Goal: Information Seeking & Learning: Learn about a topic

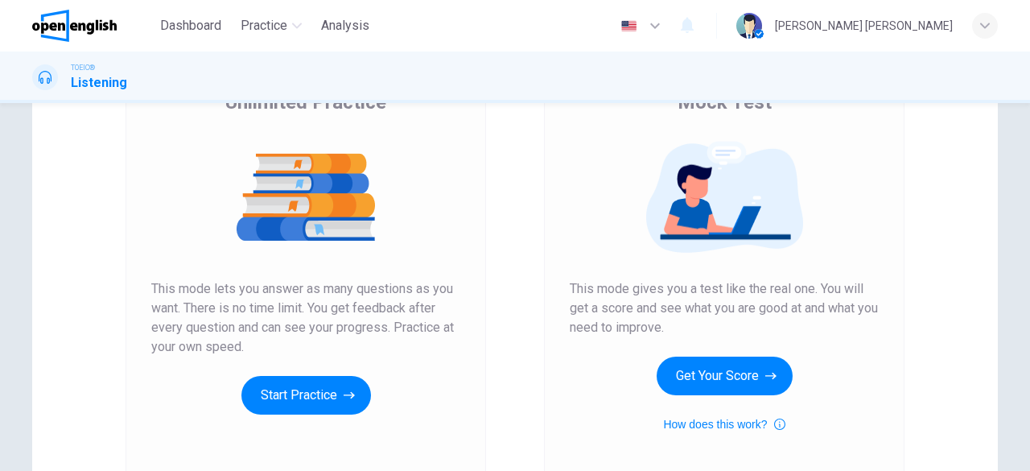
scroll to position [227, 0]
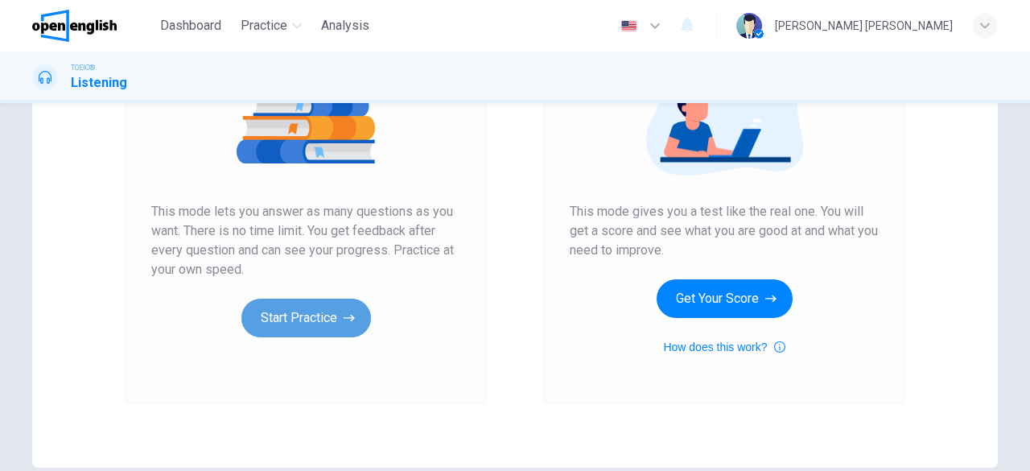
click at [328, 328] on button "Start Practice" at bounding box center [306, 318] width 130 height 39
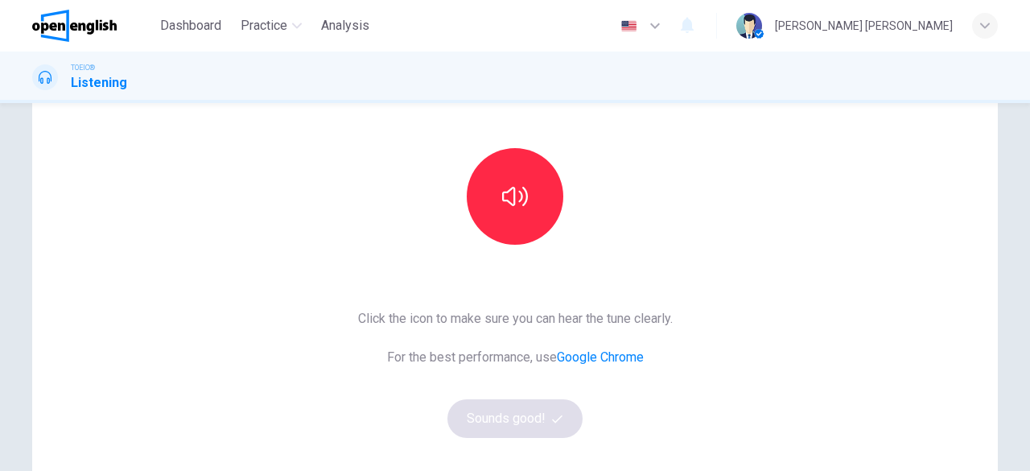
scroll to position [161, 0]
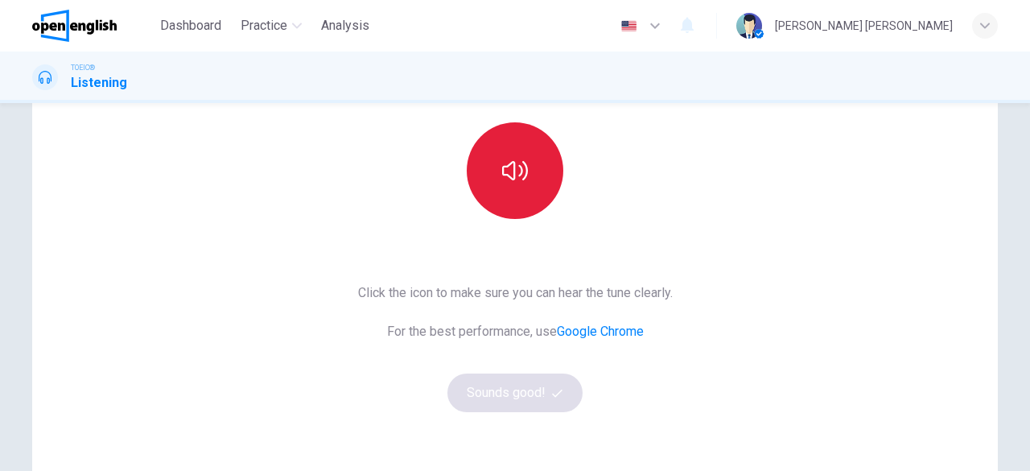
click at [518, 171] on icon "button" at bounding box center [515, 170] width 26 height 19
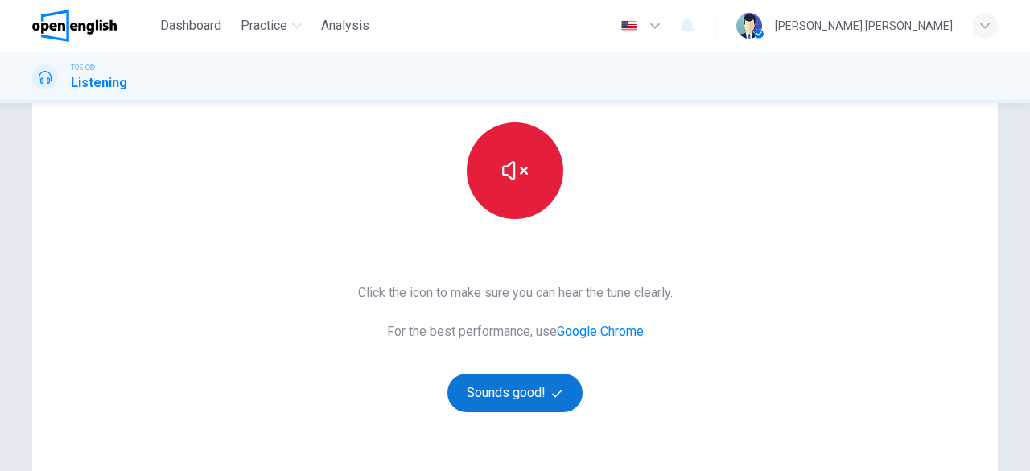
click at [519, 394] on button "Sounds good!" at bounding box center [515, 392] width 135 height 39
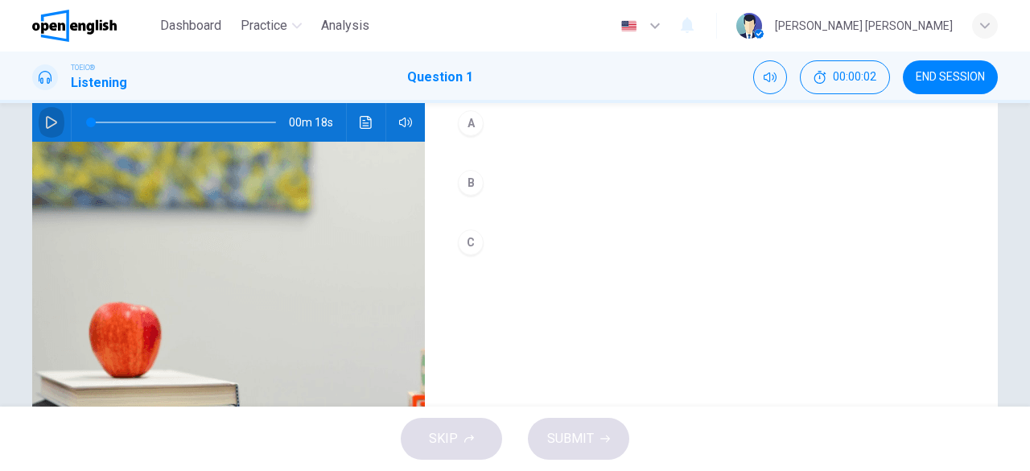
click at [56, 112] on button "button" at bounding box center [52, 122] width 26 height 39
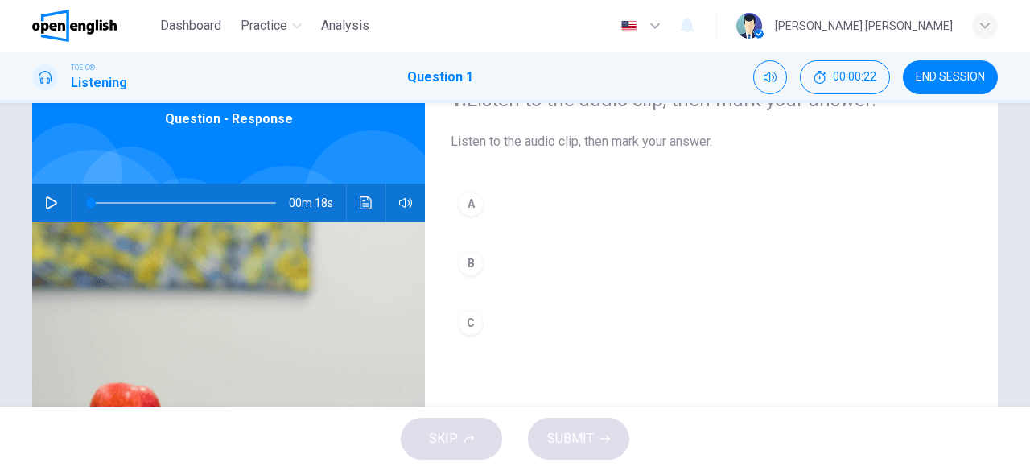
scroll to position [0, 0]
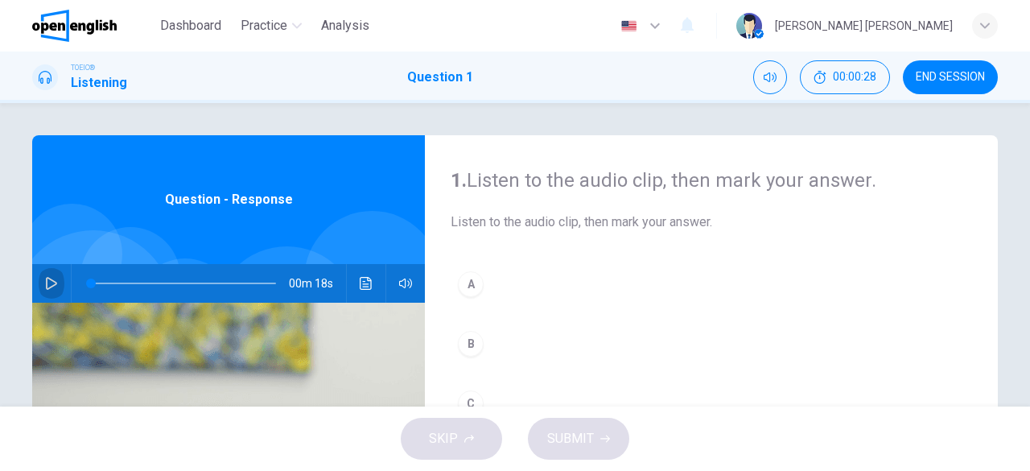
click at [51, 284] on icon "button" at bounding box center [51, 283] width 11 height 13
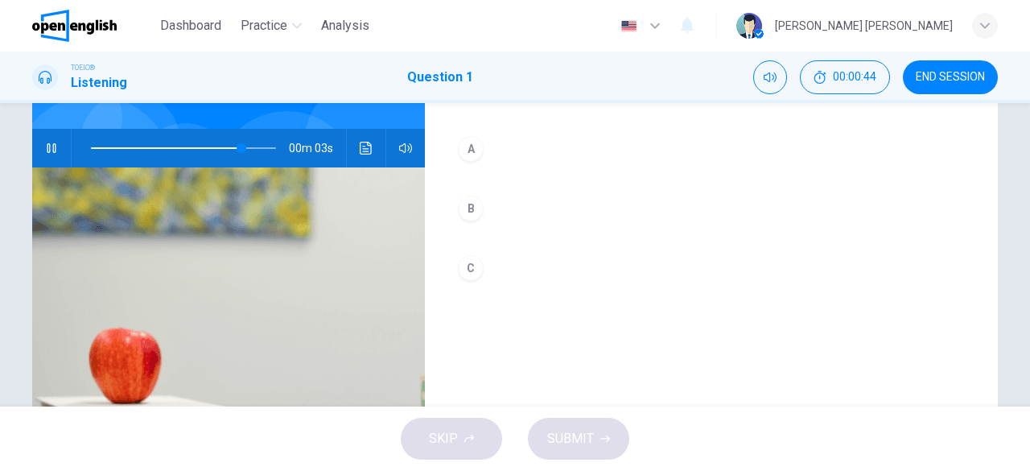
scroll to position [161, 0]
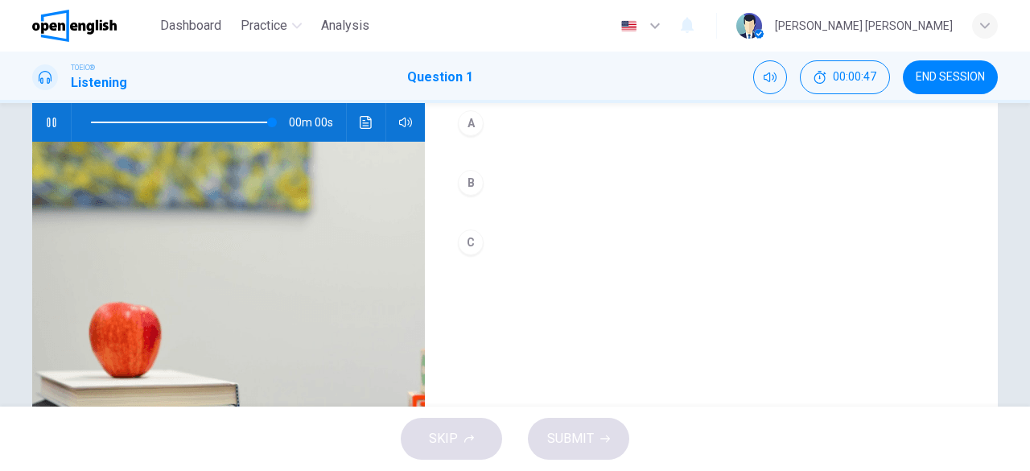
type input "*"
click at [464, 241] on div "C" at bounding box center [471, 242] width 26 height 26
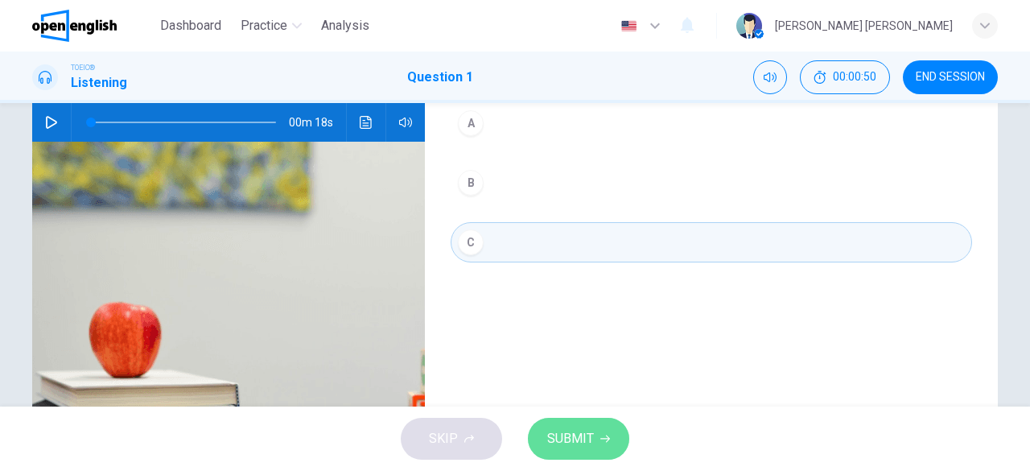
click at [570, 442] on span "SUBMIT" at bounding box center [570, 438] width 47 height 23
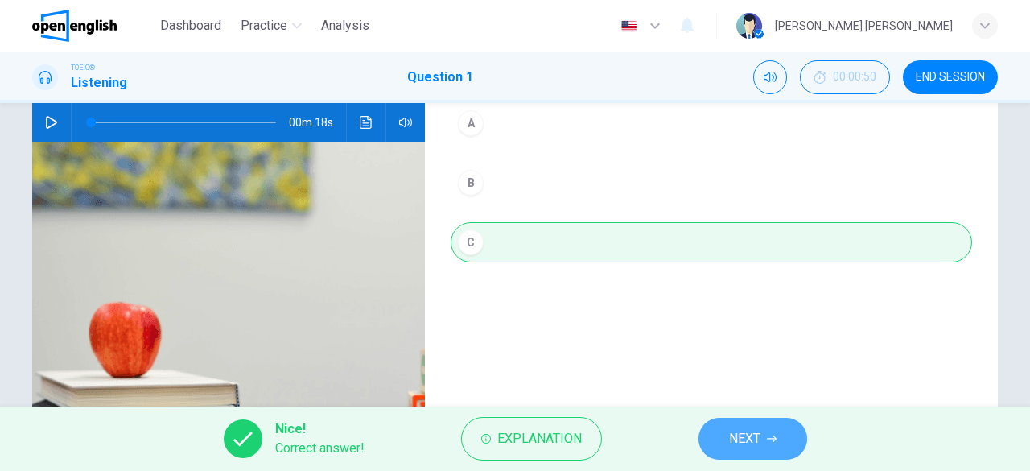
click at [766, 434] on button "NEXT" at bounding box center [753, 439] width 109 height 42
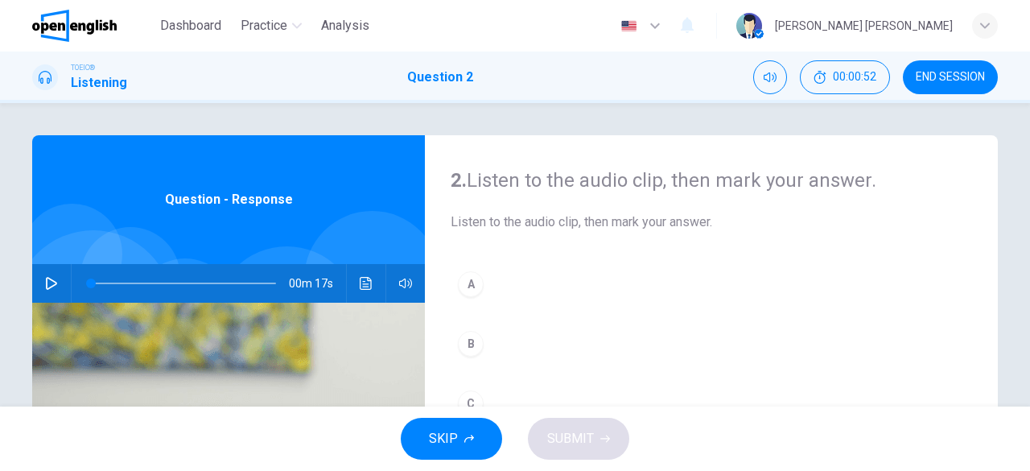
click at [45, 283] on icon "button" at bounding box center [51, 283] width 13 height 13
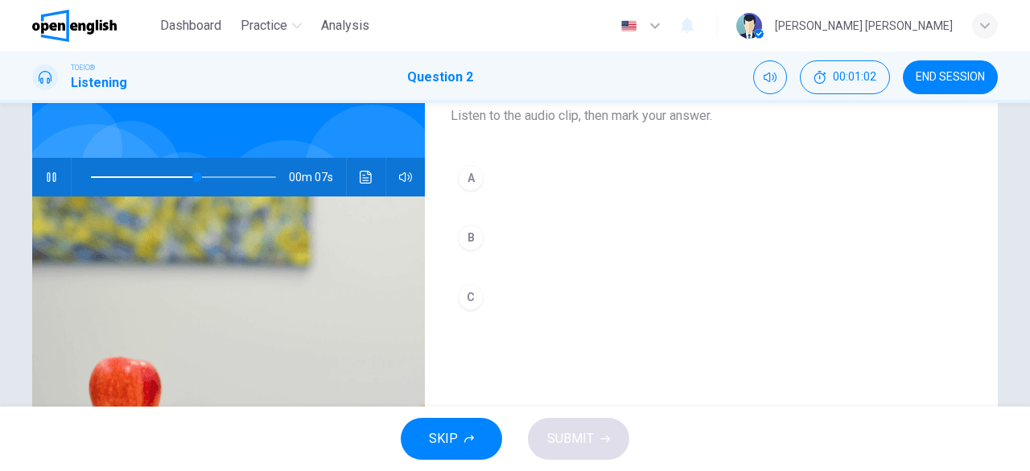
scroll to position [80, 0]
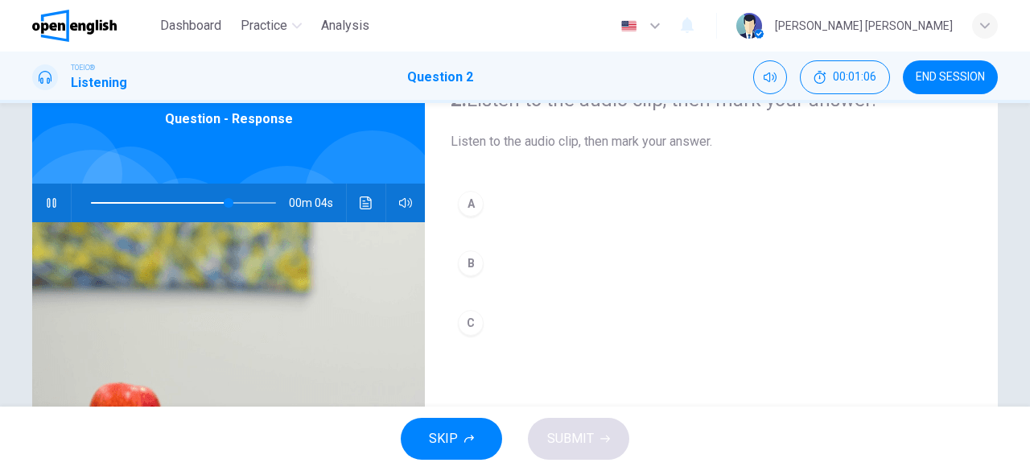
click at [470, 262] on div "B" at bounding box center [471, 263] width 26 height 26
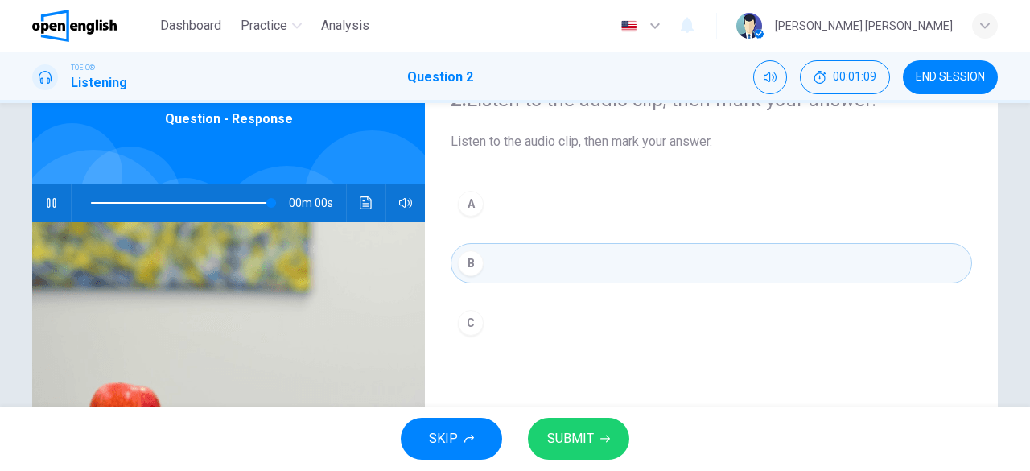
type input "*"
click at [581, 440] on span "SUBMIT" at bounding box center [570, 438] width 47 height 23
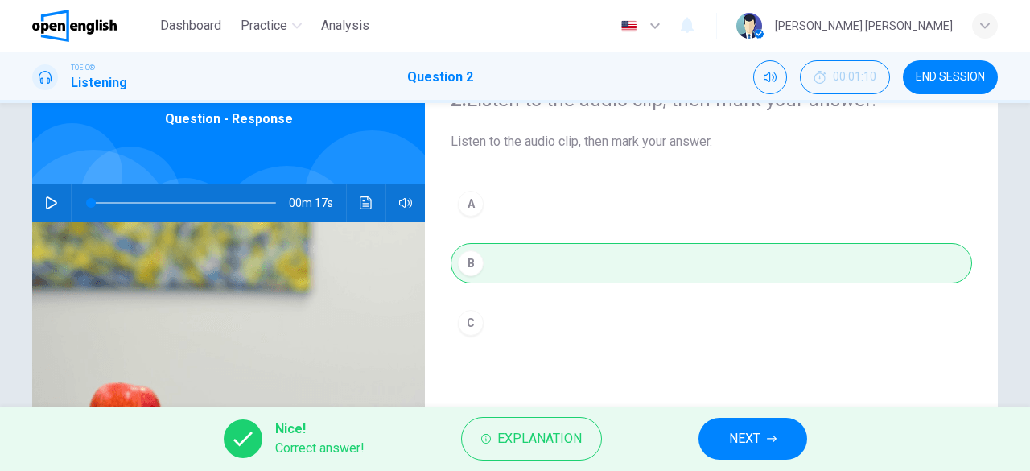
click at [736, 435] on span "NEXT" at bounding box center [744, 438] width 31 height 23
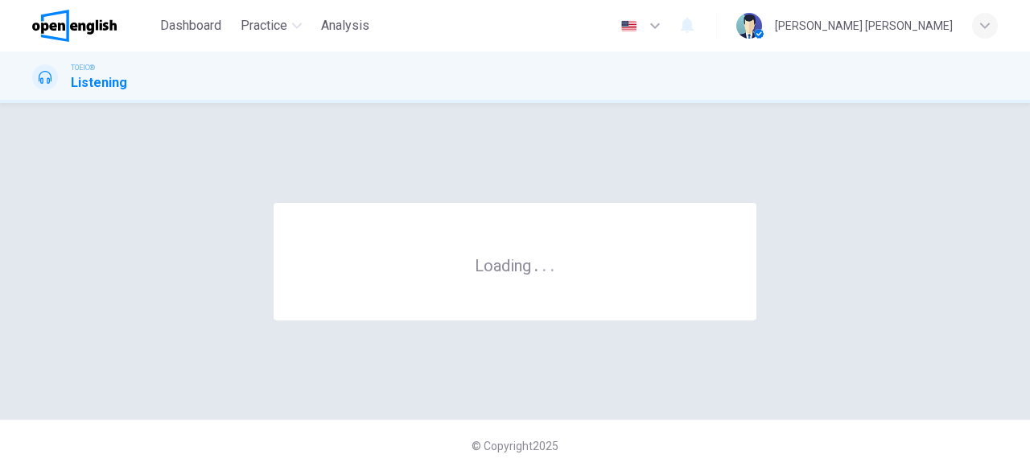
scroll to position [0, 0]
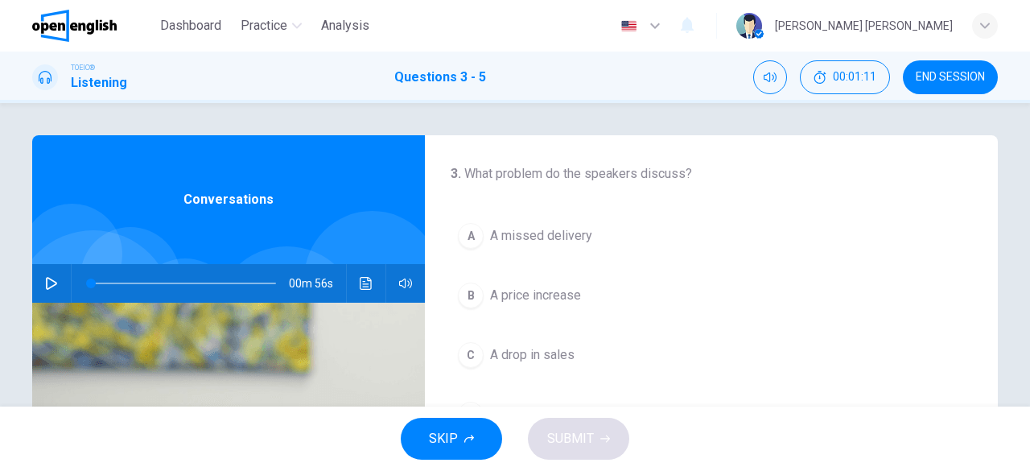
click at [48, 281] on icon "button" at bounding box center [51, 283] width 13 height 13
click at [46, 284] on icon "button" at bounding box center [51, 283] width 11 height 13
click at [461, 294] on div "B" at bounding box center [471, 296] width 26 height 26
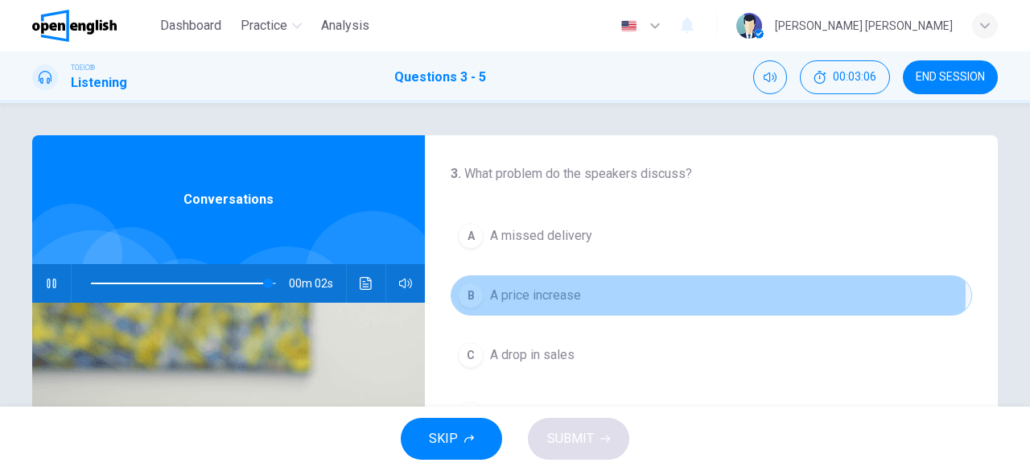
click at [490, 293] on span "A price increase" at bounding box center [535, 295] width 91 height 19
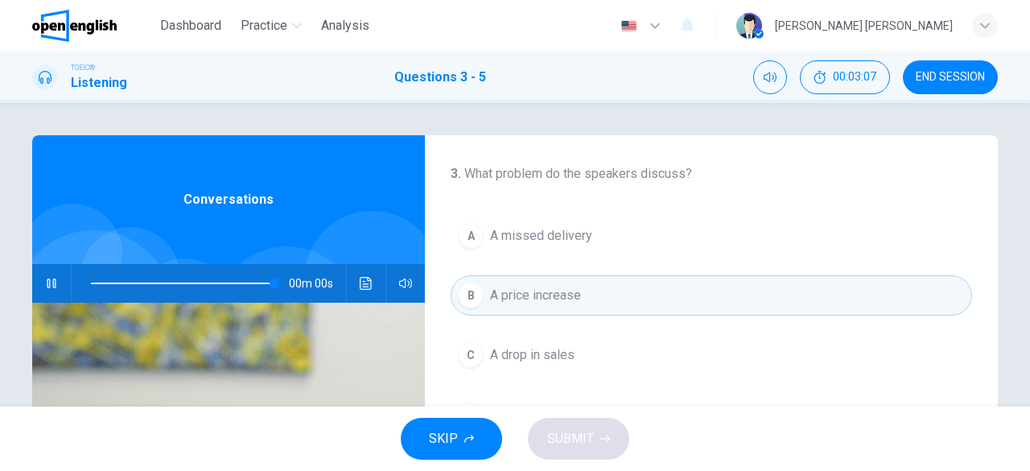
click at [464, 291] on div "B" at bounding box center [471, 296] width 26 height 26
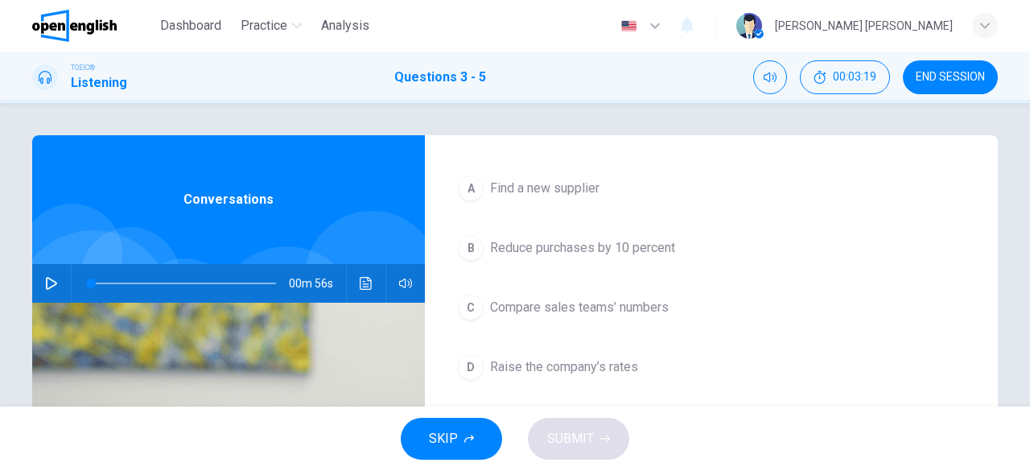
scroll to position [361, 0]
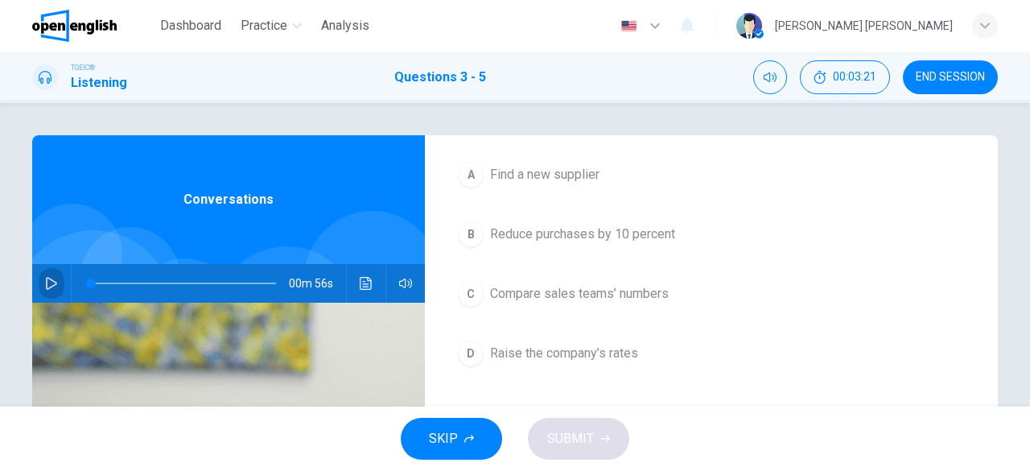
click at [45, 285] on icon "button" at bounding box center [51, 283] width 13 height 13
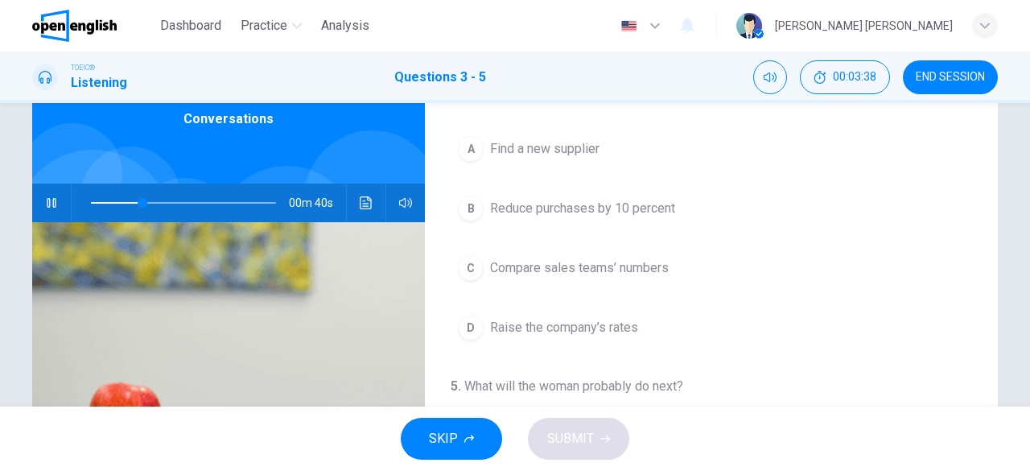
scroll to position [280, 0]
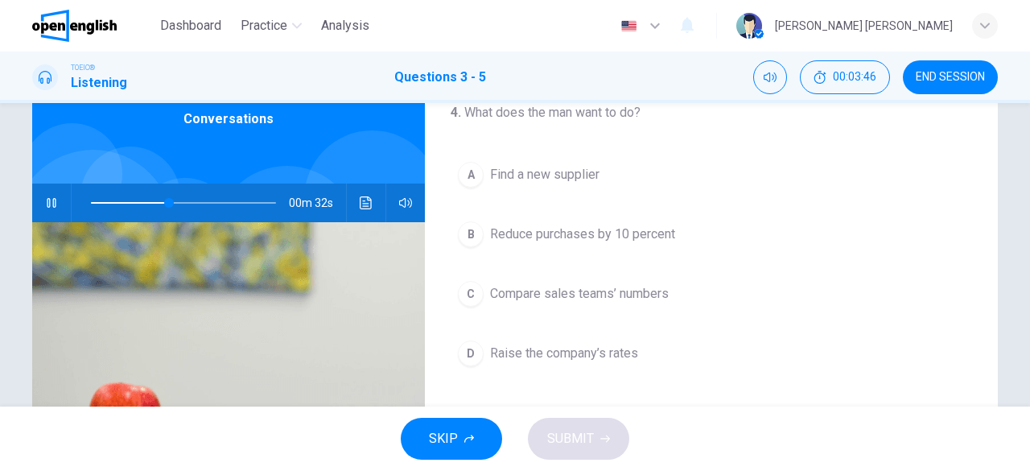
click at [472, 353] on div "D" at bounding box center [471, 353] width 26 height 26
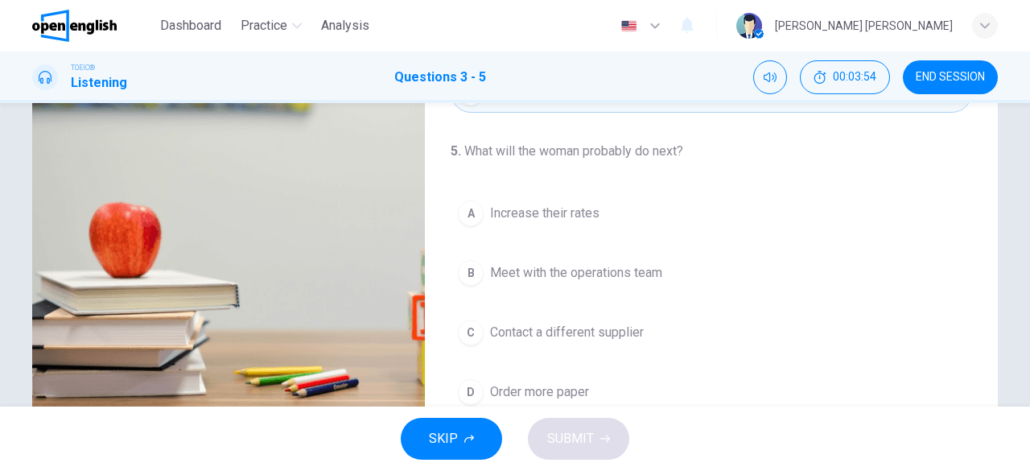
scroll to position [159, 0]
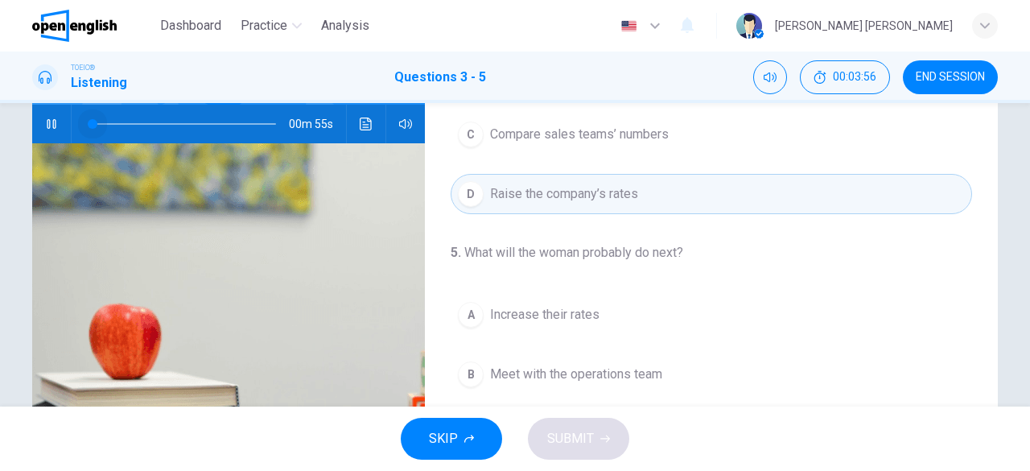
click at [91, 124] on span at bounding box center [183, 124] width 185 height 23
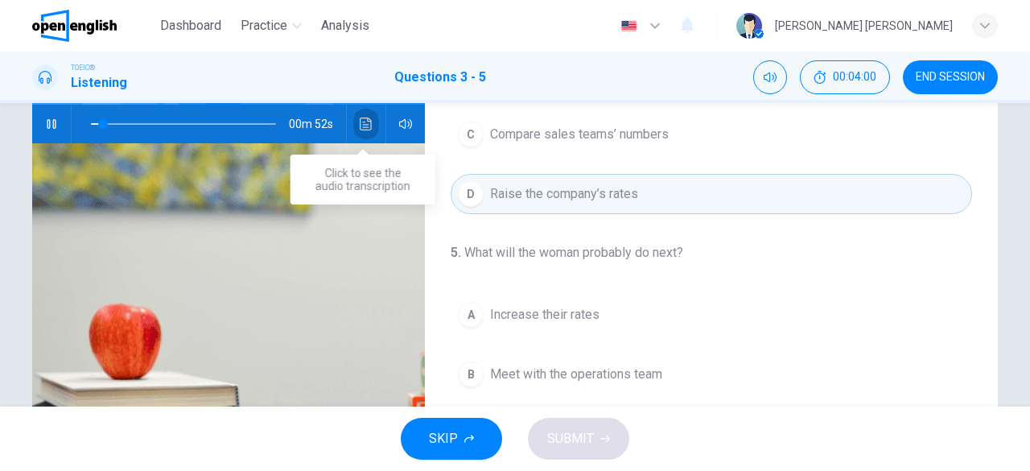
click at [362, 116] on button "Click to see the audio transcription" at bounding box center [366, 124] width 26 height 39
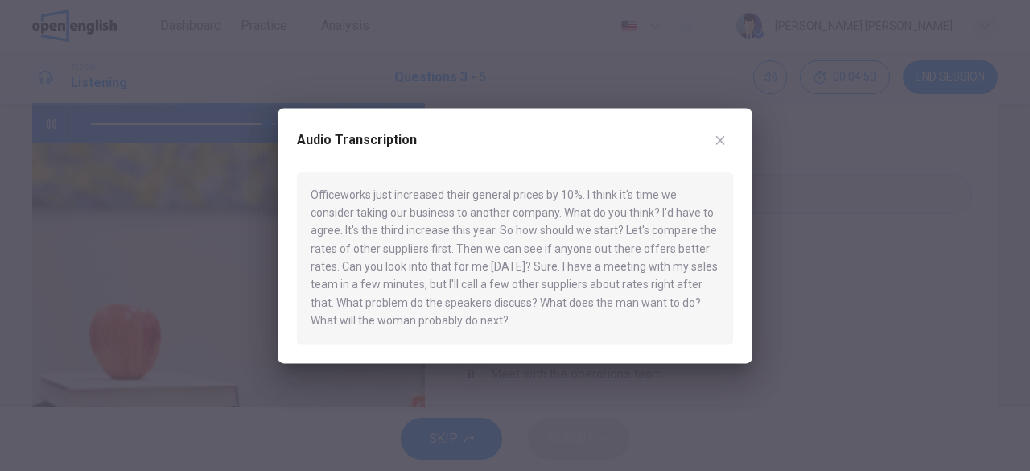
click at [724, 144] on icon "button" at bounding box center [720, 140] width 13 height 13
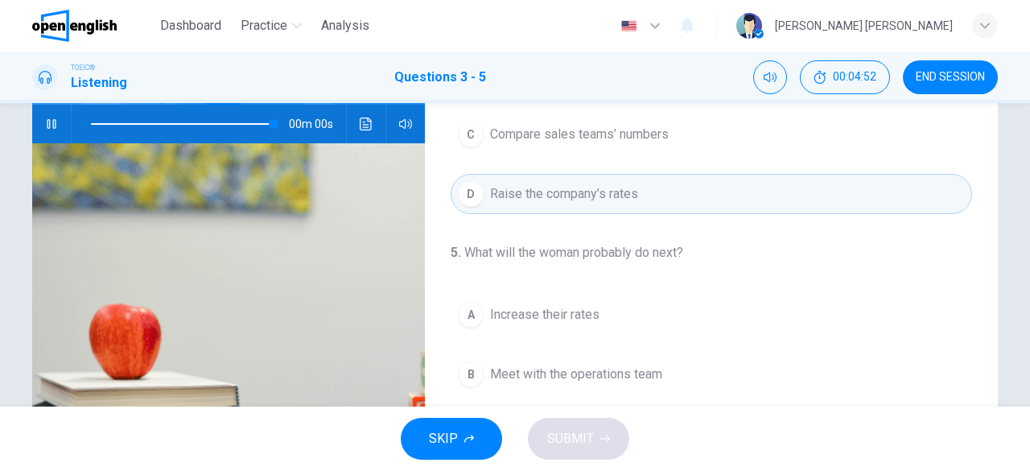
type input "*"
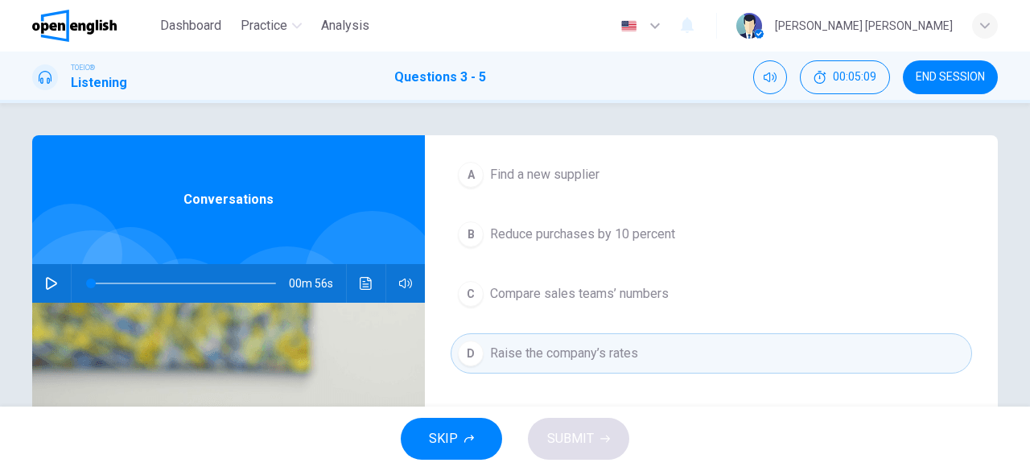
scroll to position [80, 0]
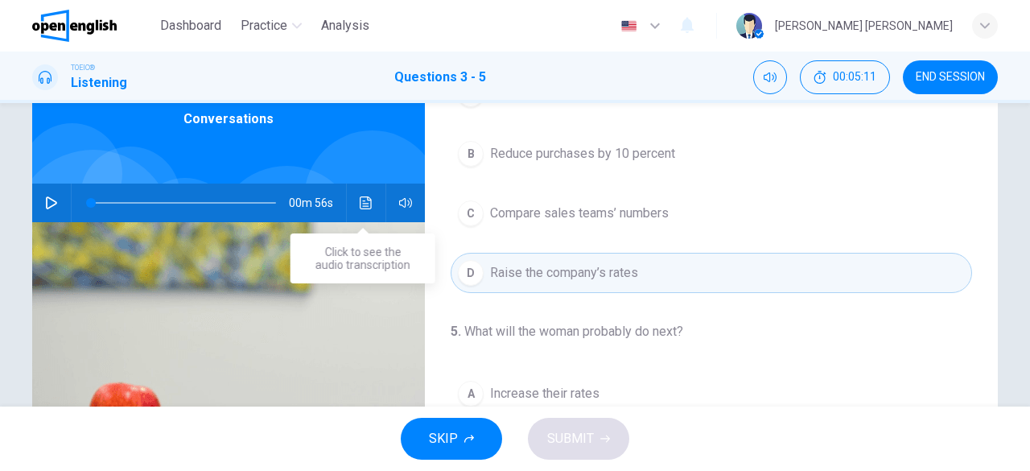
click at [357, 212] on button "Click to see the audio transcription" at bounding box center [366, 203] width 26 height 39
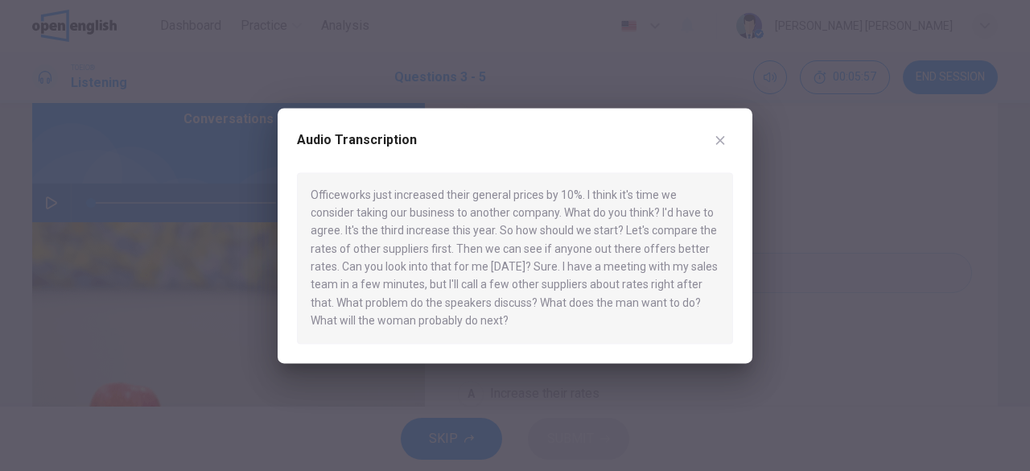
click at [728, 138] on button "button" at bounding box center [721, 140] width 26 height 26
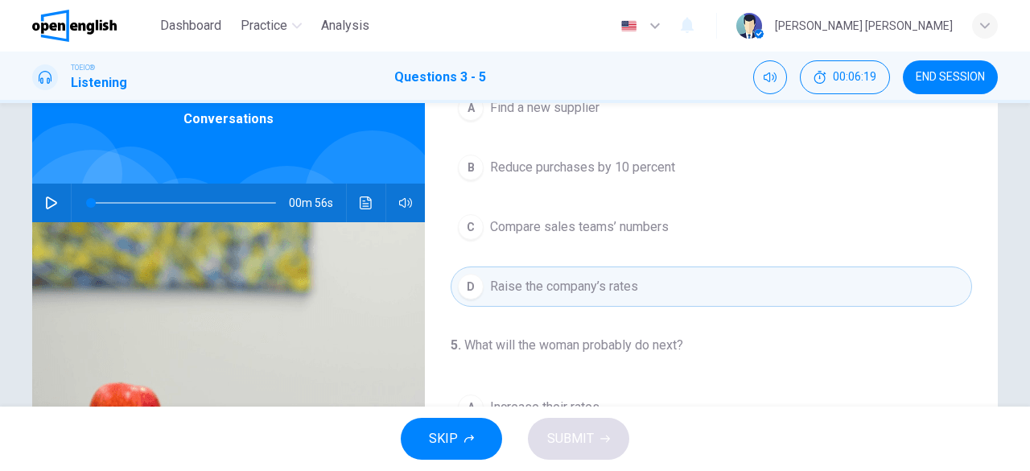
scroll to position [361, 0]
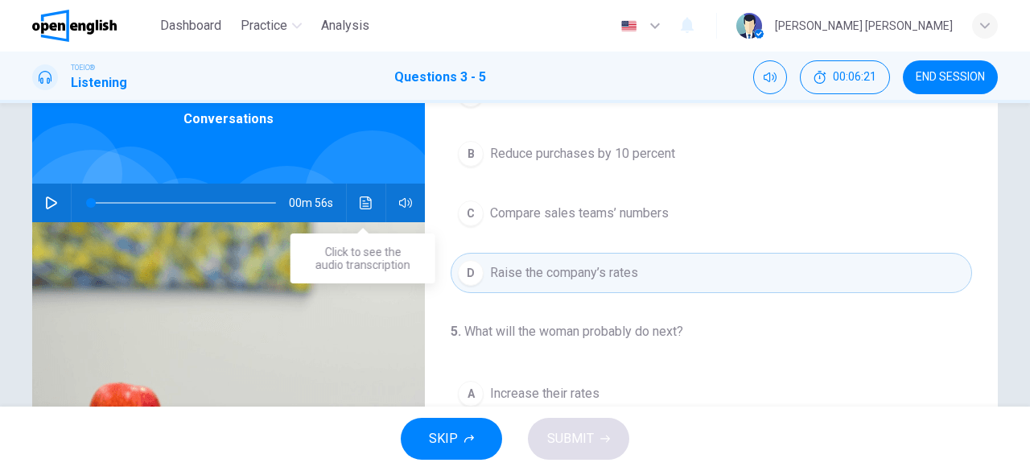
click at [369, 198] on icon "Click to see the audio transcription" at bounding box center [366, 202] width 13 height 13
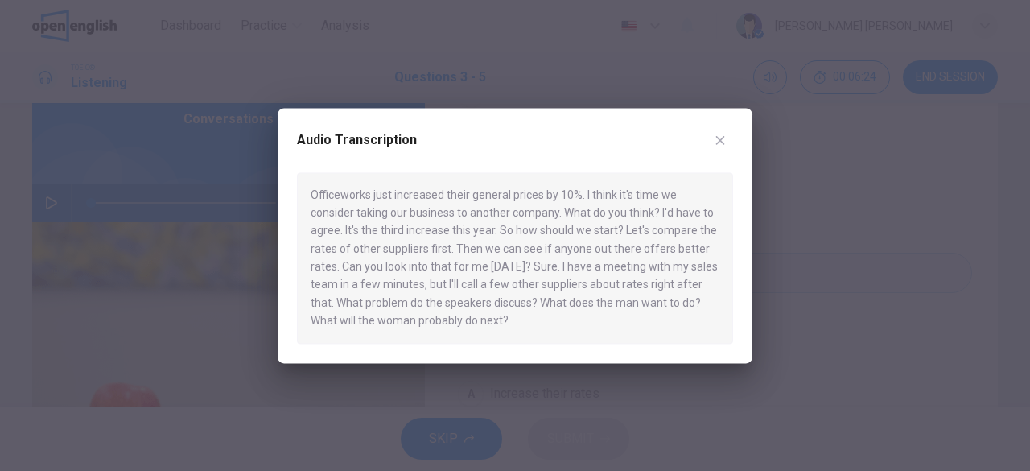
click at [715, 143] on icon "button" at bounding box center [720, 140] width 13 height 13
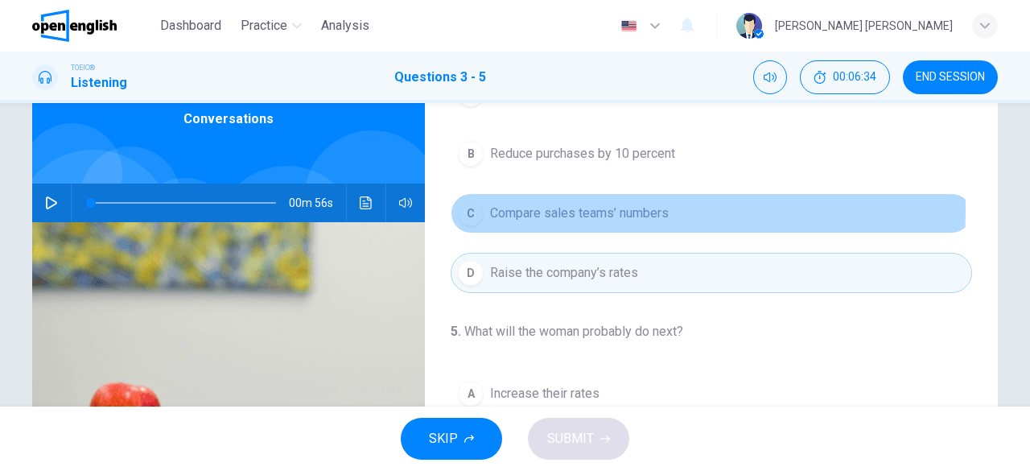
click at [478, 205] on div "C" at bounding box center [471, 213] width 26 height 26
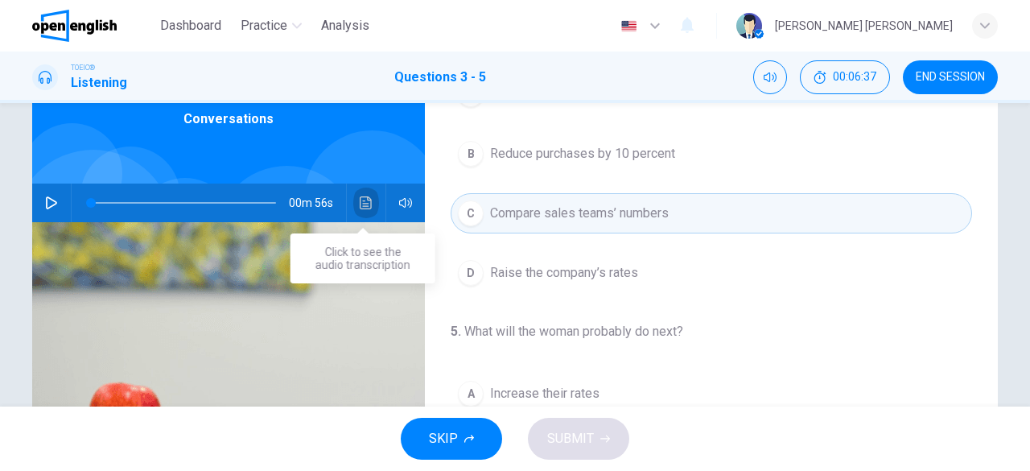
click at [368, 205] on icon "Click to see the audio transcription" at bounding box center [366, 202] width 13 height 13
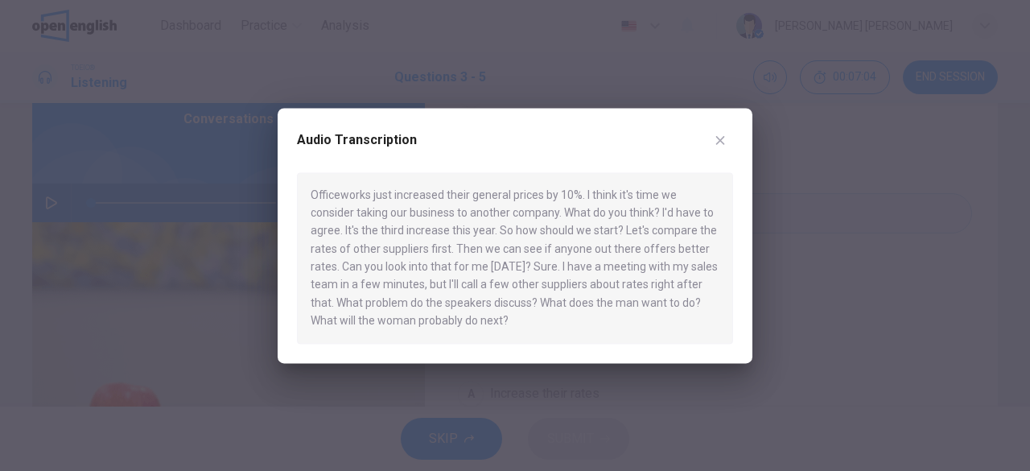
click at [720, 137] on icon "button" at bounding box center [720, 140] width 13 height 13
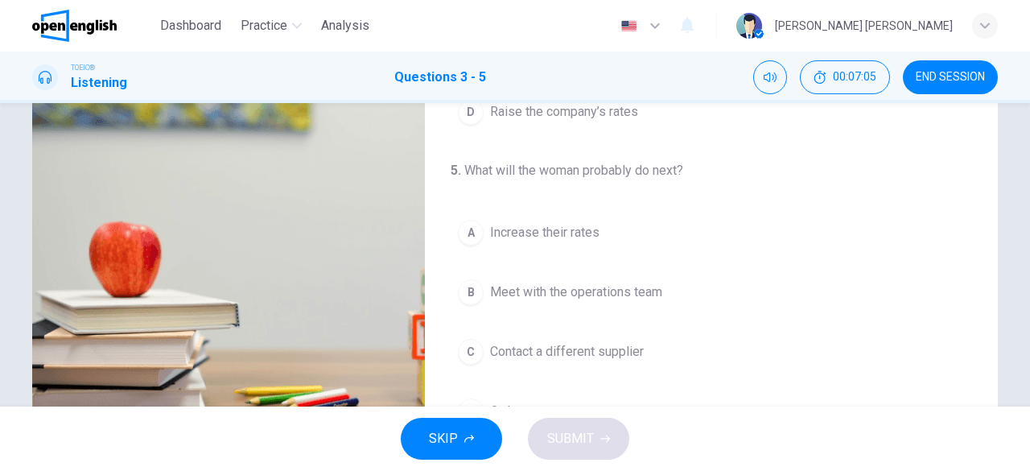
scroll to position [320, 0]
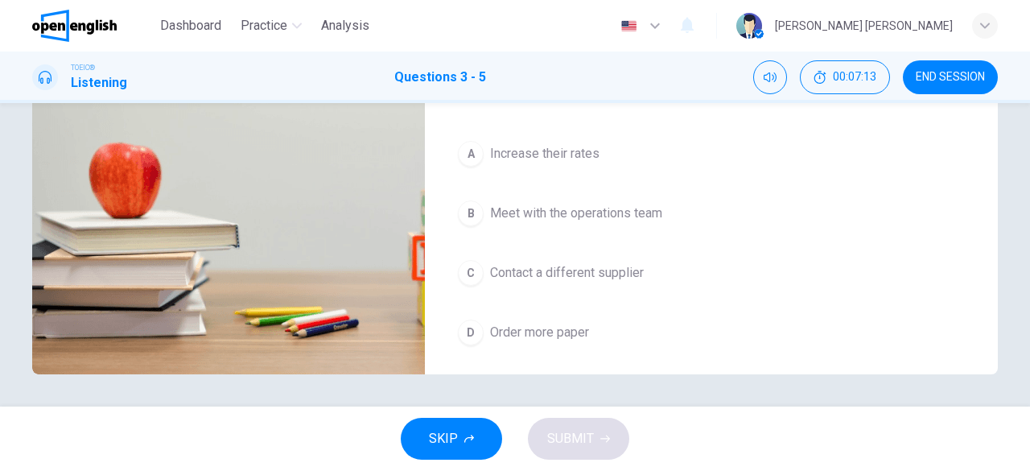
click at [473, 210] on div "B" at bounding box center [471, 213] width 26 height 26
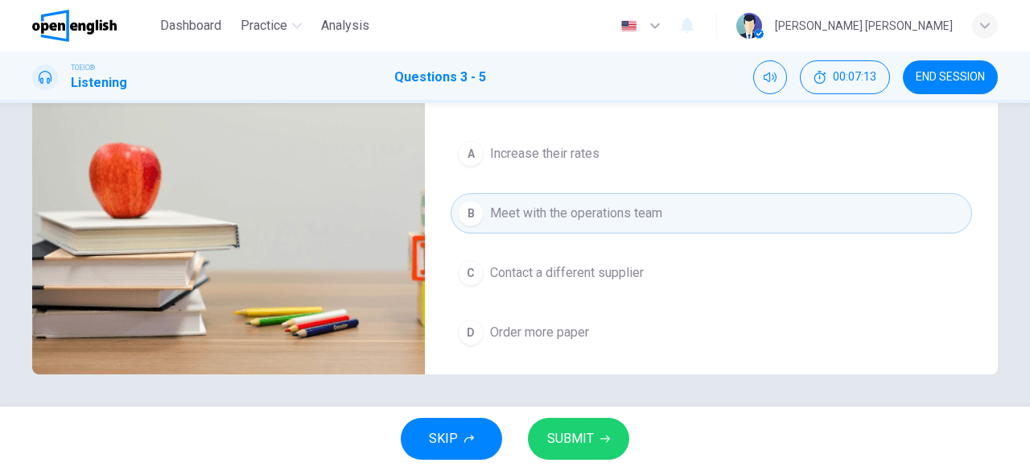
click at [576, 440] on span "SUBMIT" at bounding box center [570, 438] width 47 height 23
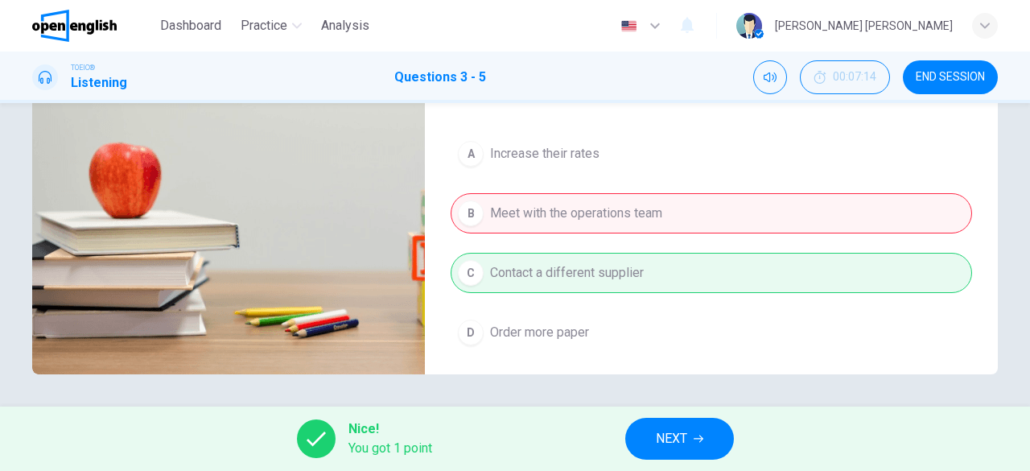
click at [694, 439] on button "NEXT" at bounding box center [679, 439] width 109 height 42
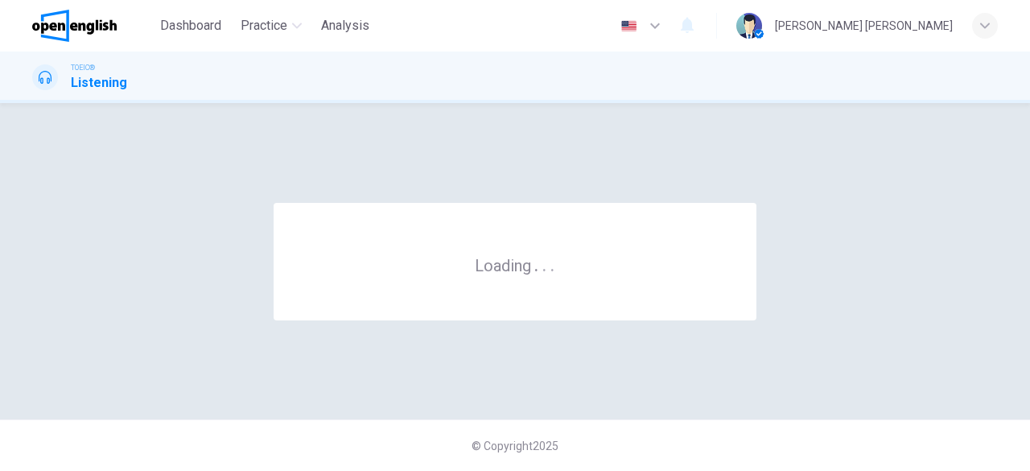
scroll to position [0, 0]
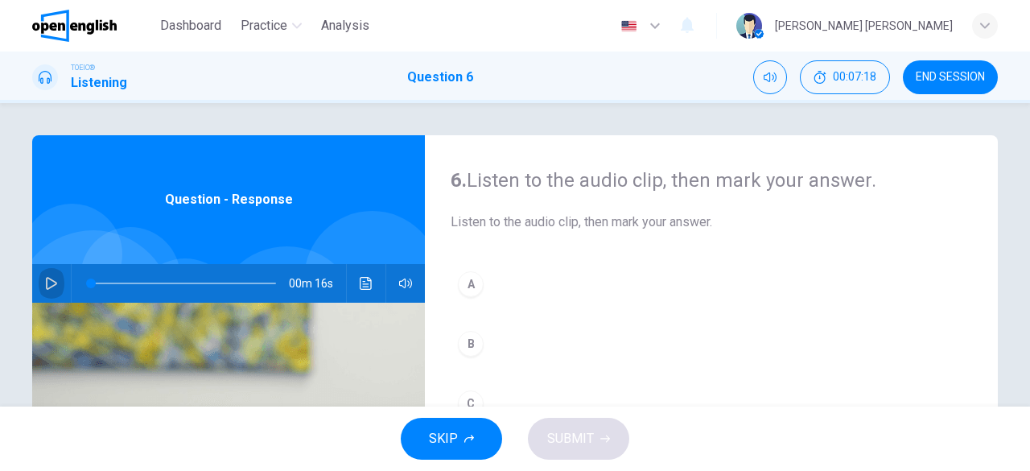
click at [47, 281] on icon "button" at bounding box center [51, 283] width 13 height 13
click at [50, 277] on icon "button" at bounding box center [51, 283] width 13 height 13
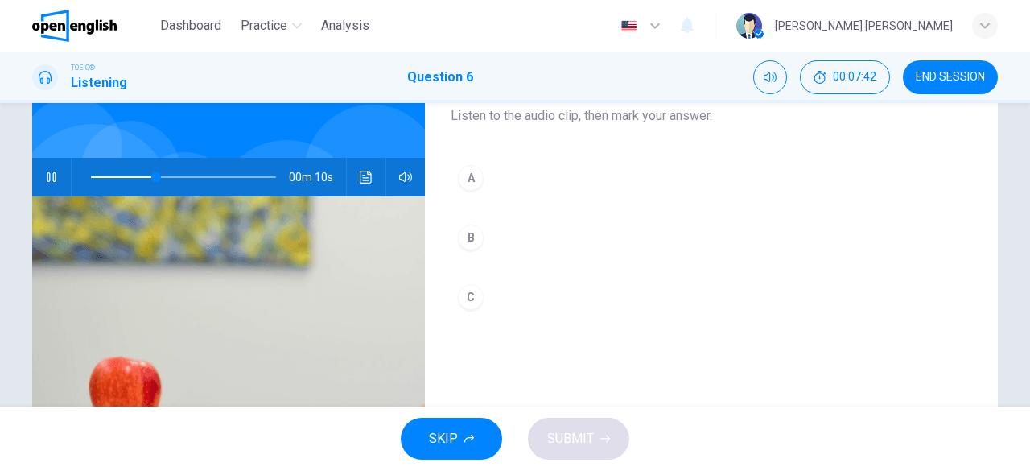
scroll to position [80, 0]
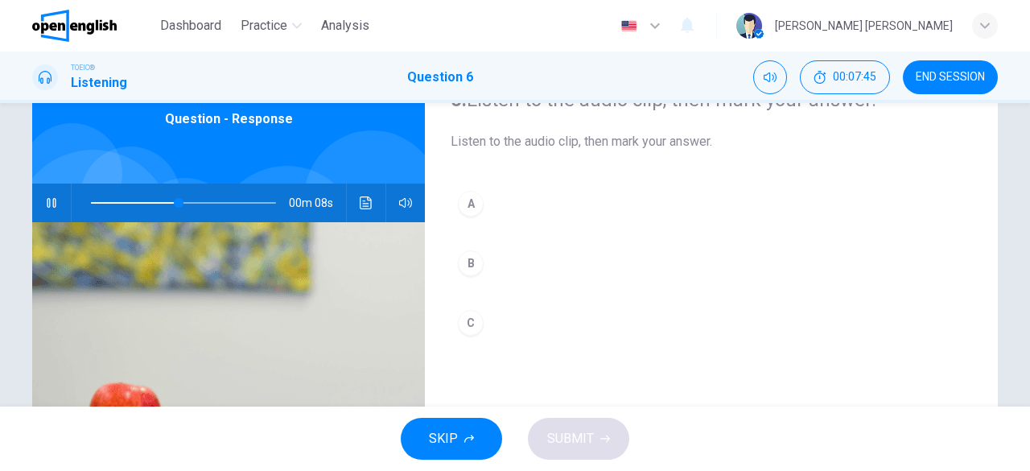
click at [473, 203] on div "A" at bounding box center [471, 204] width 26 height 26
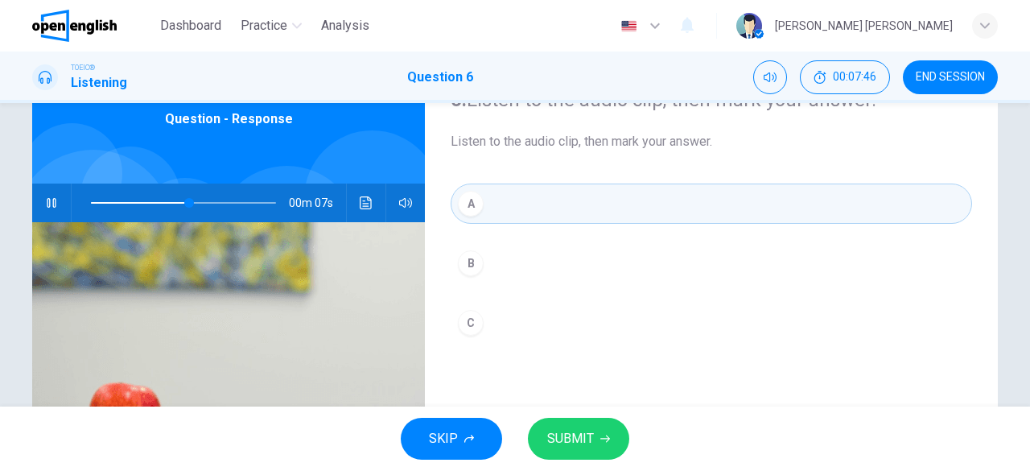
click at [578, 440] on span "SUBMIT" at bounding box center [570, 438] width 47 height 23
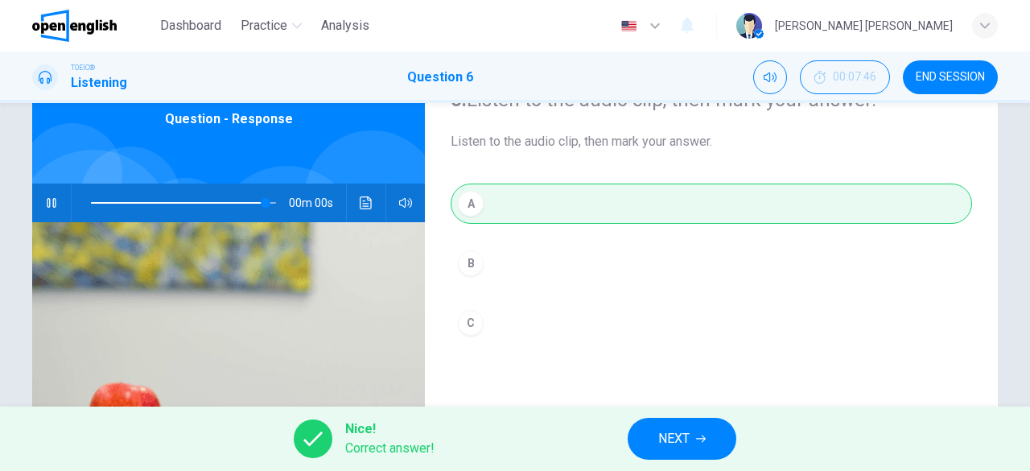
type input "*"
click at [689, 448] on span "NEXT" at bounding box center [673, 438] width 31 height 23
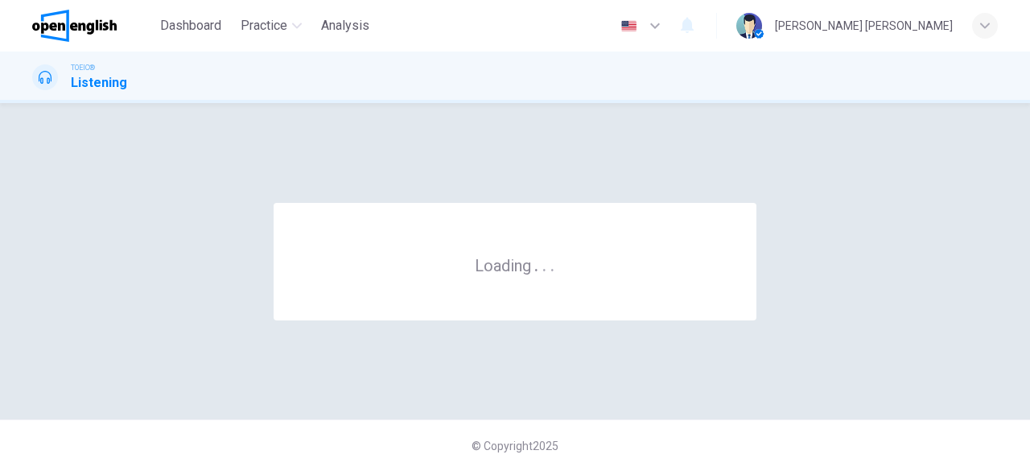
scroll to position [0, 0]
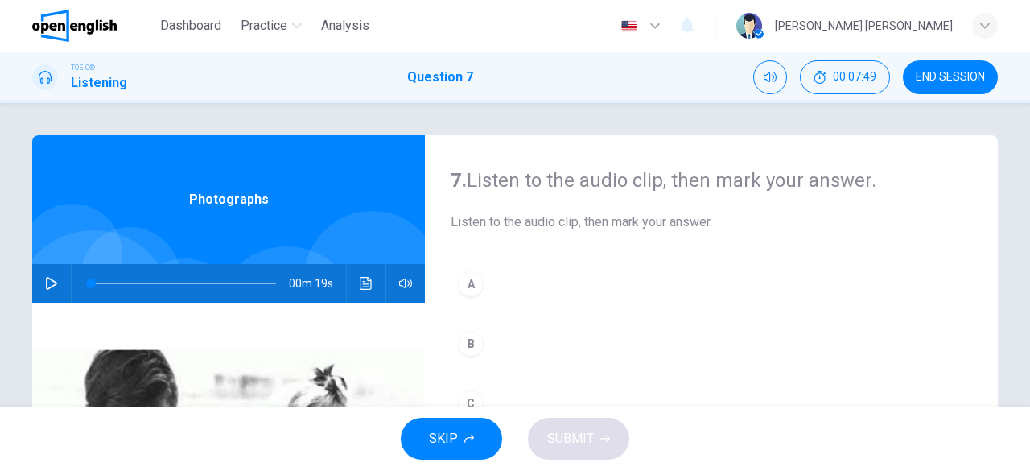
click at [45, 284] on icon "button" at bounding box center [51, 283] width 13 height 13
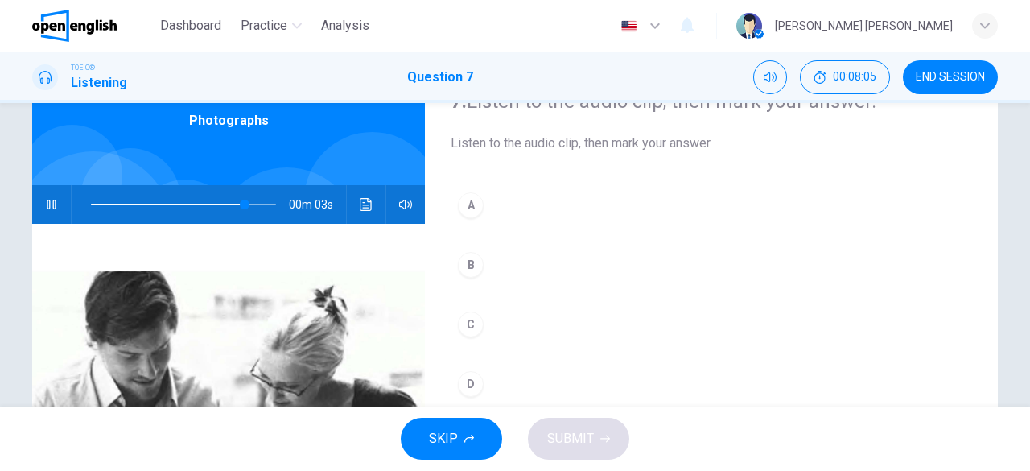
scroll to position [240, 0]
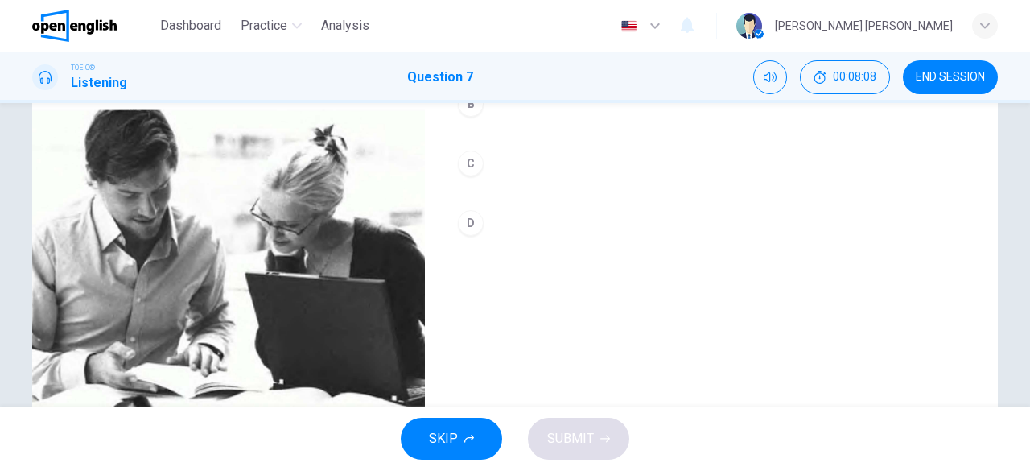
type input "*"
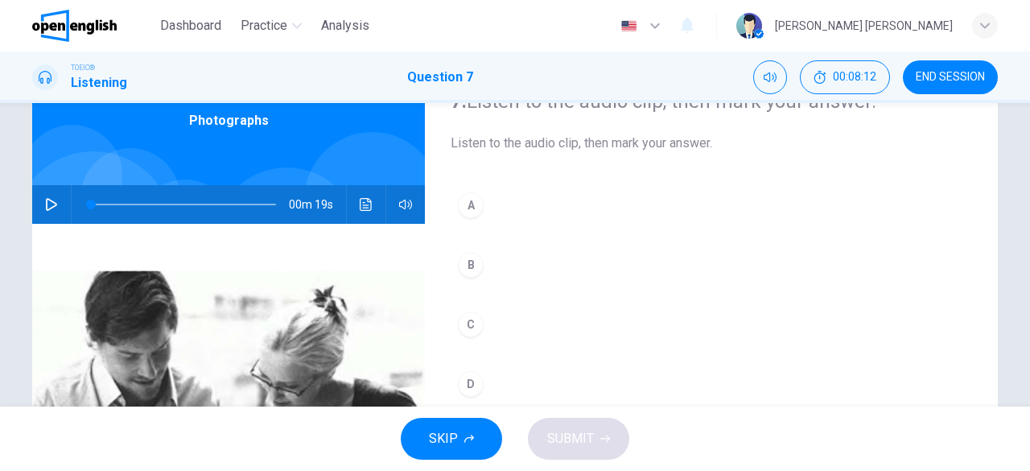
click at [465, 205] on div "A" at bounding box center [471, 205] width 26 height 26
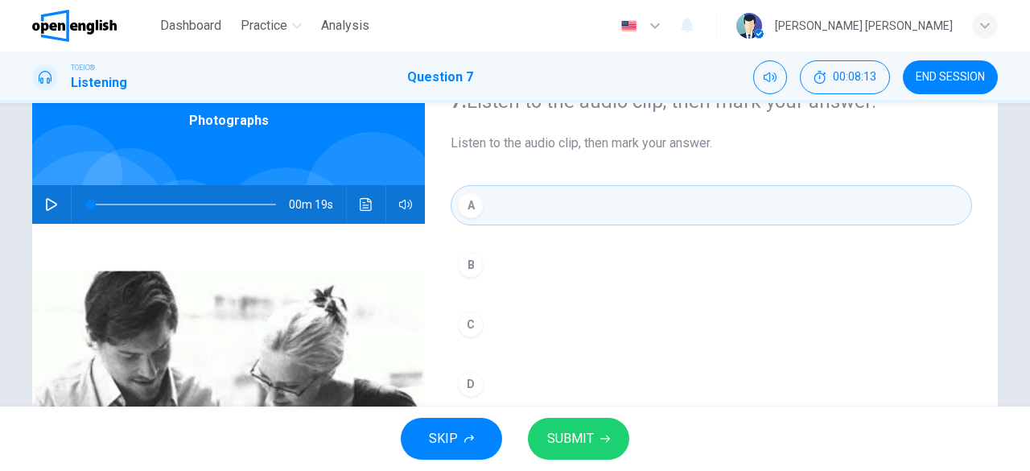
click at [609, 438] on icon "button" at bounding box center [605, 439] width 10 height 10
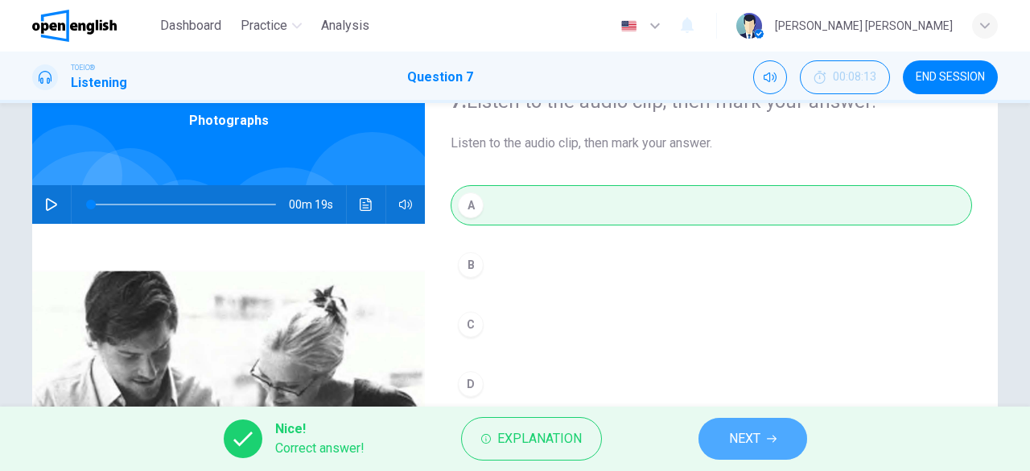
click at [737, 435] on span "NEXT" at bounding box center [744, 438] width 31 height 23
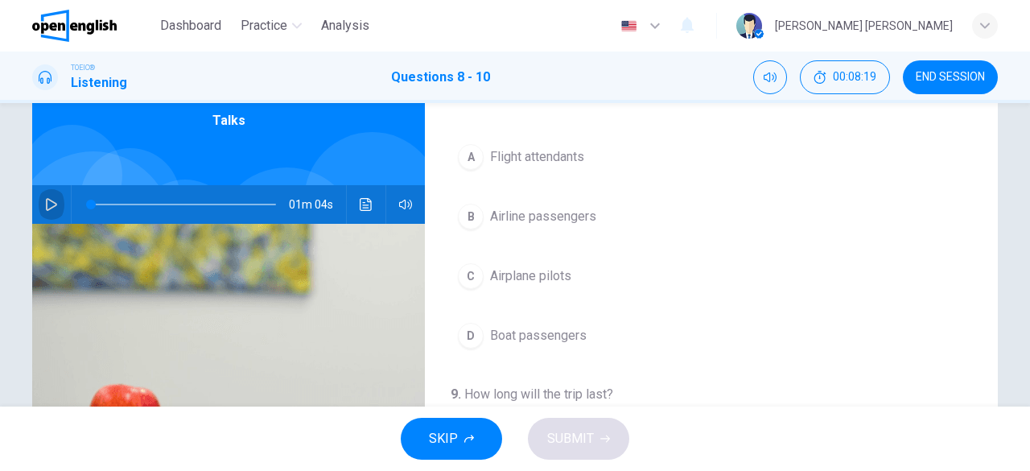
click at [47, 204] on icon "button" at bounding box center [51, 204] width 13 height 13
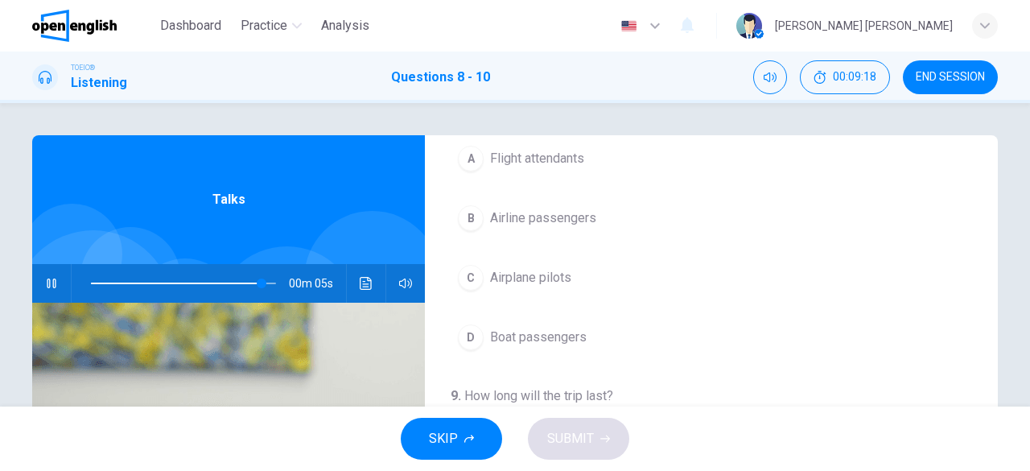
scroll to position [0, 0]
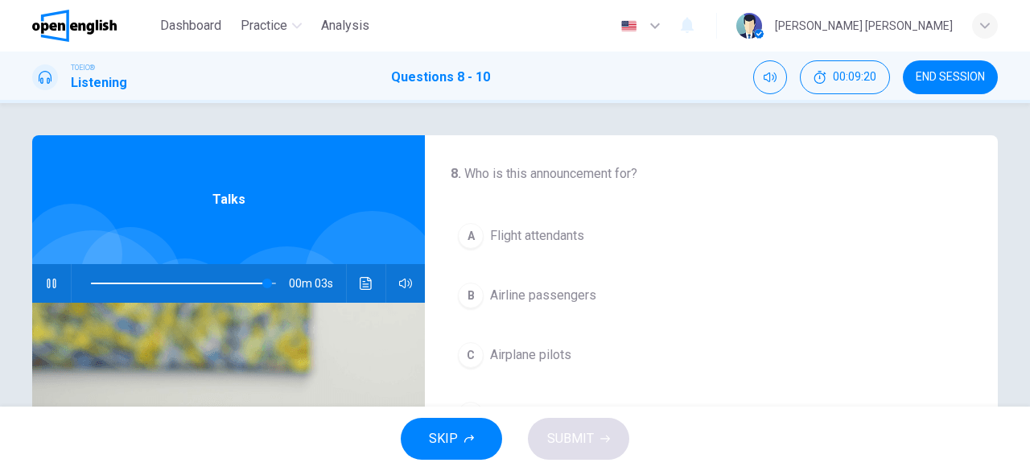
click at [474, 236] on div "A" at bounding box center [471, 236] width 26 height 26
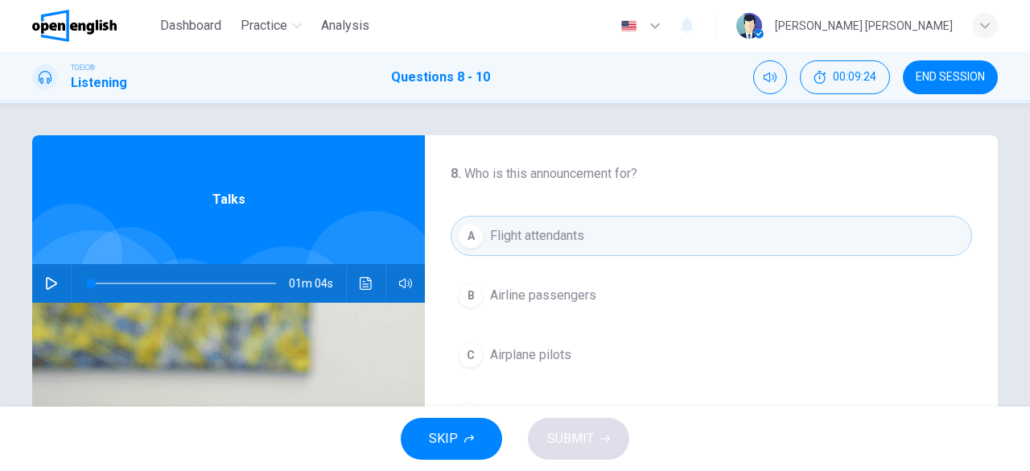
click at [49, 280] on icon "button" at bounding box center [51, 283] width 11 height 13
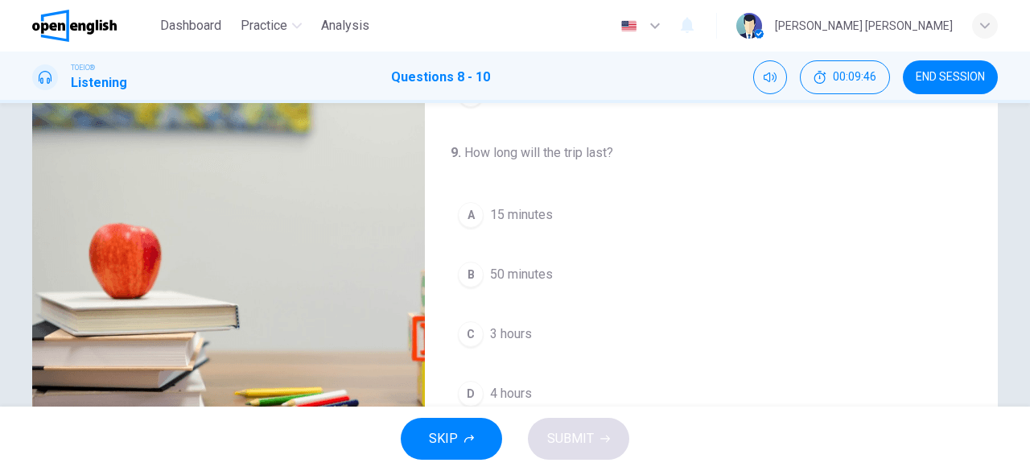
scroll to position [79, 0]
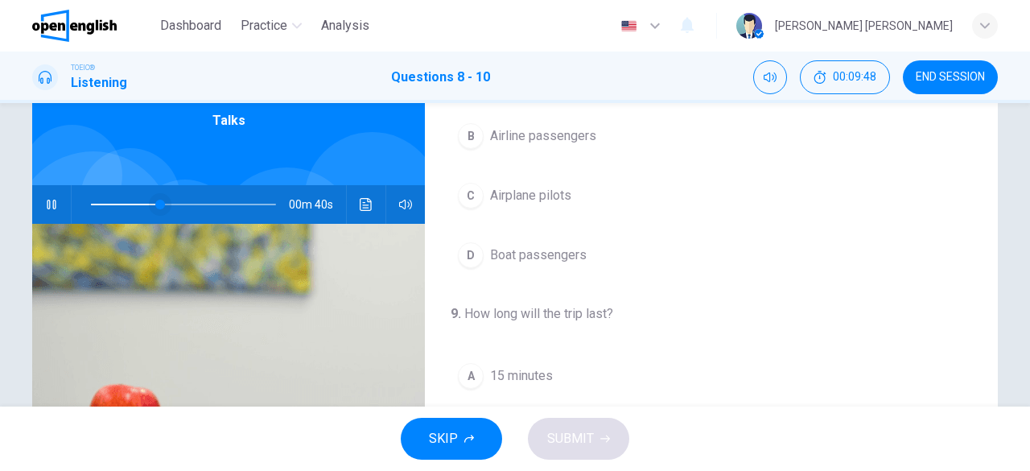
click at [124, 204] on span at bounding box center [183, 204] width 185 height 23
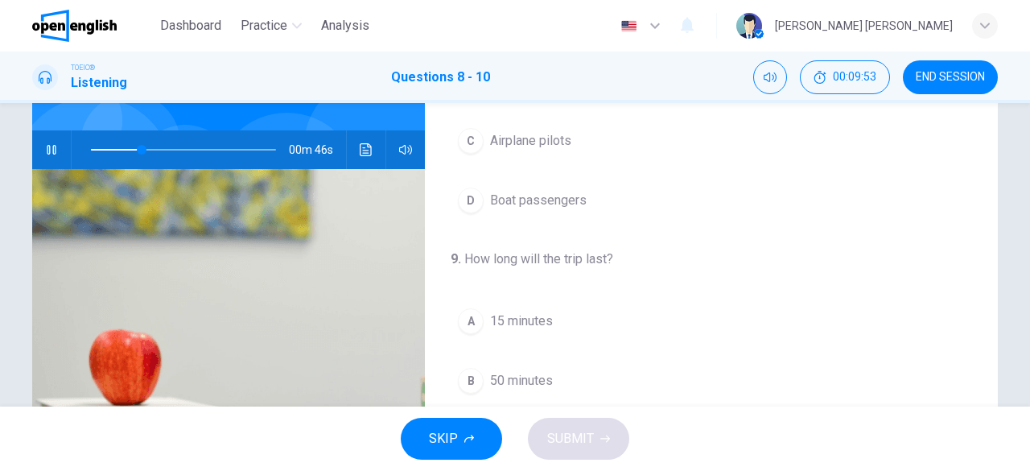
scroll to position [159, 0]
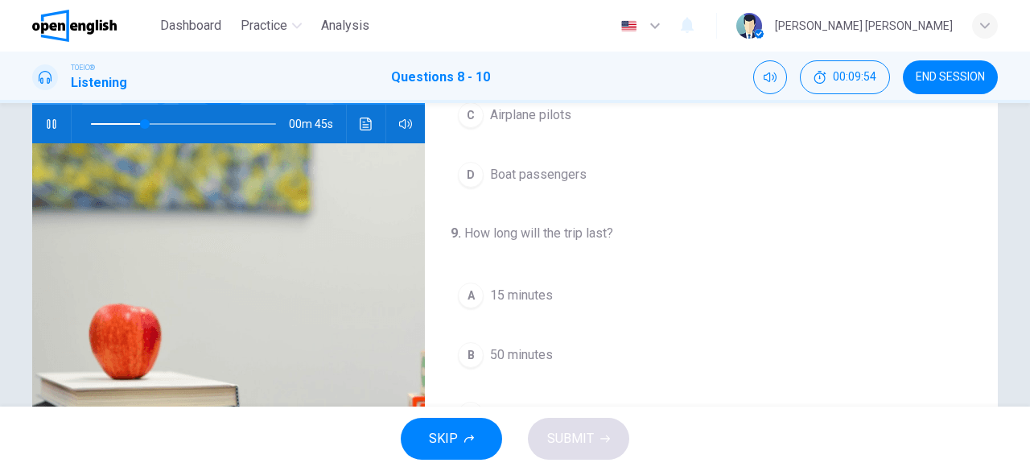
click at [459, 347] on div "B" at bounding box center [471, 355] width 26 height 26
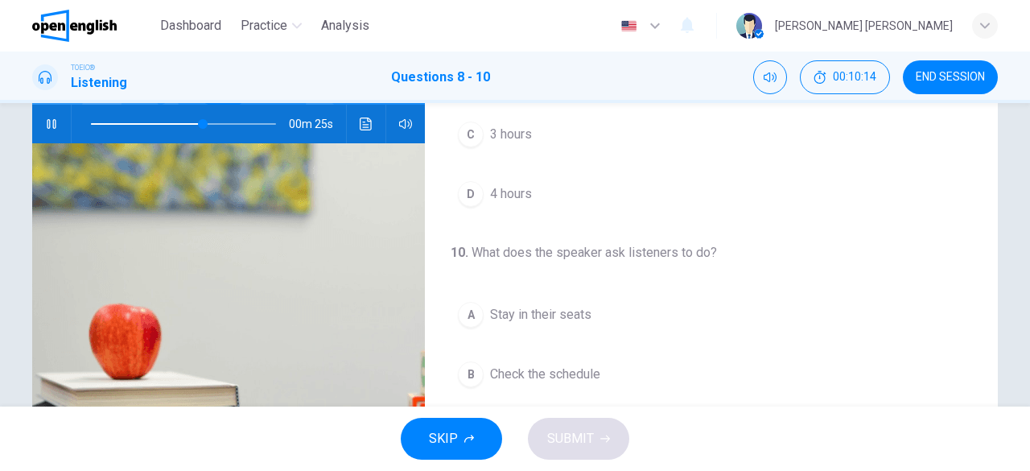
click at [151, 121] on span at bounding box center [183, 124] width 185 height 23
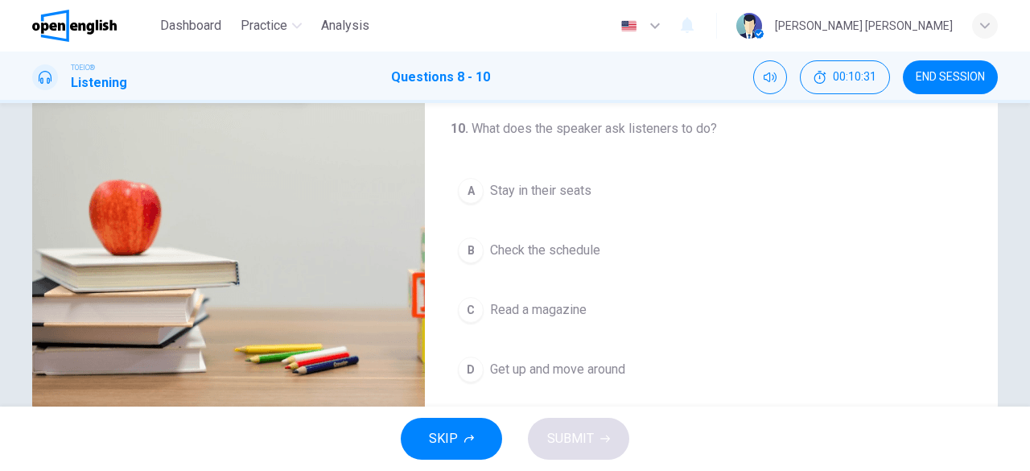
scroll to position [320, 0]
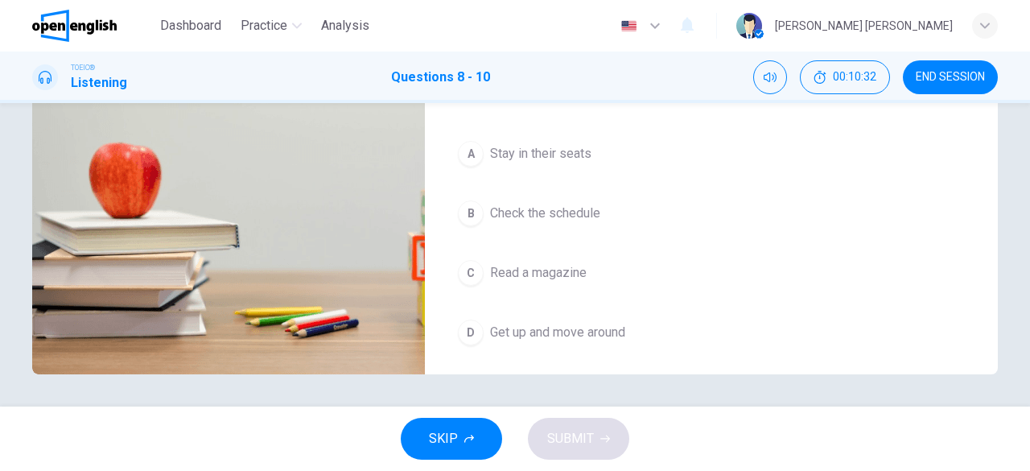
click at [463, 263] on div "C" at bounding box center [471, 273] width 26 height 26
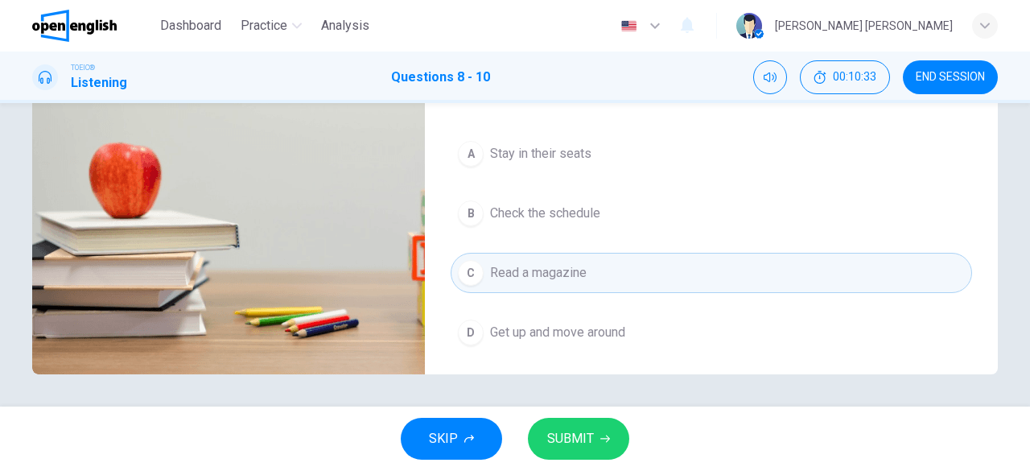
click at [594, 441] on button "SUBMIT" at bounding box center [578, 439] width 101 height 42
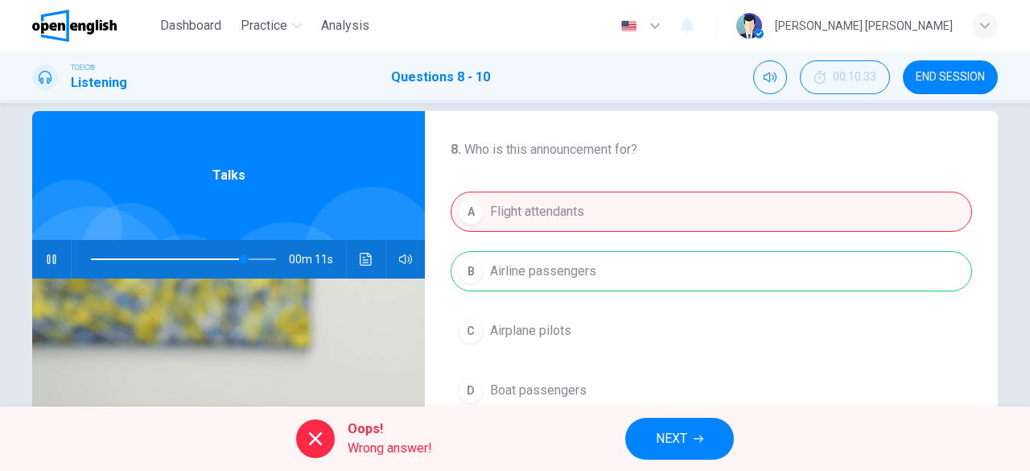
scroll to position [0, 0]
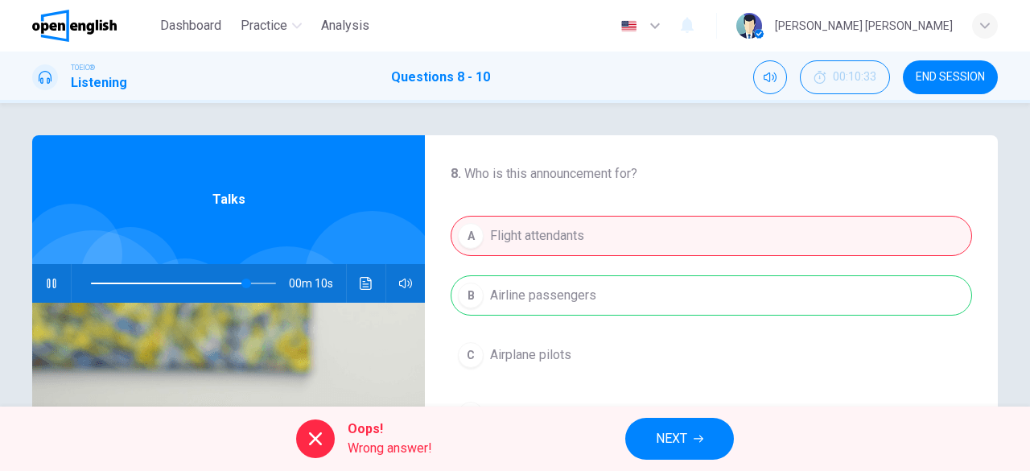
click at [91, 281] on span at bounding box center [183, 283] width 185 height 23
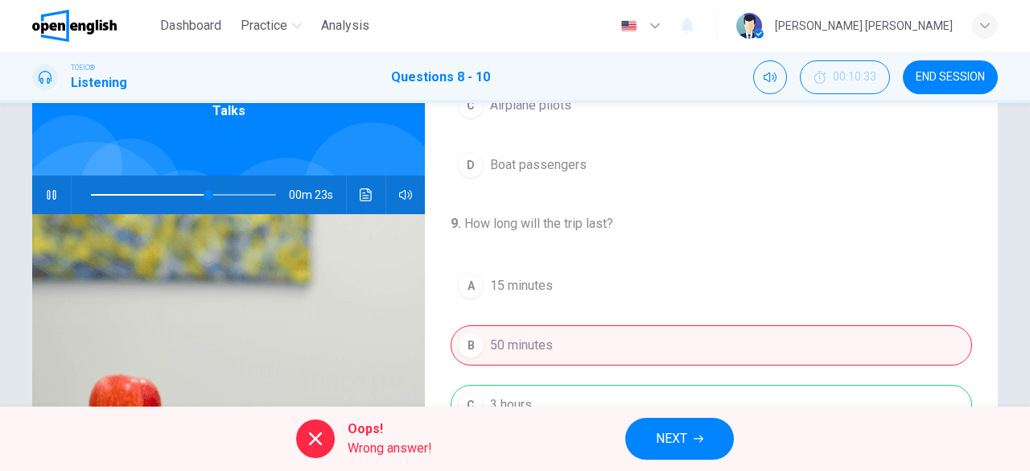
scroll to position [79, 0]
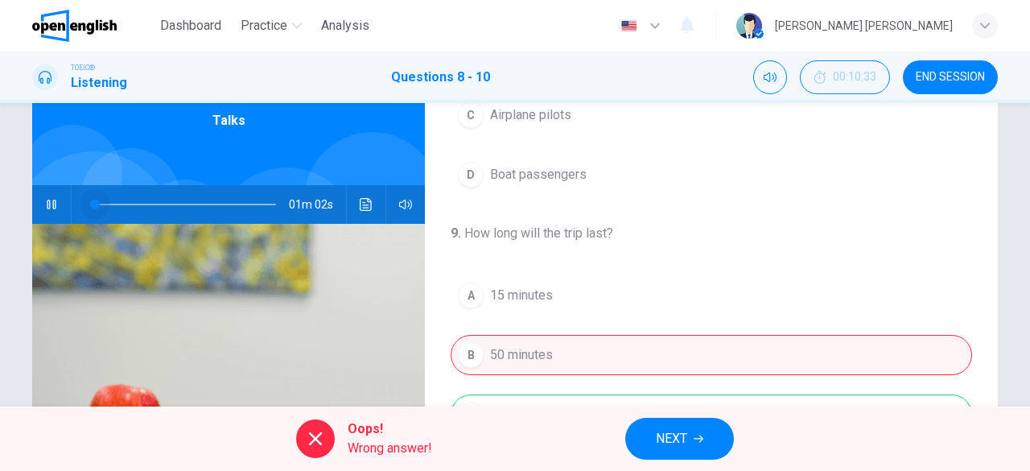
click at [91, 204] on span at bounding box center [183, 204] width 185 height 23
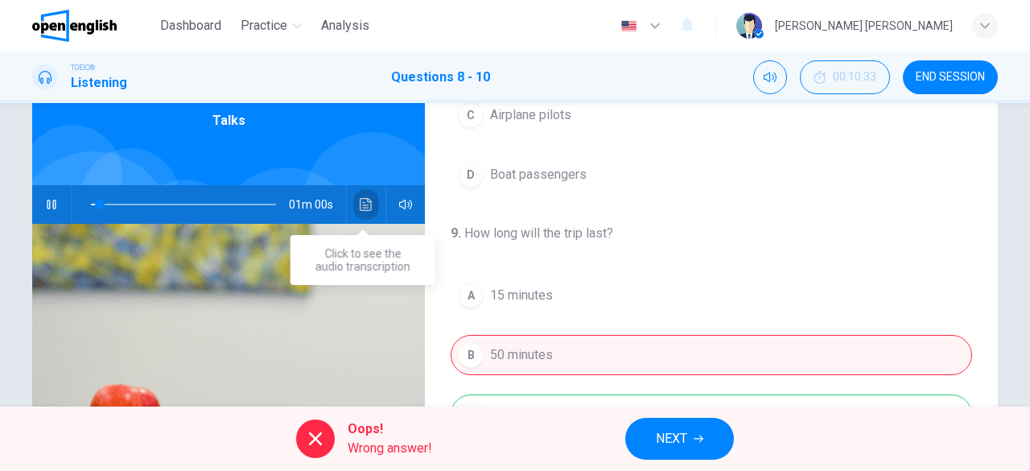
click at [365, 212] on button "Click to see the audio transcription" at bounding box center [366, 204] width 26 height 39
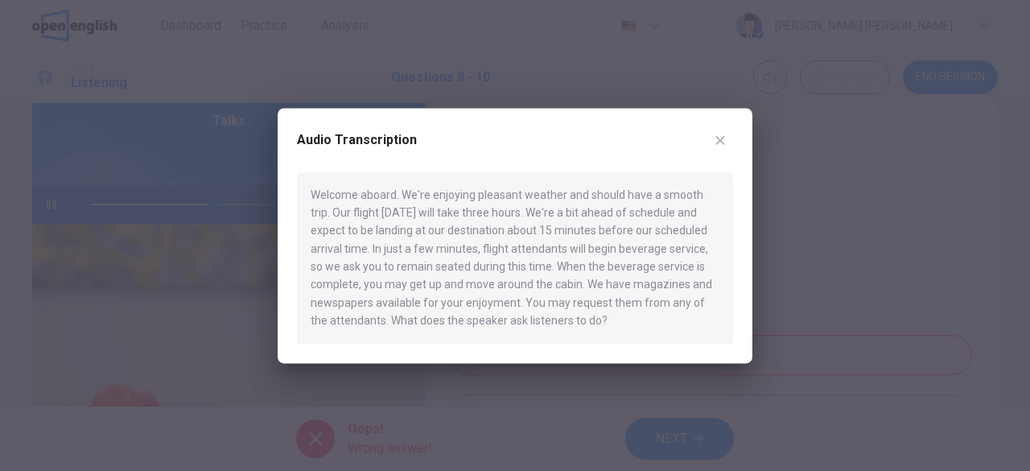
click at [718, 142] on icon "button" at bounding box center [720, 140] width 9 height 9
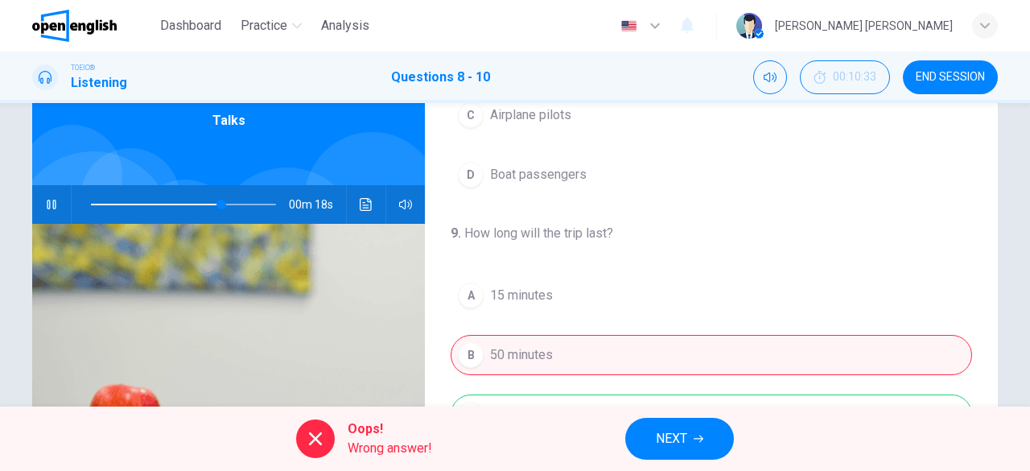
scroll to position [241, 0]
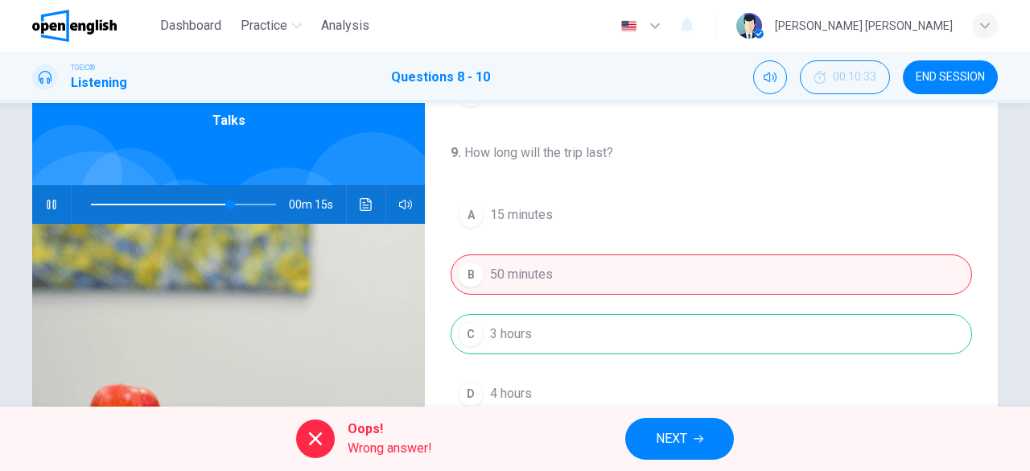
type input "**"
click at [683, 442] on span "NEXT" at bounding box center [671, 438] width 31 height 23
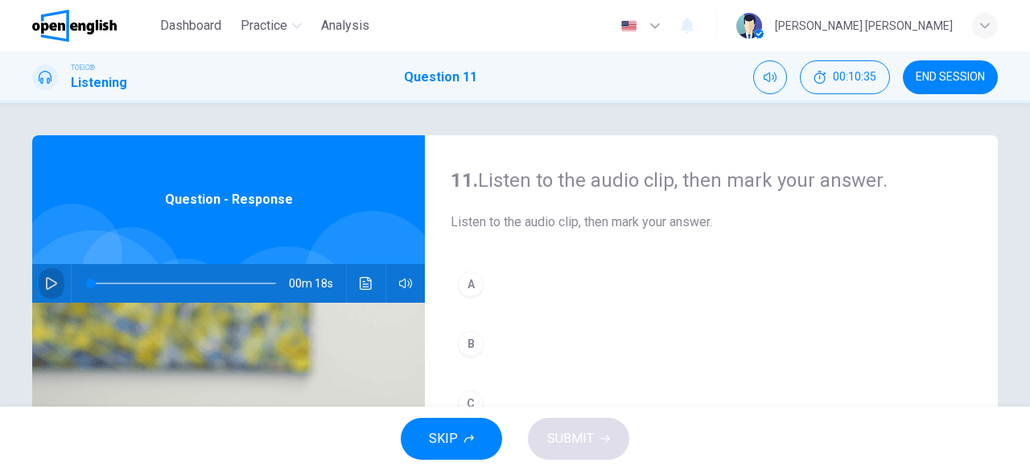
click at [46, 285] on icon "button" at bounding box center [51, 283] width 13 height 13
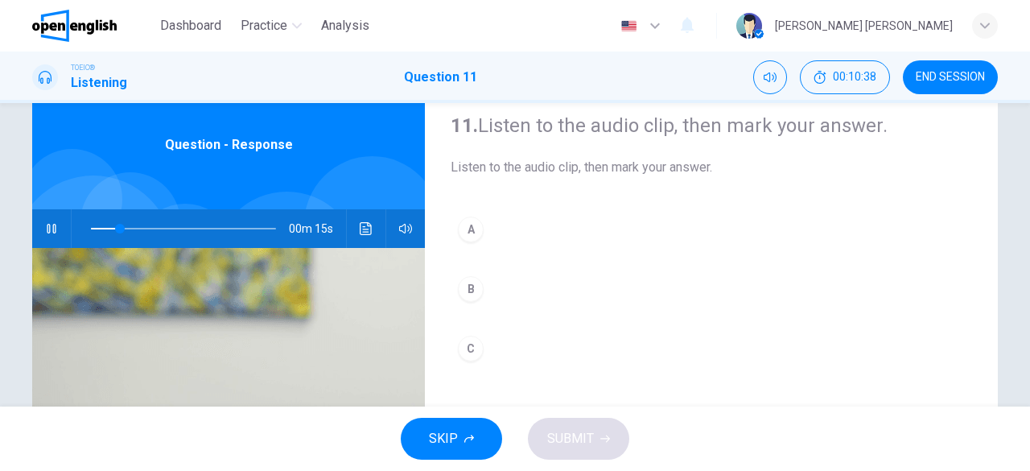
scroll to position [80, 0]
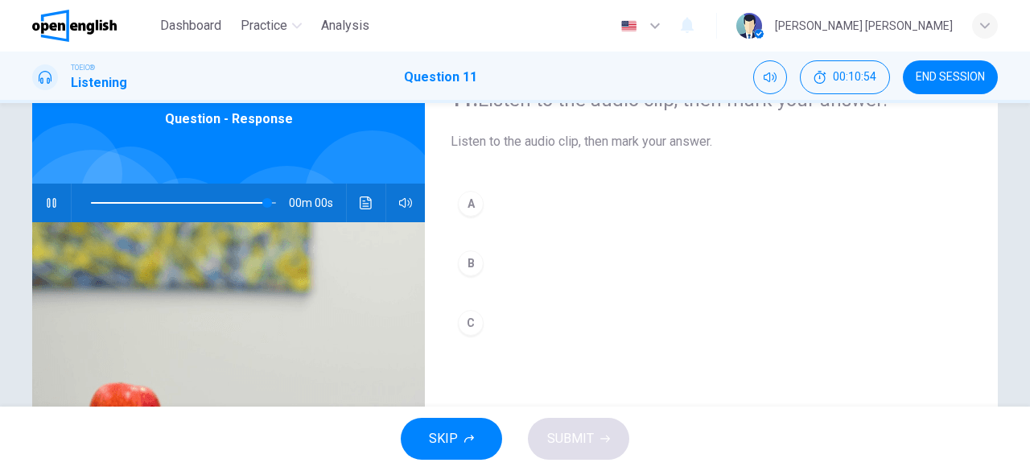
type input "*"
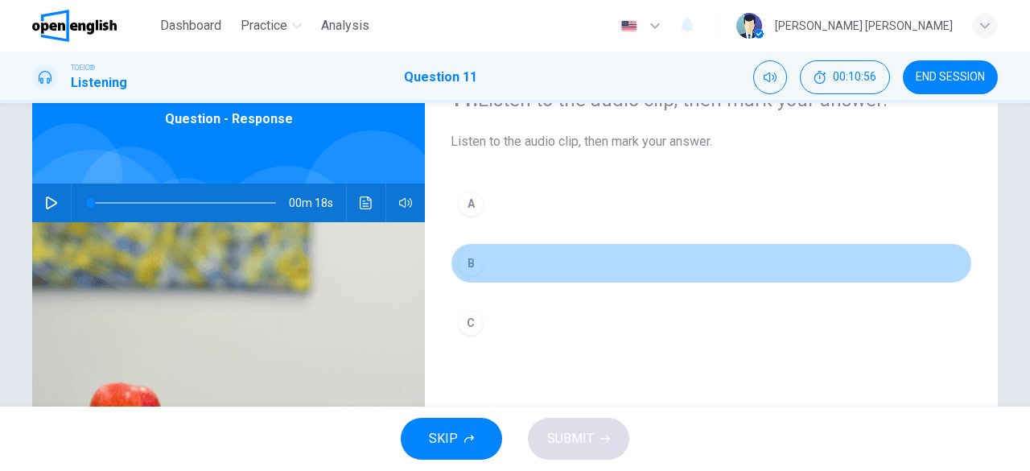
click at [466, 262] on div "B" at bounding box center [471, 263] width 26 height 26
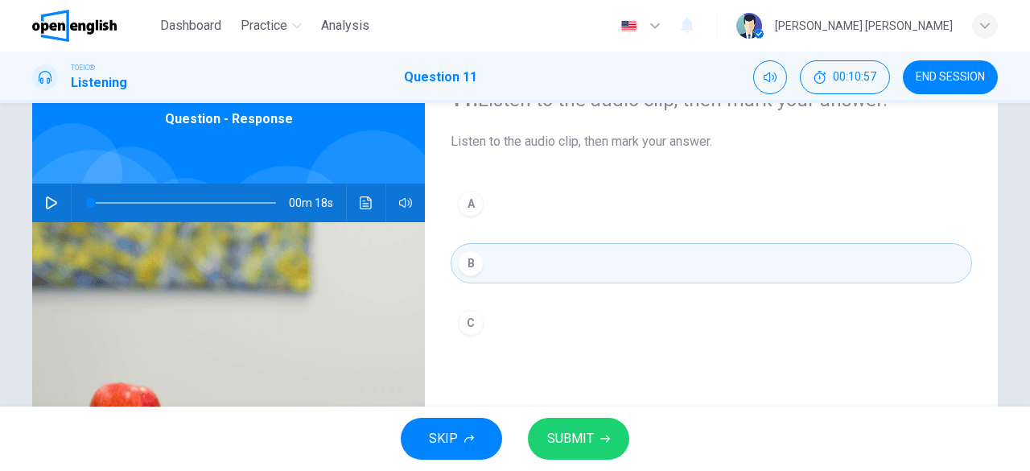
click at [583, 440] on span "SUBMIT" at bounding box center [570, 438] width 47 height 23
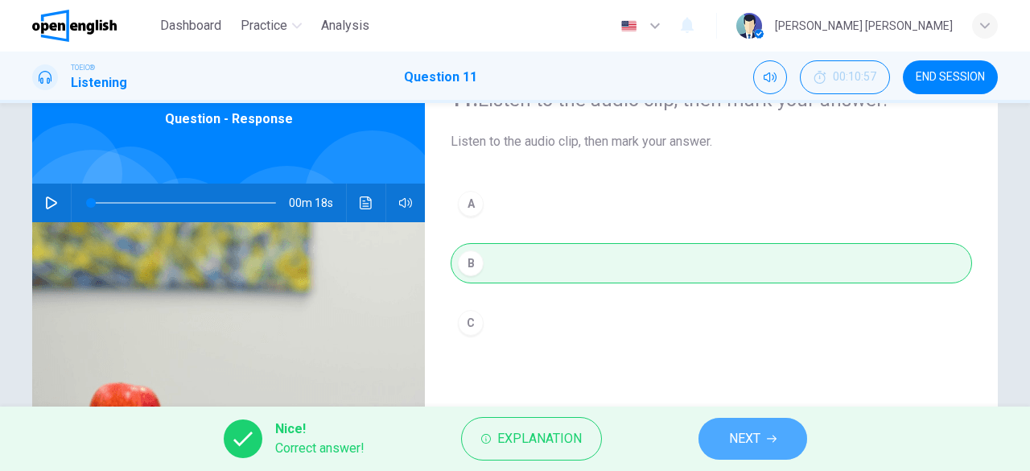
click at [753, 444] on span "NEXT" at bounding box center [744, 438] width 31 height 23
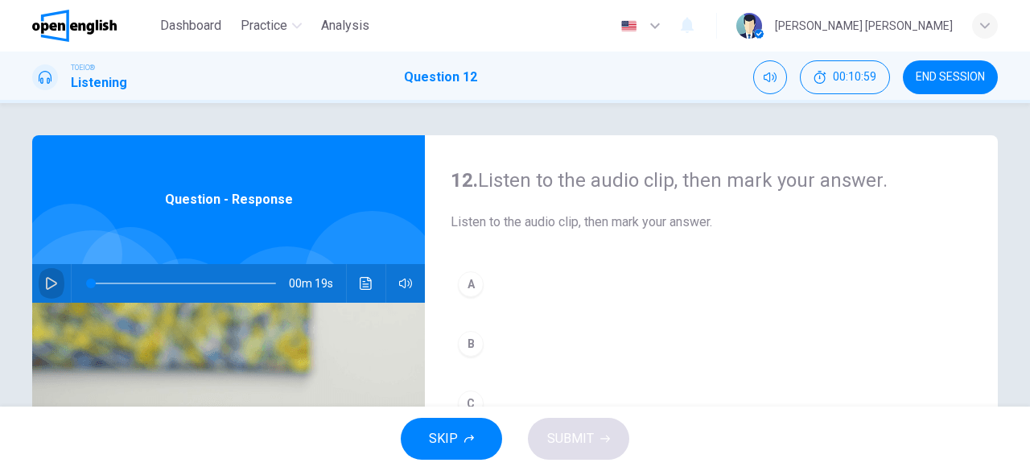
click at [46, 281] on icon "button" at bounding box center [51, 283] width 11 height 13
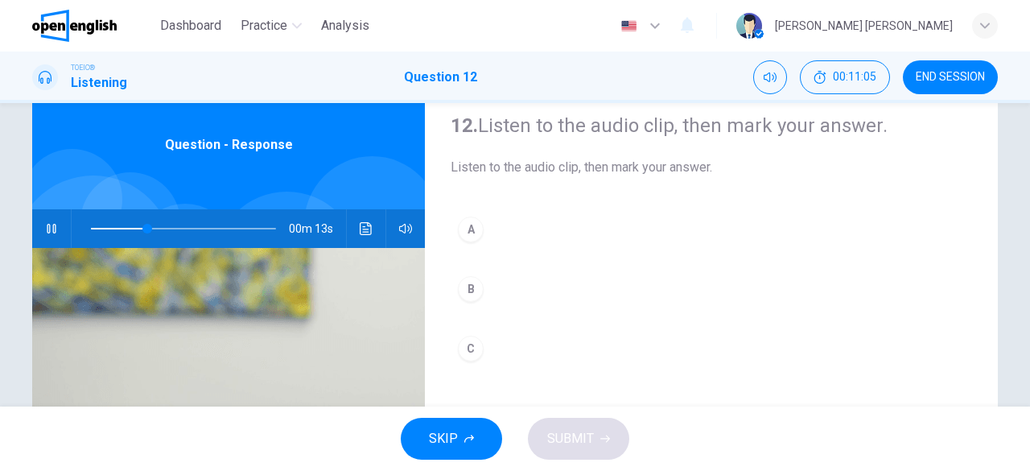
scroll to position [80, 0]
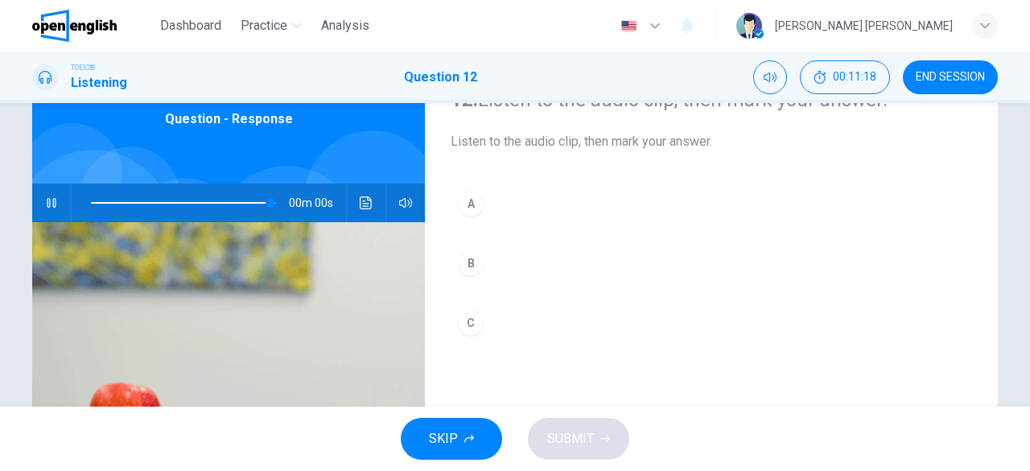
type input "*"
click at [472, 320] on div "C" at bounding box center [471, 323] width 26 height 26
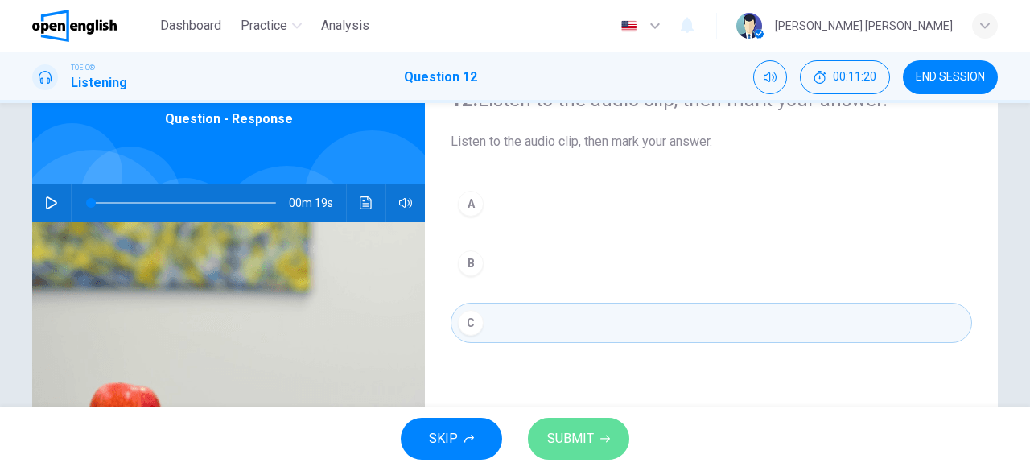
click at [564, 447] on span "SUBMIT" at bounding box center [570, 438] width 47 height 23
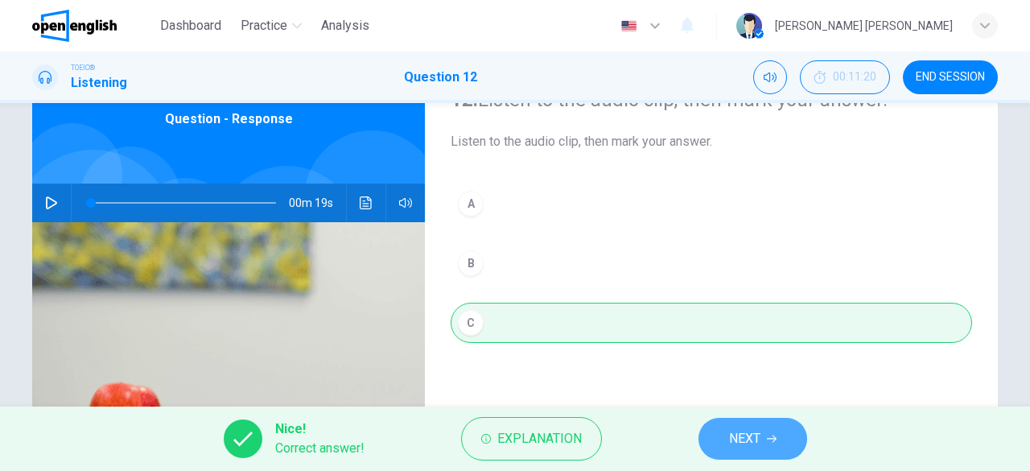
click at [755, 439] on span "NEXT" at bounding box center [744, 438] width 31 height 23
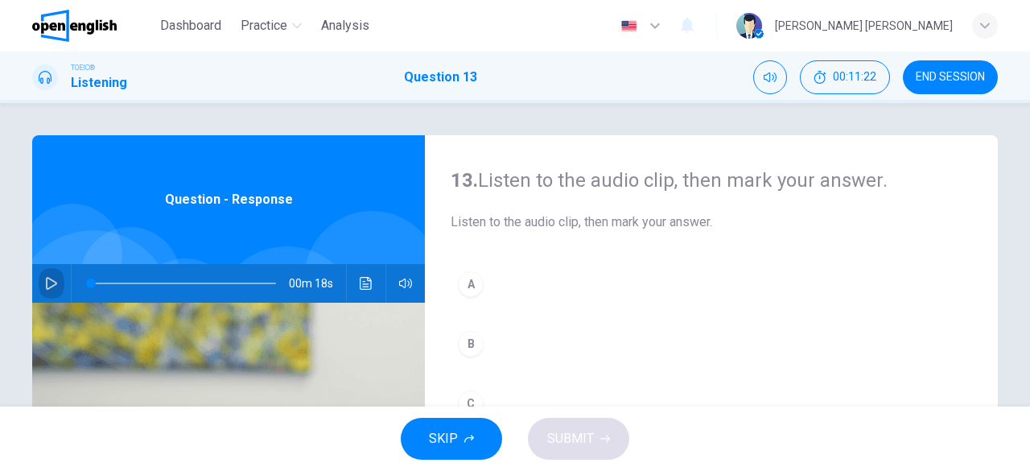
click at [45, 283] on icon "button" at bounding box center [51, 283] width 13 height 13
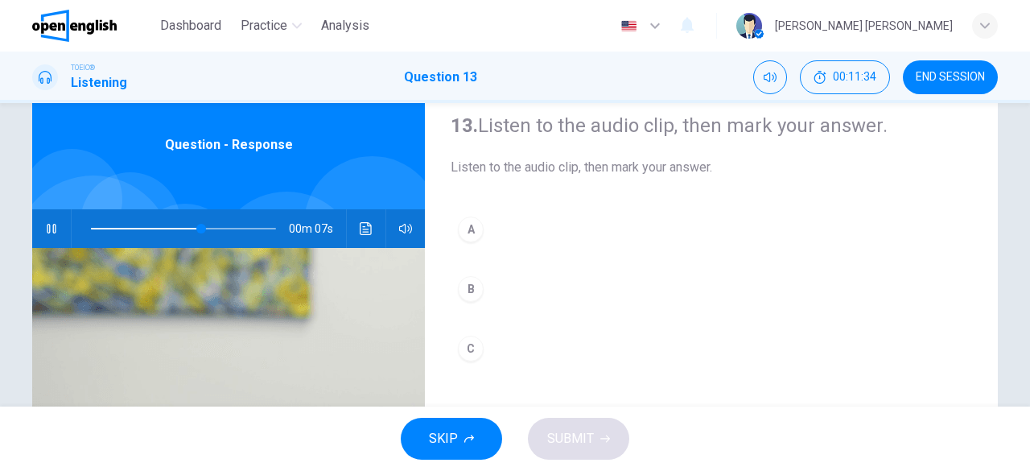
scroll to position [80, 0]
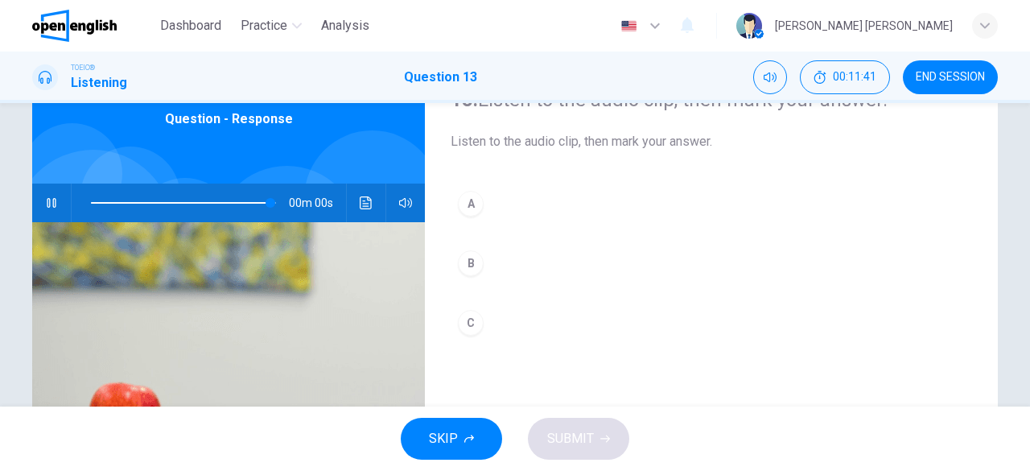
type input "*"
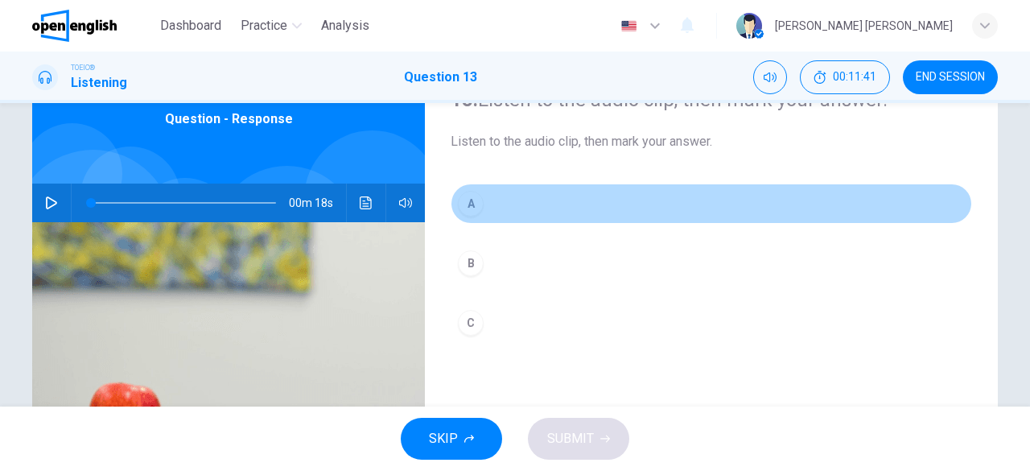
click at [469, 205] on div "A" at bounding box center [471, 204] width 26 height 26
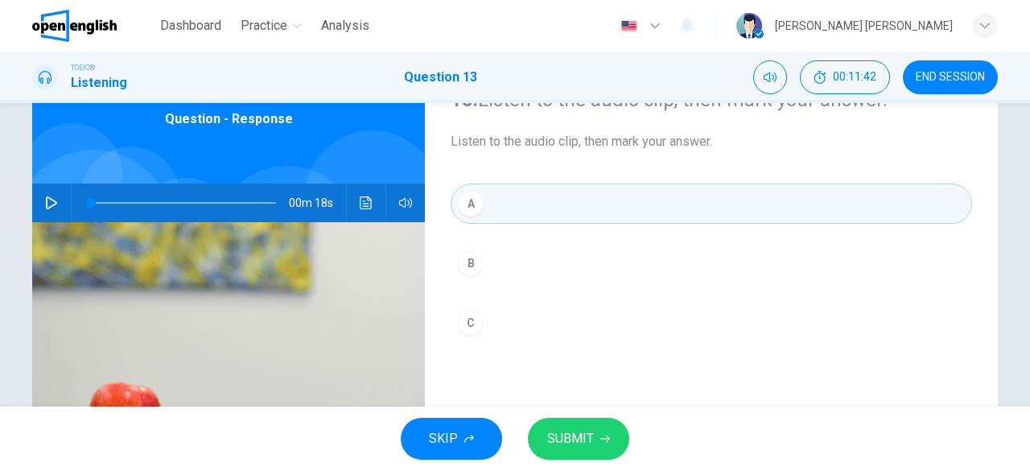
click at [599, 434] on button "SUBMIT" at bounding box center [578, 439] width 101 height 42
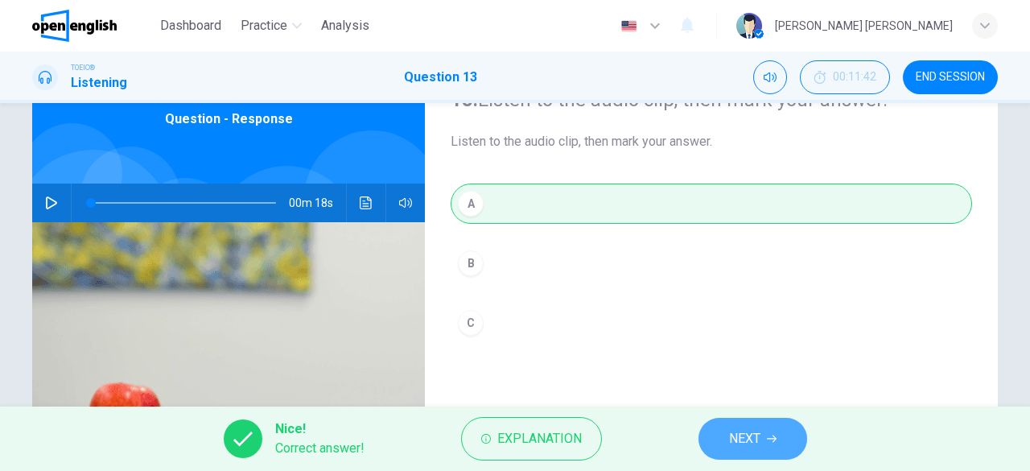
click at [761, 440] on button "NEXT" at bounding box center [753, 439] width 109 height 42
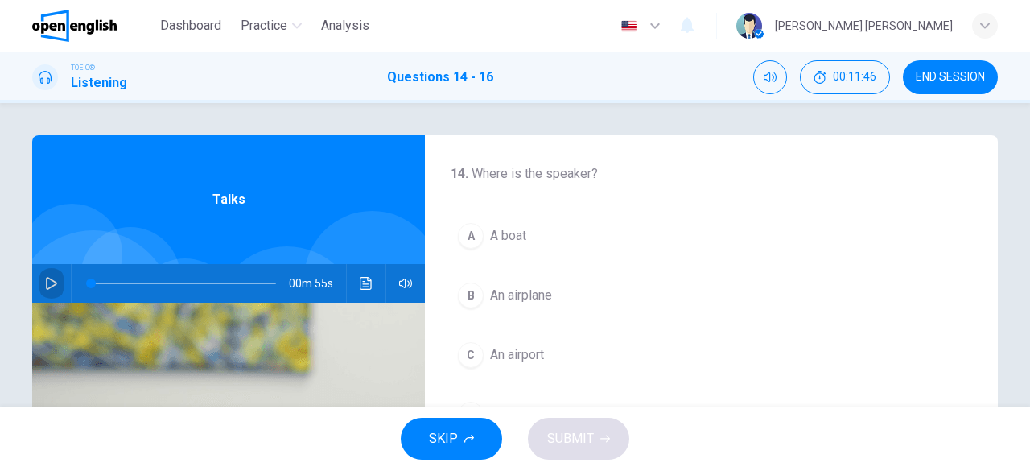
click at [45, 286] on icon "button" at bounding box center [51, 283] width 13 height 13
click at [473, 297] on div "B" at bounding box center [471, 296] width 26 height 26
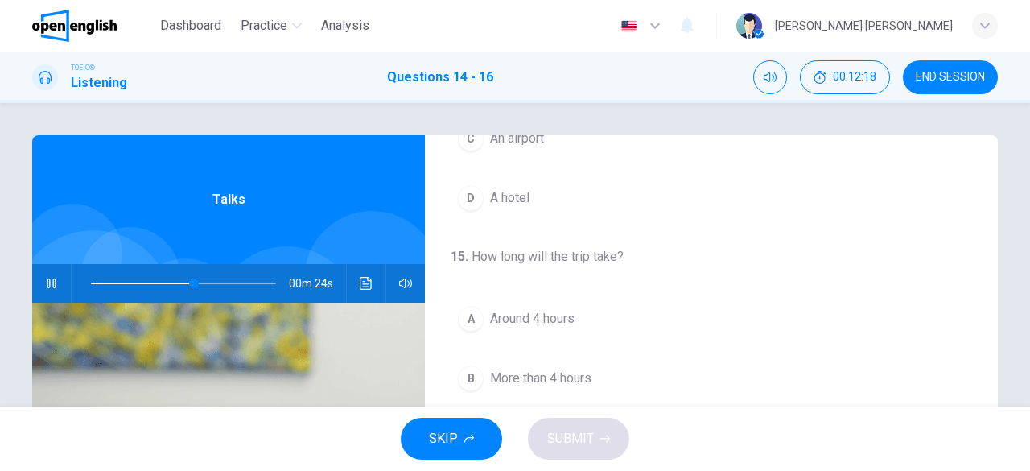
scroll to position [241, 0]
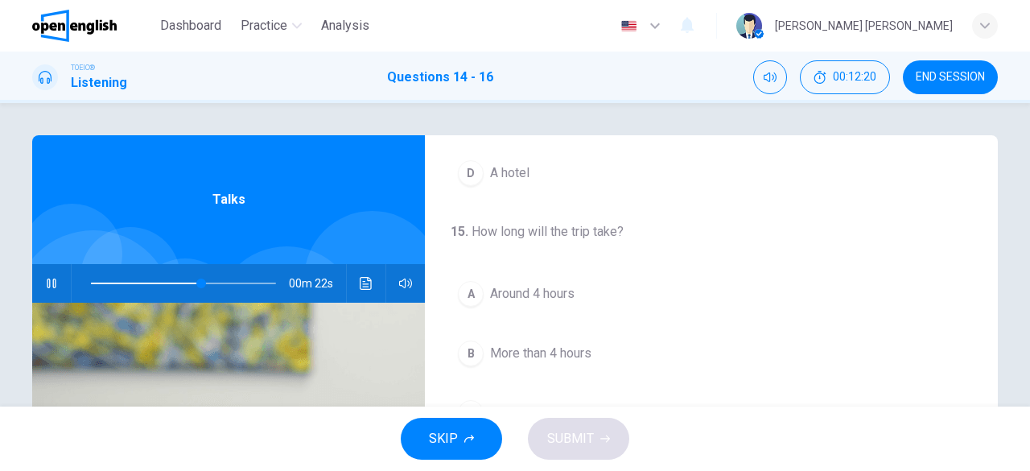
click at [92, 282] on span at bounding box center [183, 283] width 185 height 23
drag, startPoint x: 96, startPoint y: 279, endPoint x: 84, endPoint y: 283, distance: 12.7
click at [86, 283] on span at bounding box center [91, 284] width 10 height 10
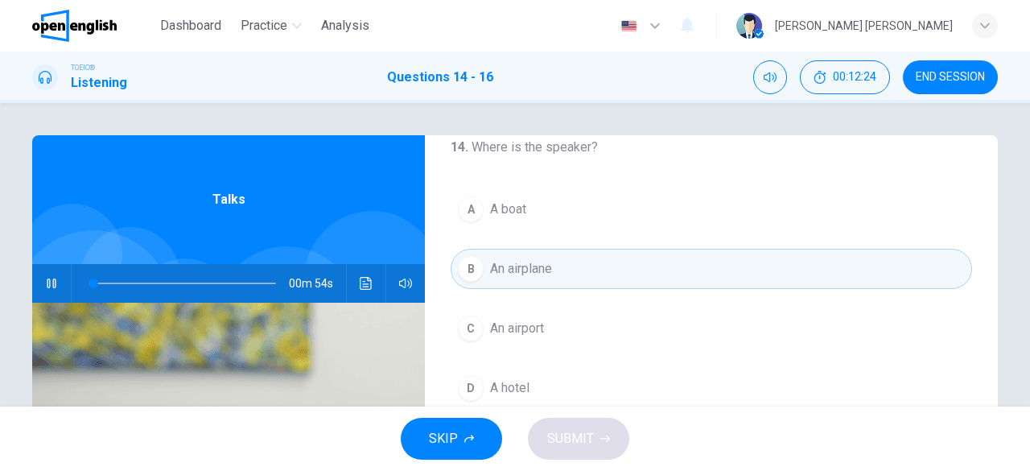
scroll to position [0, 0]
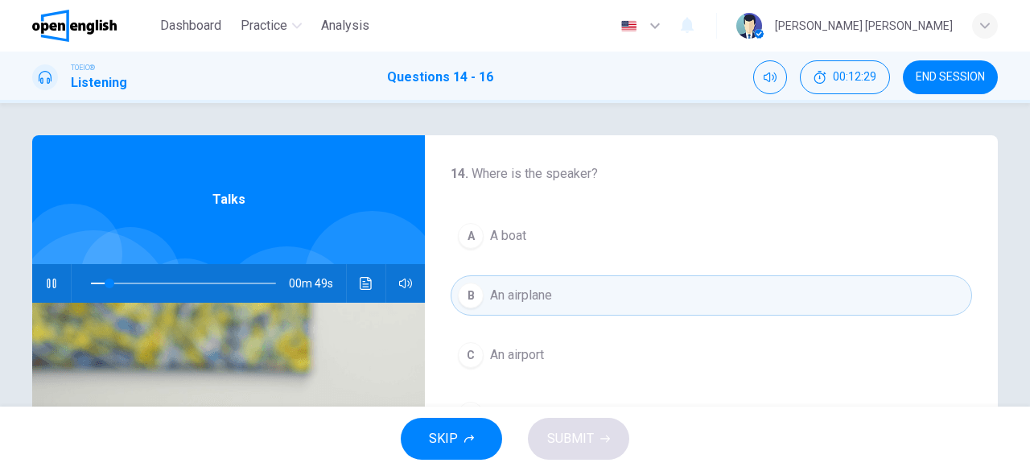
click at [566, 303] on button "B An airplane" at bounding box center [712, 295] width 522 height 40
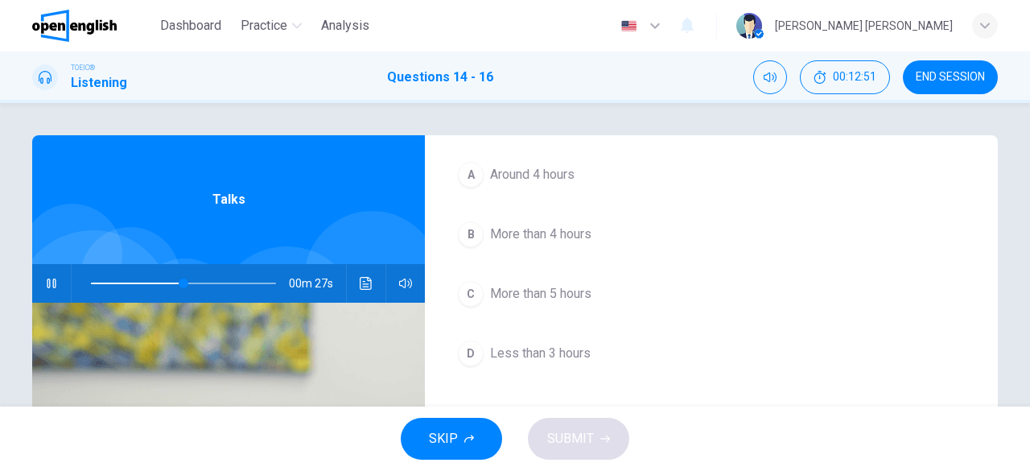
scroll to position [80, 0]
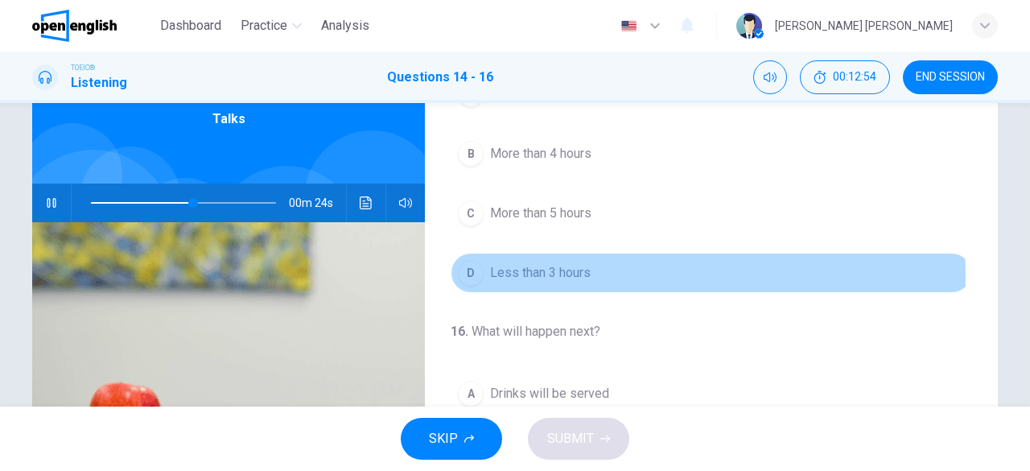
click at [473, 273] on div "D" at bounding box center [471, 273] width 26 height 26
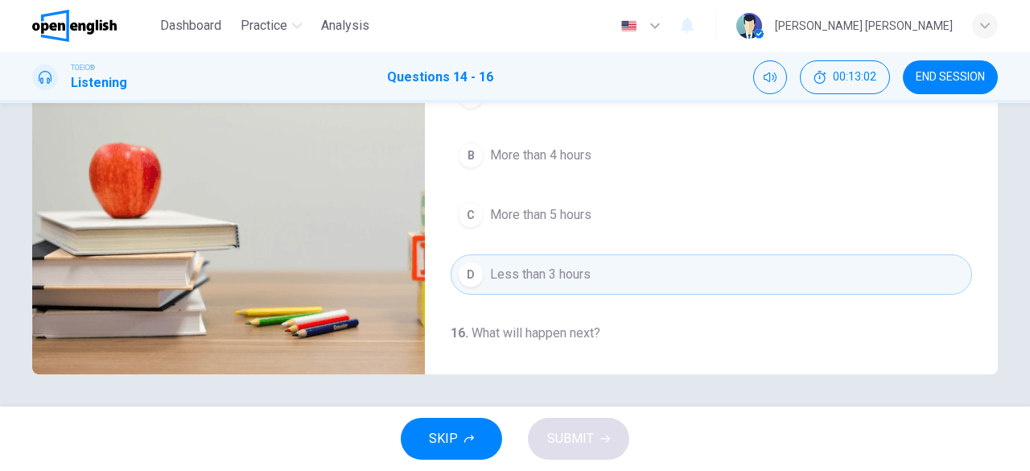
scroll to position [79, 0]
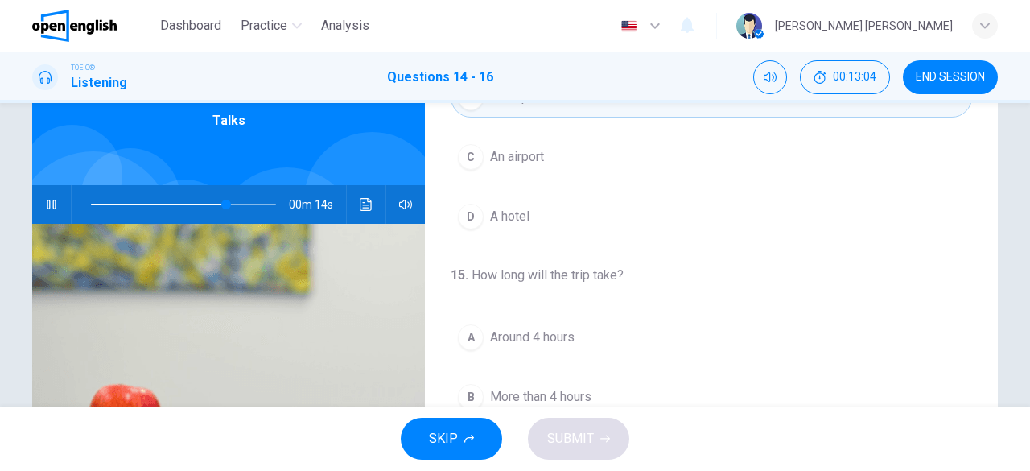
click at [91, 204] on span at bounding box center [183, 204] width 185 height 23
click at [101, 202] on span at bounding box center [183, 204] width 185 height 23
click at [109, 202] on span at bounding box center [114, 205] width 10 height 10
click at [473, 339] on div "A" at bounding box center [471, 337] width 26 height 26
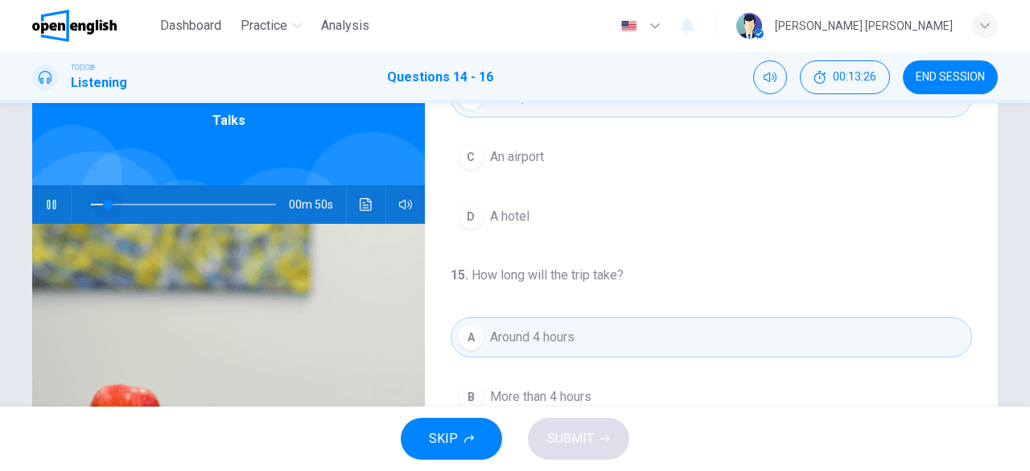
click at [103, 203] on span at bounding box center [183, 204] width 185 height 23
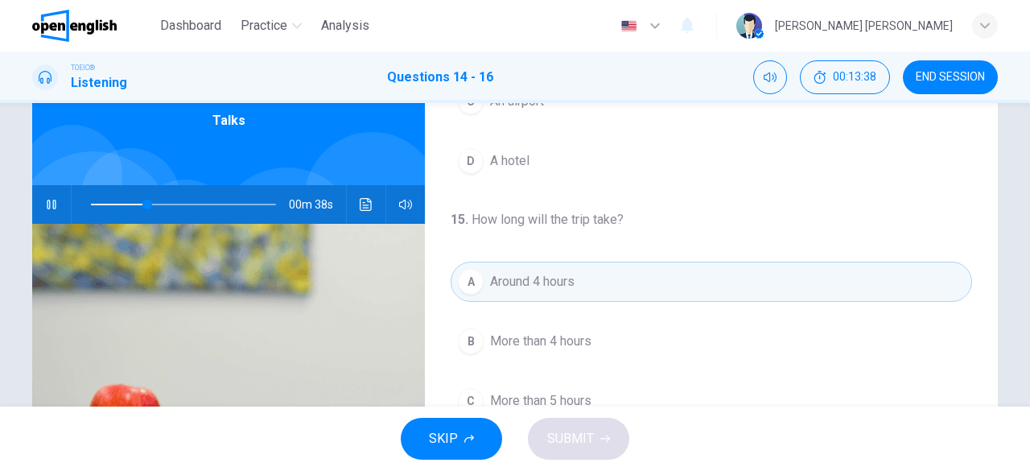
scroll to position [200, 0]
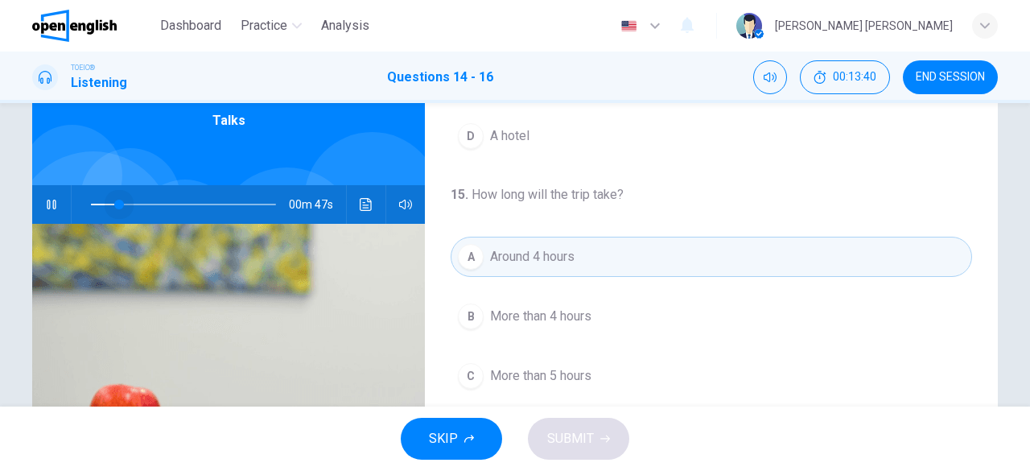
click at [114, 205] on span at bounding box center [183, 204] width 185 height 23
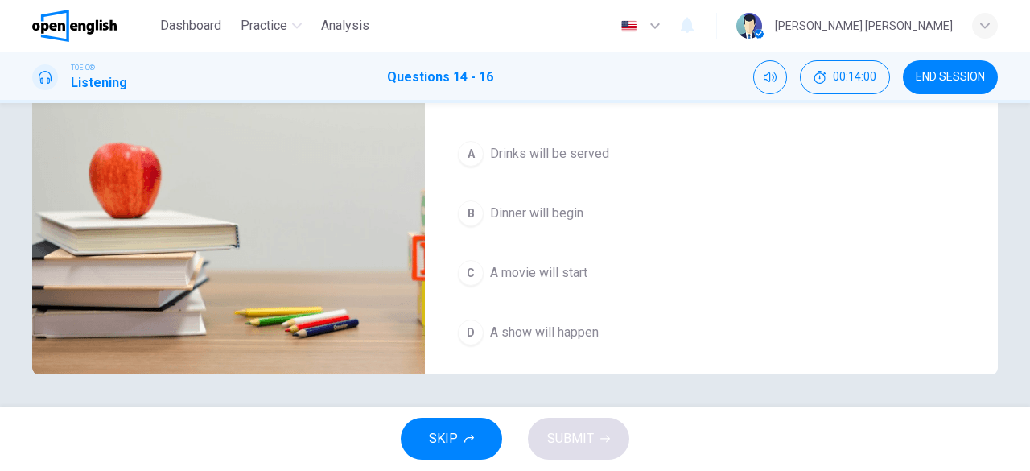
scroll to position [280, 0]
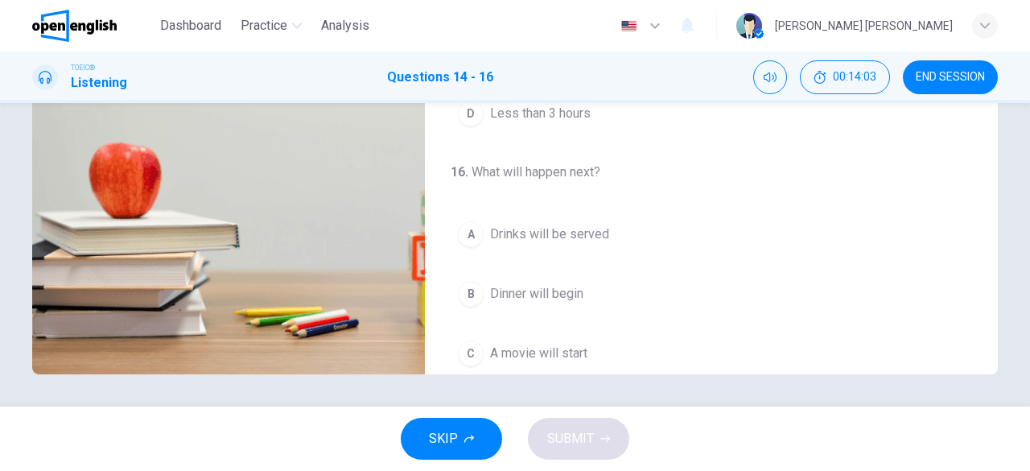
click at [468, 231] on div "A" at bounding box center [471, 234] width 26 height 26
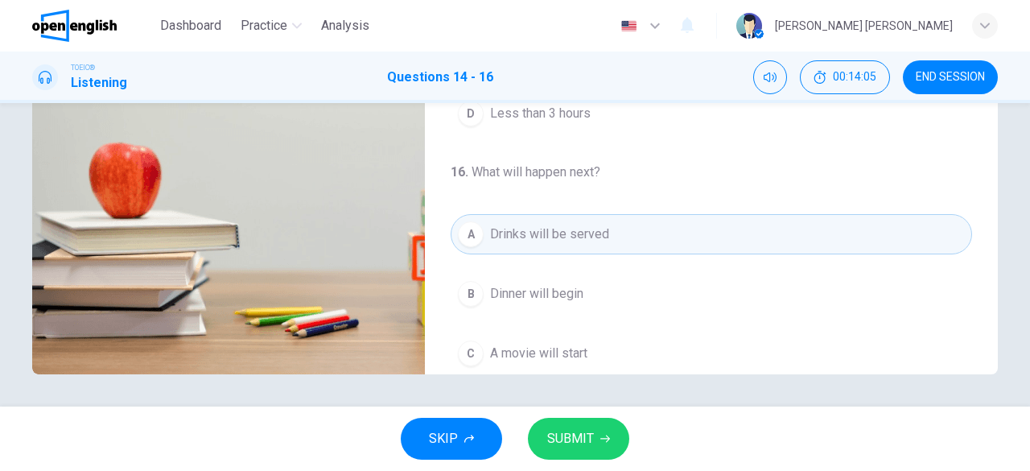
click at [568, 432] on span "SUBMIT" at bounding box center [570, 438] width 47 height 23
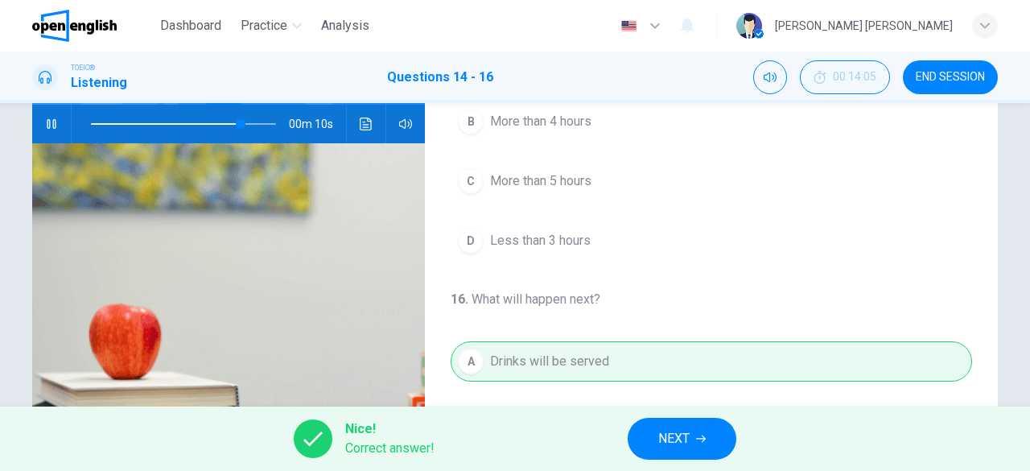
scroll to position [322, 0]
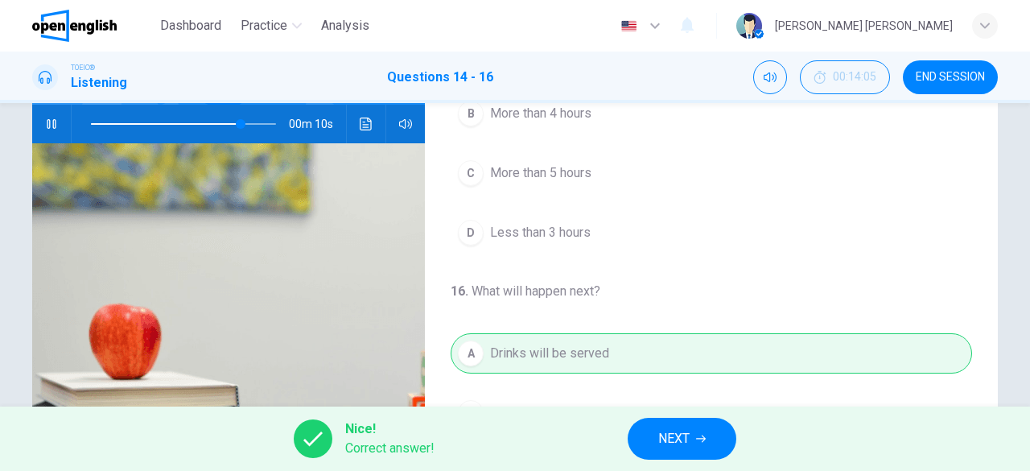
type input "**"
click at [675, 433] on span "NEXT" at bounding box center [673, 438] width 31 height 23
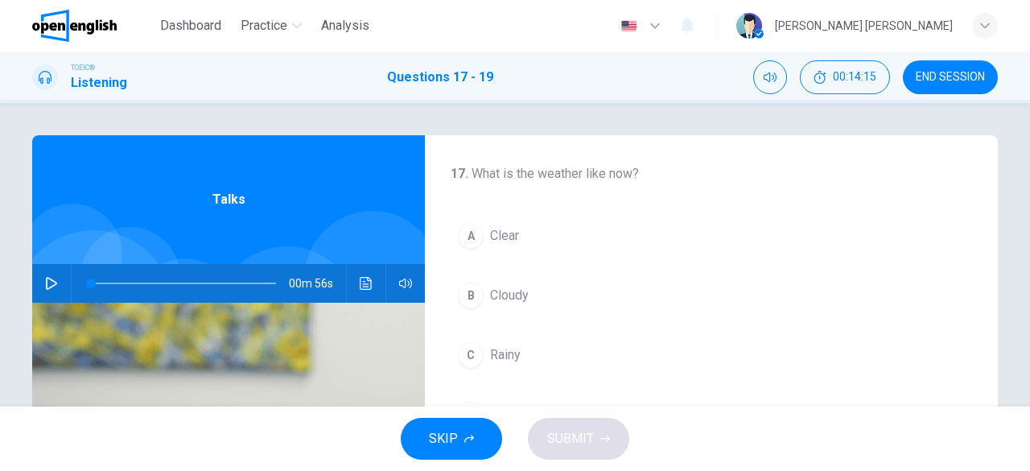
scroll to position [0, 0]
click at [50, 285] on icon "button" at bounding box center [51, 283] width 11 height 13
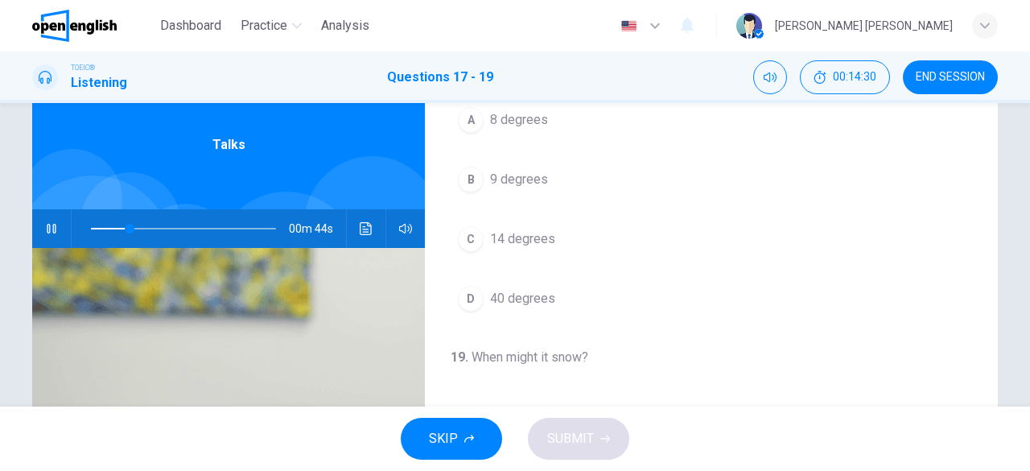
scroll to position [80, 0]
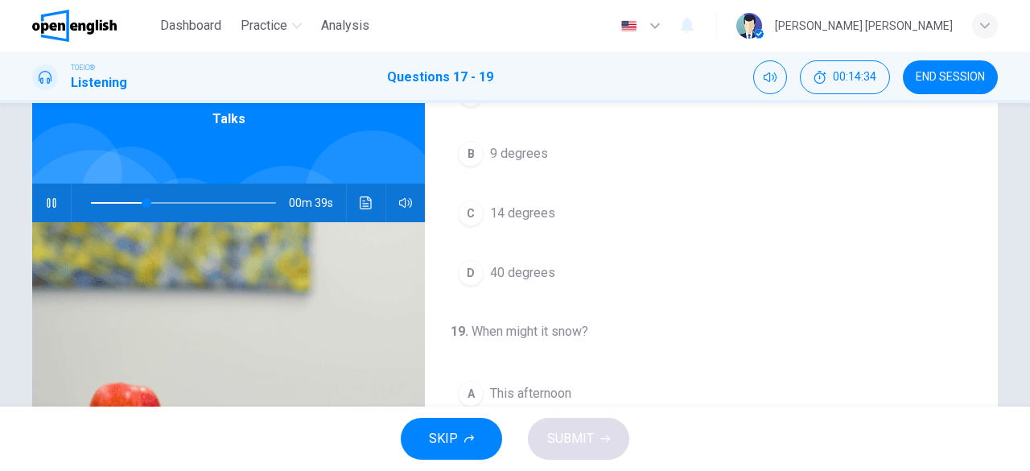
click at [91, 202] on span at bounding box center [183, 203] width 185 height 23
click at [49, 205] on icon "button" at bounding box center [51, 203] width 9 height 10
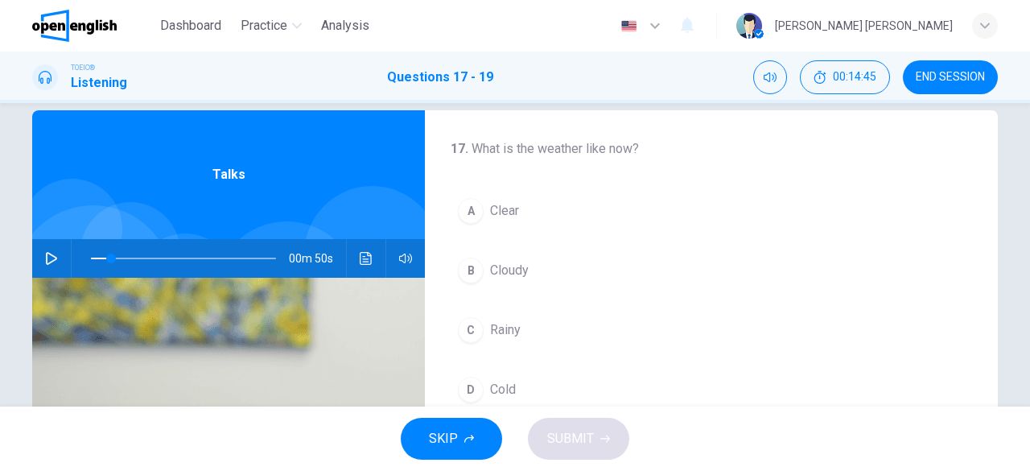
scroll to position [0, 0]
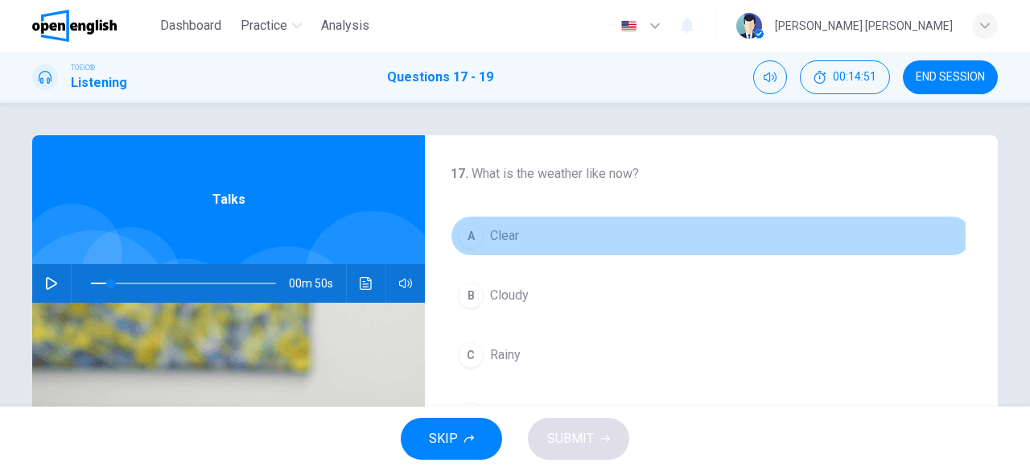
click at [467, 237] on div "A" at bounding box center [471, 236] width 26 height 26
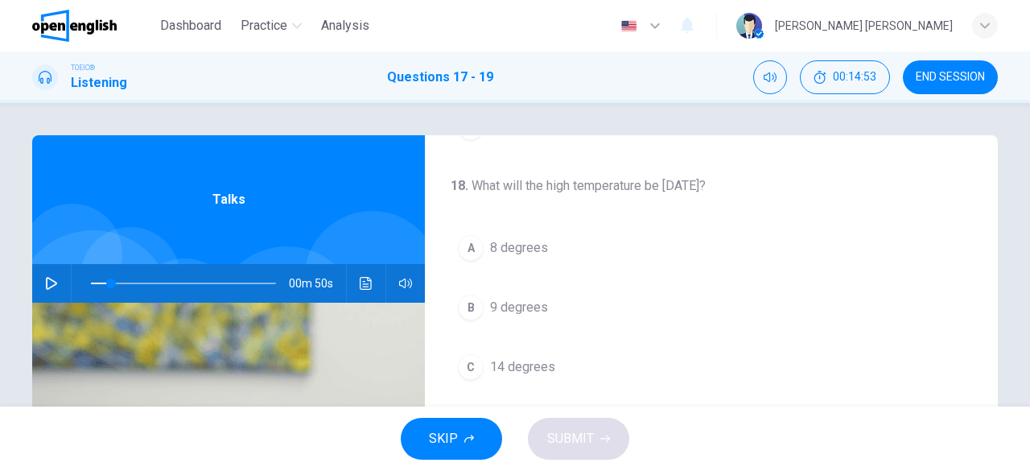
scroll to position [322, 0]
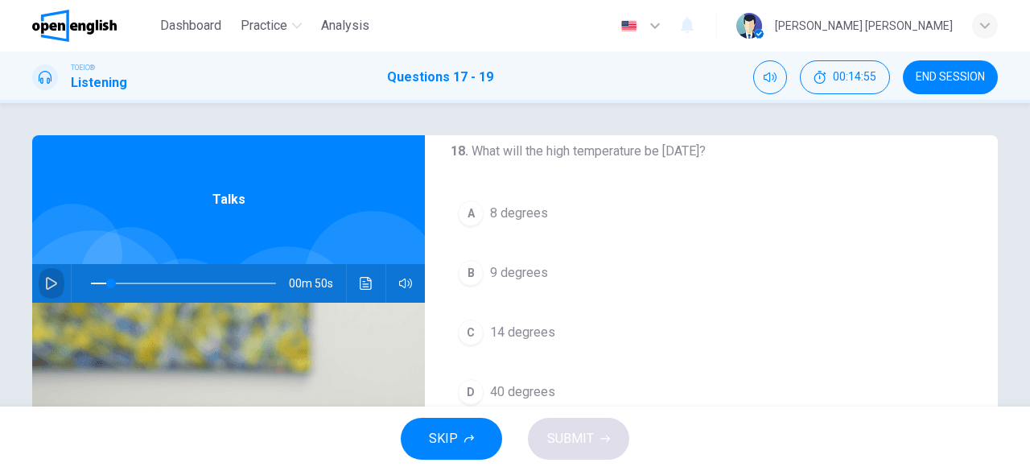
click at [50, 282] on icon "button" at bounding box center [51, 283] width 11 height 13
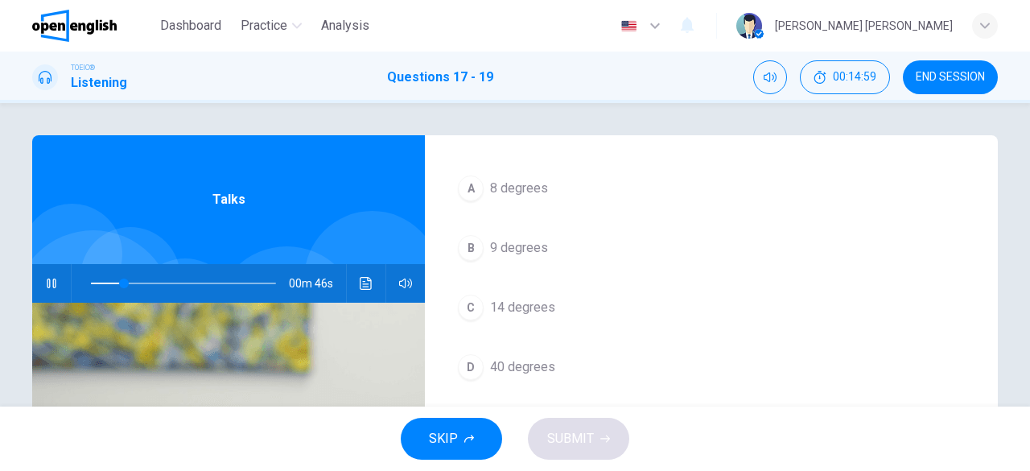
scroll to position [361, 0]
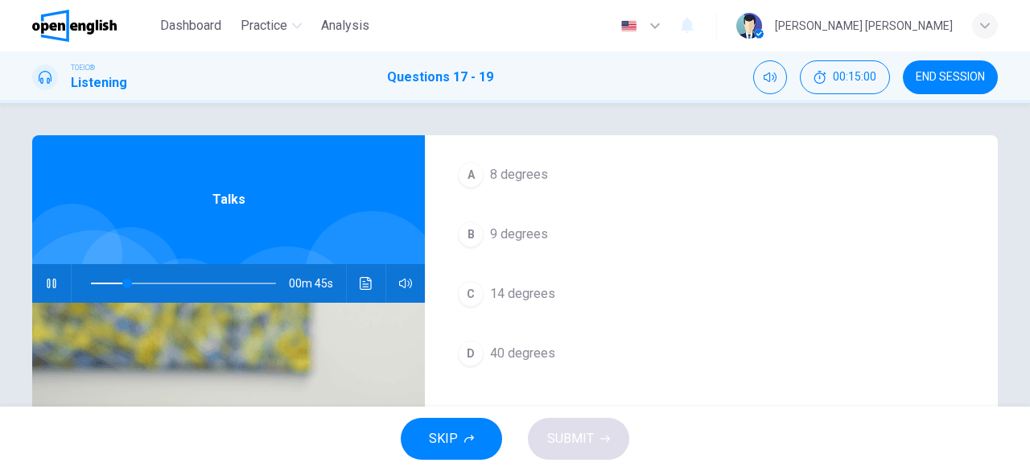
click at [464, 353] on div "D" at bounding box center [471, 353] width 26 height 26
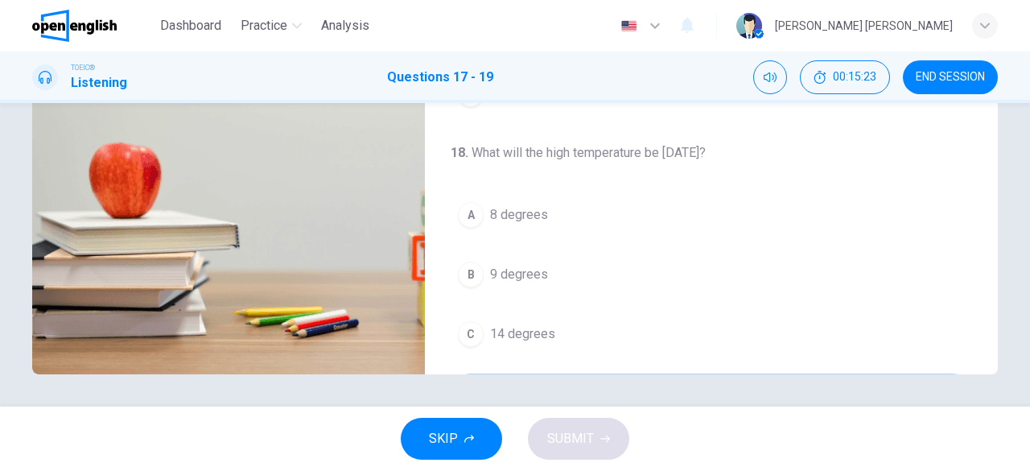
scroll to position [0, 0]
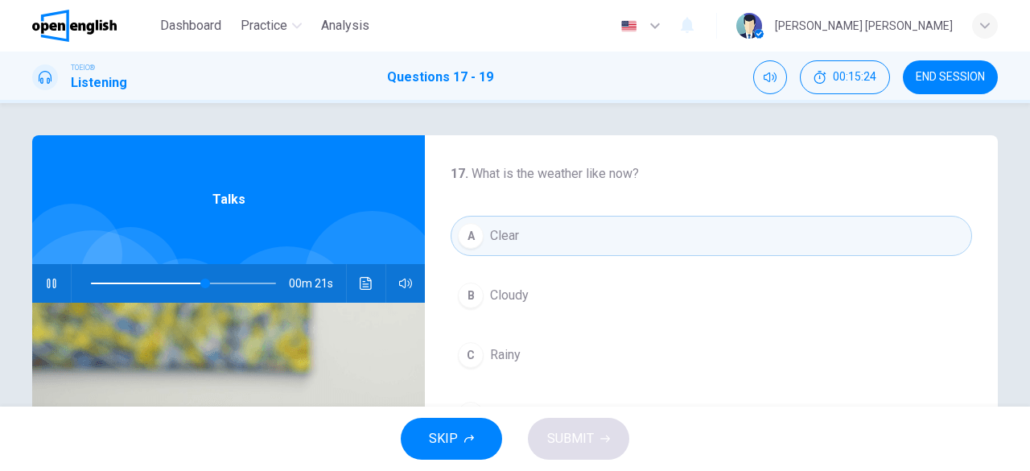
click at [119, 283] on span at bounding box center [183, 283] width 185 height 23
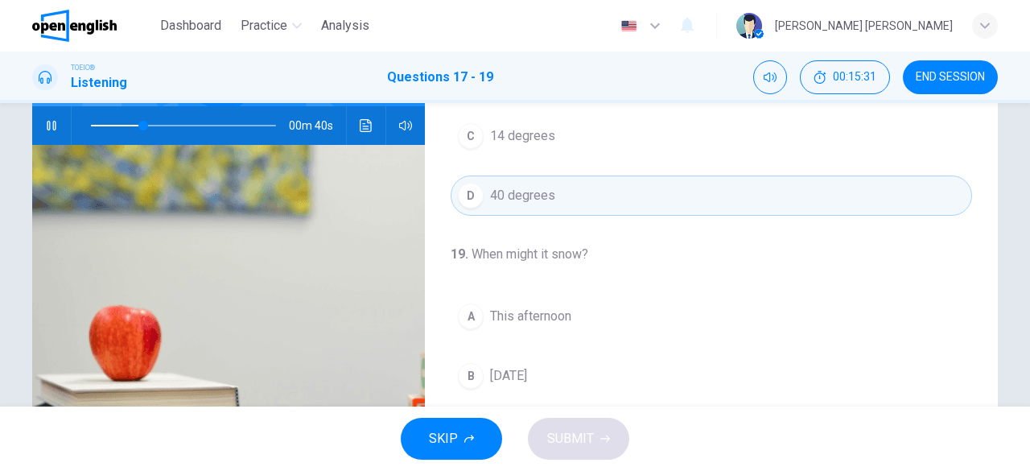
scroll to position [161, 0]
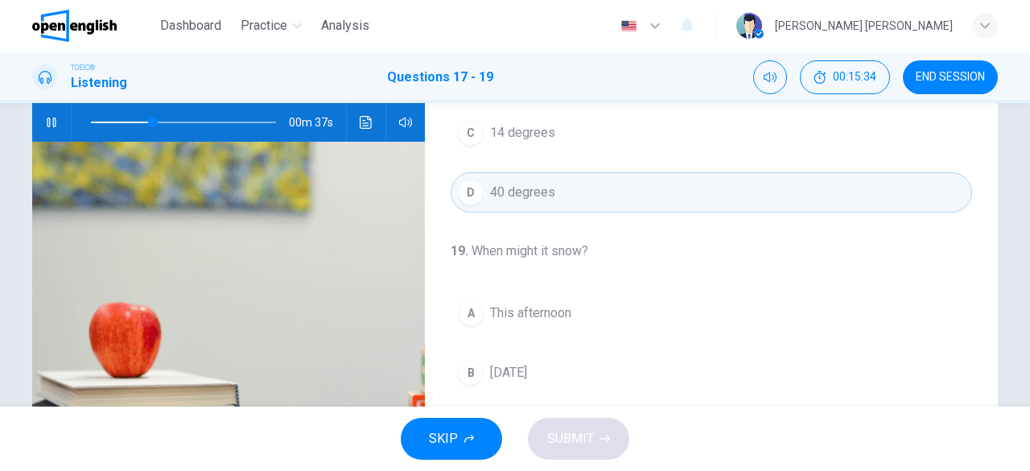
click at [467, 312] on div "A" at bounding box center [471, 313] width 26 height 26
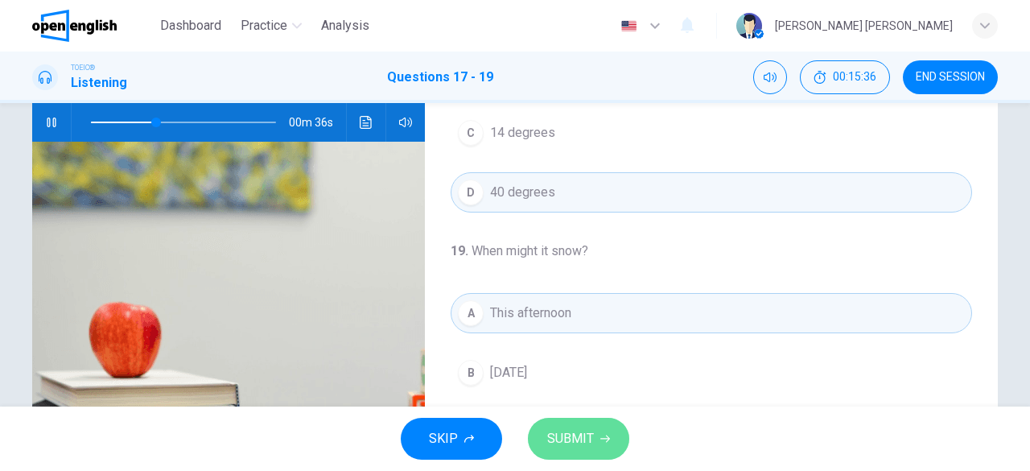
click at [583, 446] on span "SUBMIT" at bounding box center [570, 438] width 47 height 23
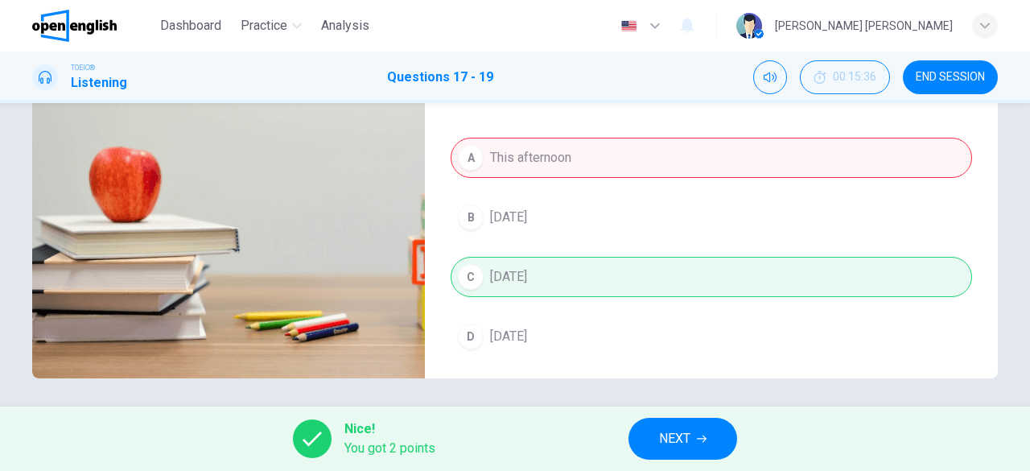
scroll to position [320, 0]
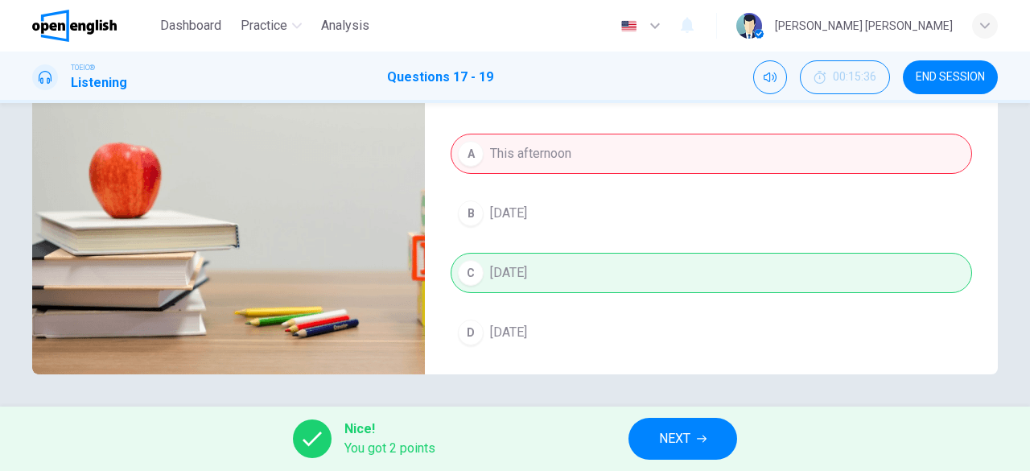
type input "**"
click at [679, 446] on span "NEXT" at bounding box center [674, 438] width 31 height 23
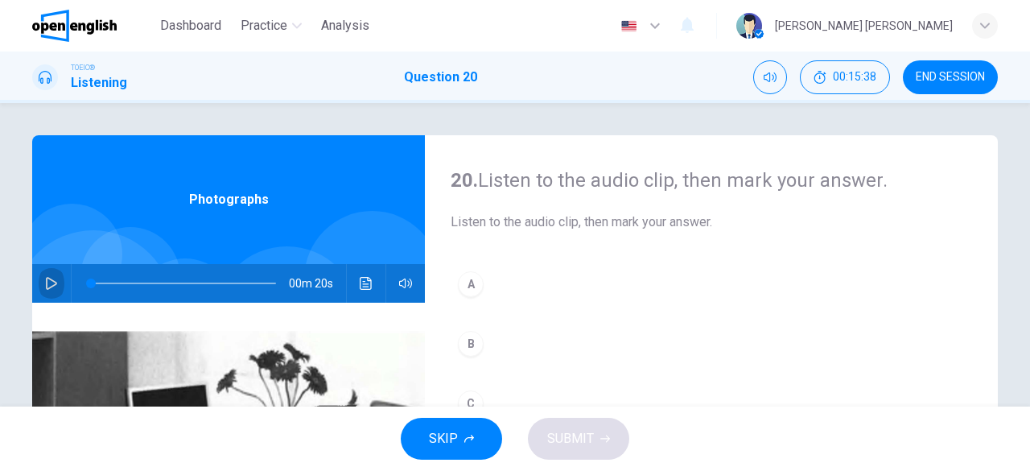
click at [45, 285] on icon "button" at bounding box center [51, 283] width 13 height 13
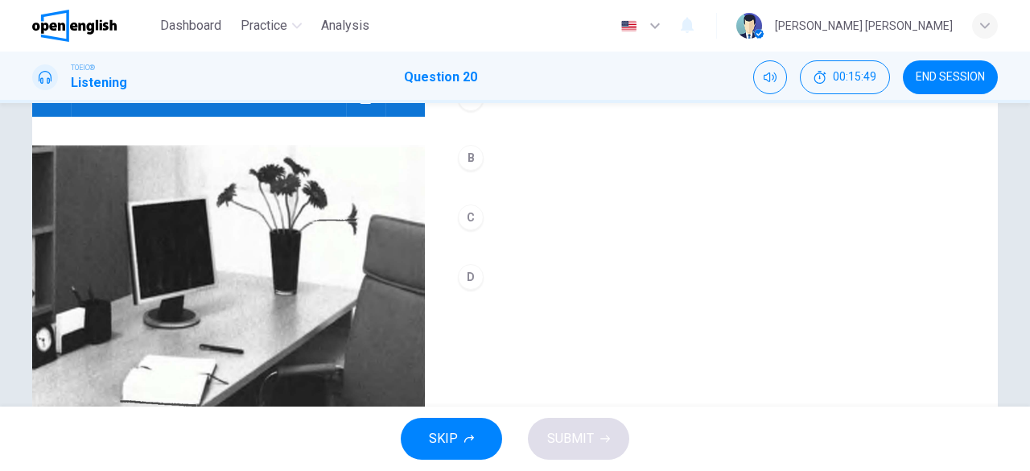
scroll to position [161, 0]
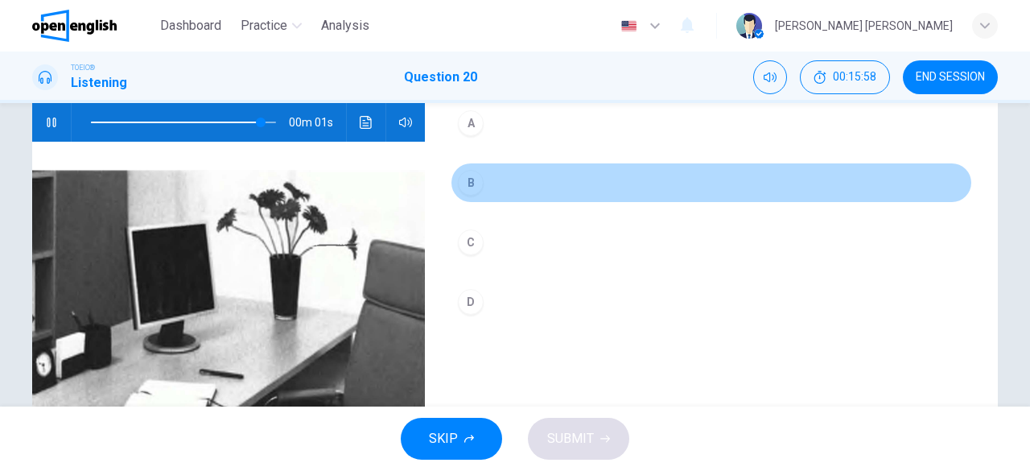
click at [465, 186] on div "B" at bounding box center [471, 183] width 26 height 26
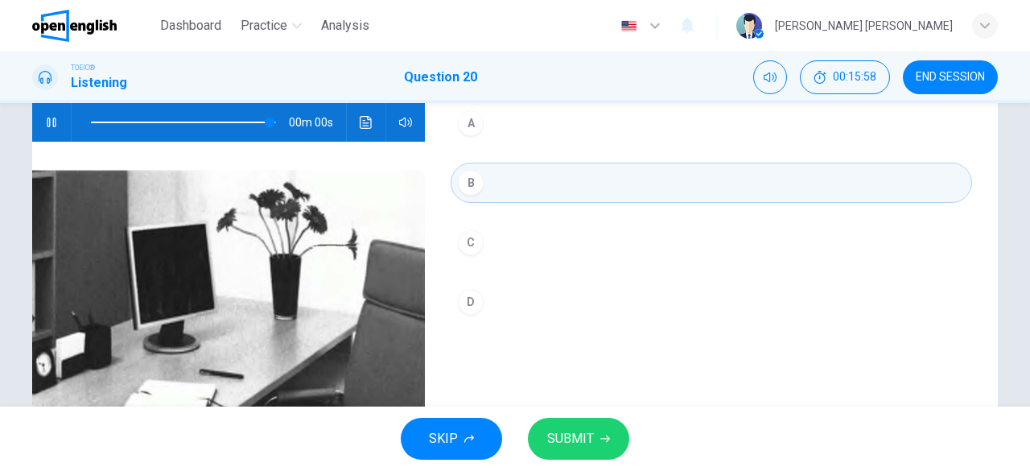
type input "*"
click at [588, 432] on span "SUBMIT" at bounding box center [570, 438] width 47 height 23
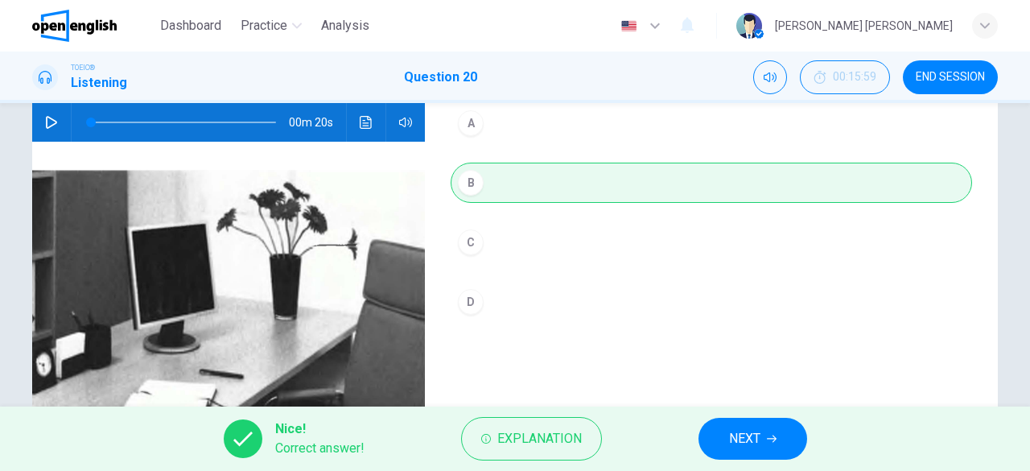
click at [745, 436] on span "NEXT" at bounding box center [744, 438] width 31 height 23
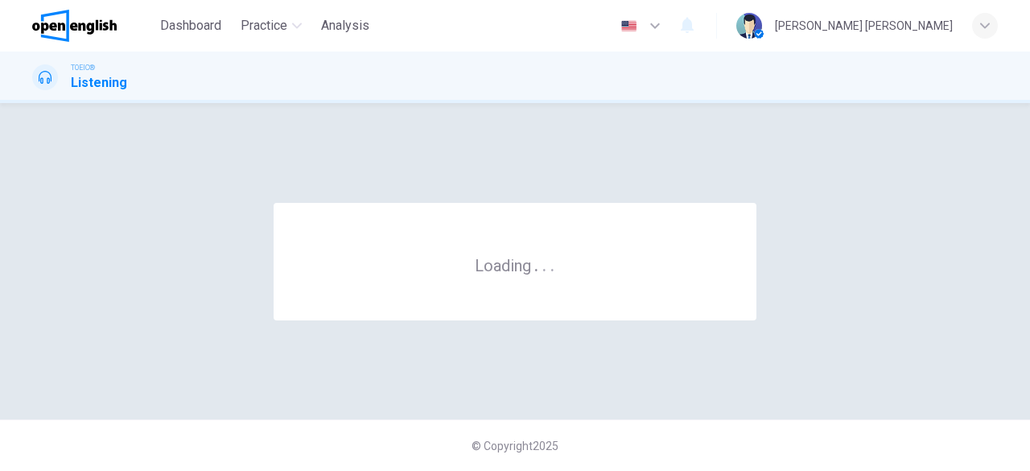
scroll to position [0, 0]
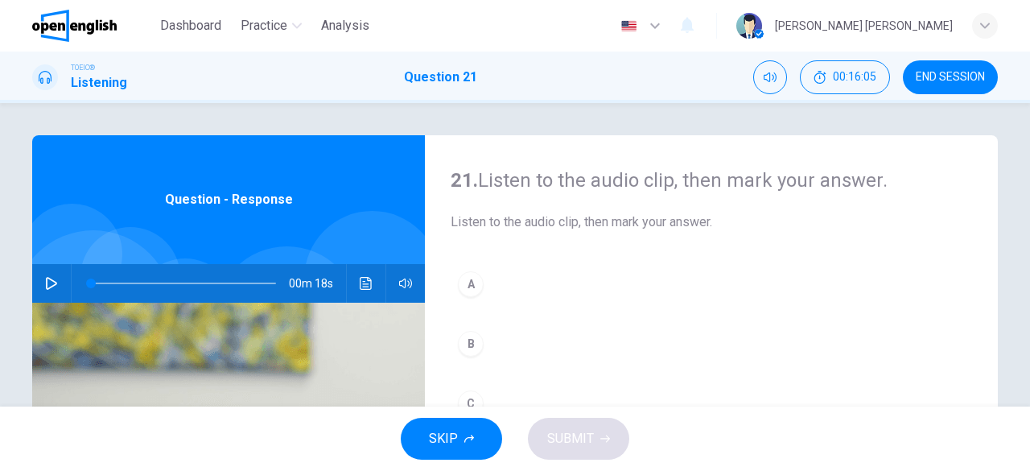
click at [39, 284] on button "button" at bounding box center [52, 283] width 26 height 39
click at [52, 289] on icon "button" at bounding box center [51, 283] width 13 height 13
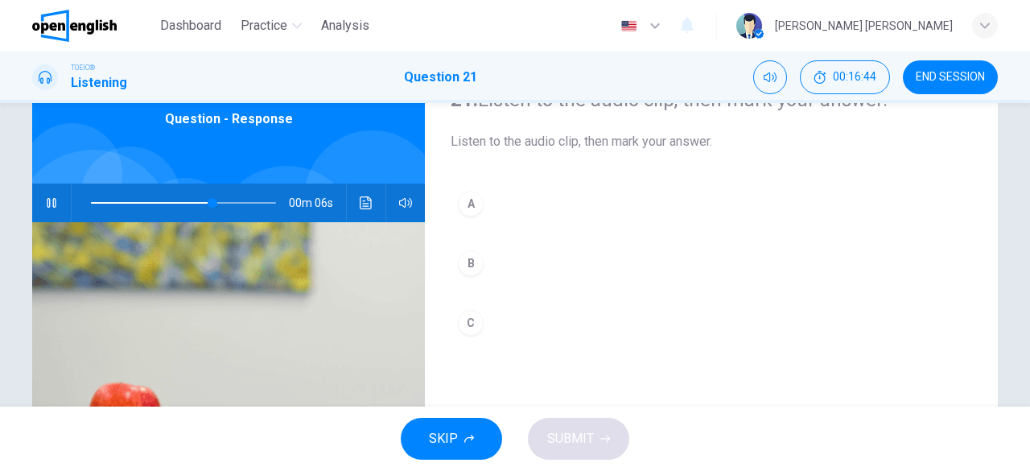
click at [472, 269] on div "B" at bounding box center [471, 263] width 26 height 26
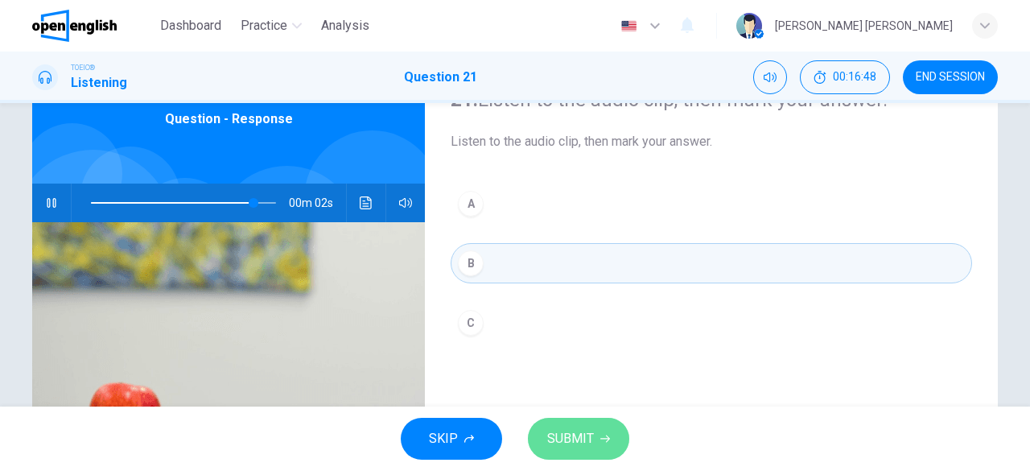
click at [588, 437] on span "SUBMIT" at bounding box center [570, 438] width 47 height 23
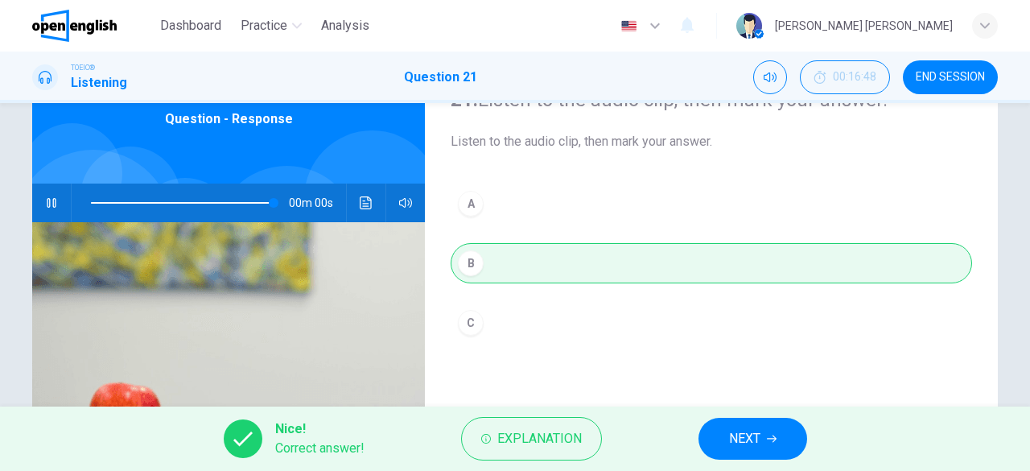
type input "*"
click at [737, 446] on span "NEXT" at bounding box center [744, 438] width 31 height 23
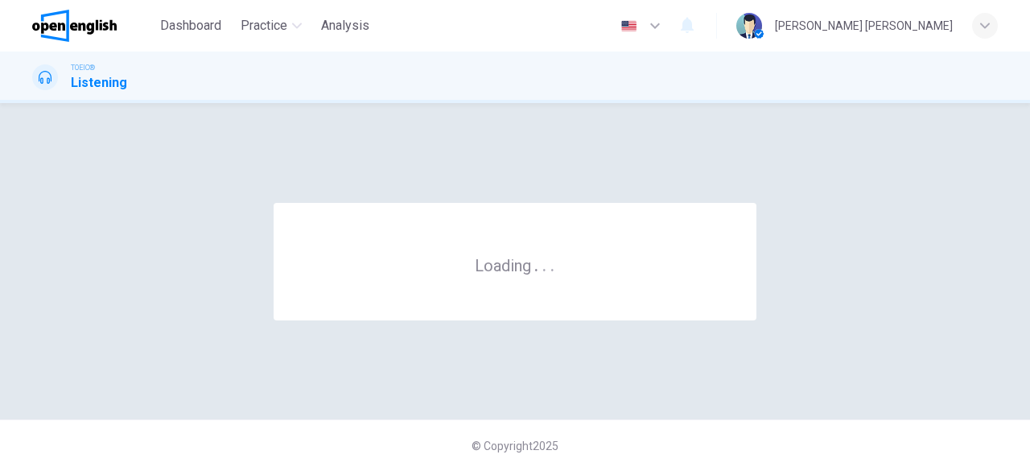
scroll to position [0, 0]
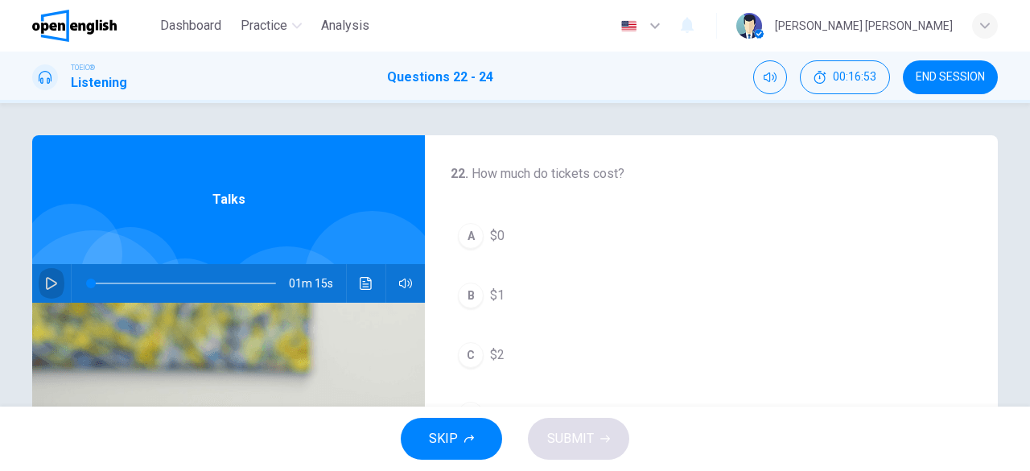
click at [45, 284] on icon "button" at bounding box center [51, 283] width 13 height 13
click at [91, 283] on span at bounding box center [183, 283] width 185 height 23
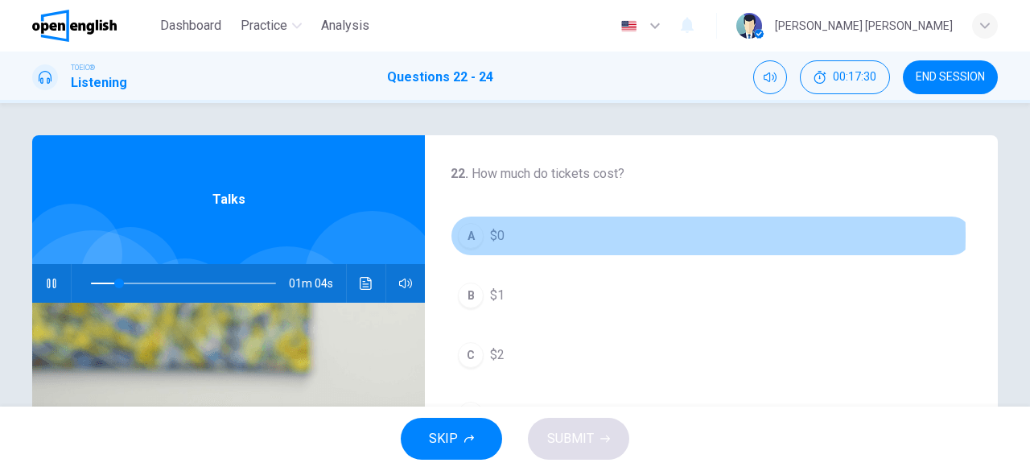
click at [481, 235] on button "A $0" at bounding box center [712, 236] width 522 height 40
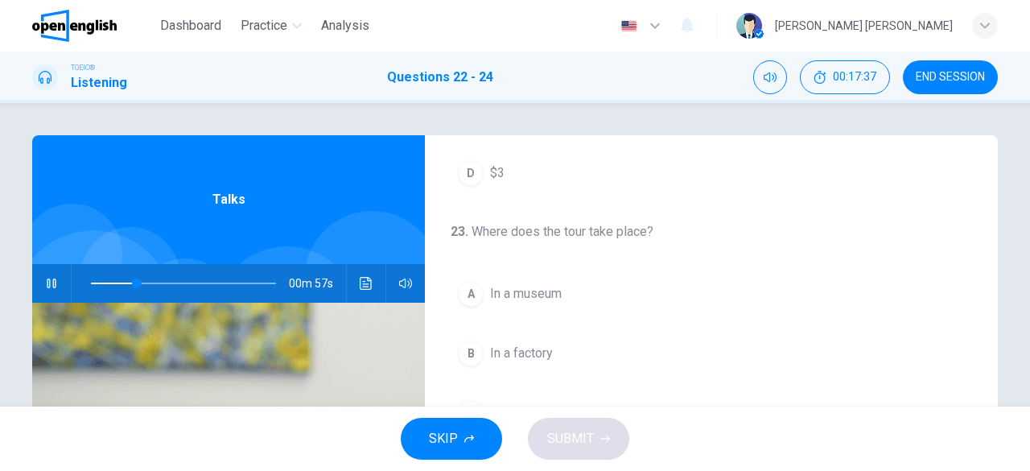
scroll to position [322, 0]
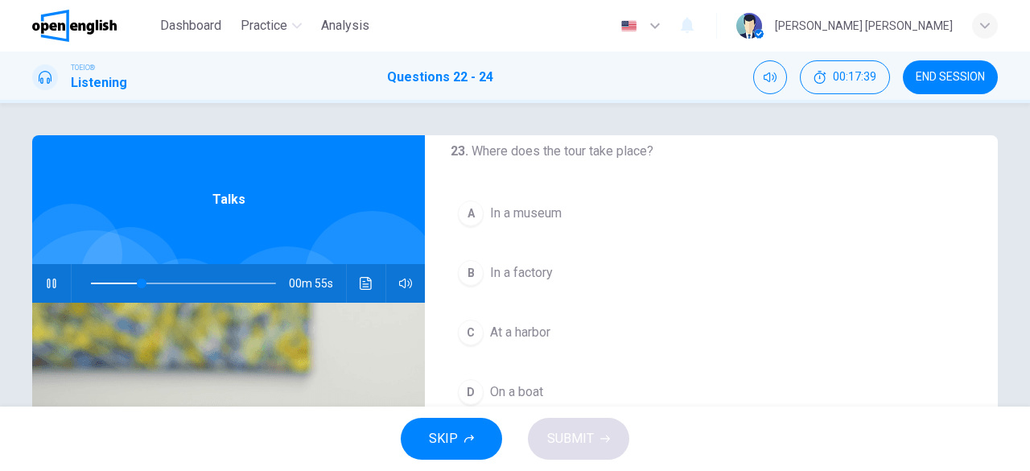
click at [91, 281] on span at bounding box center [183, 283] width 185 height 23
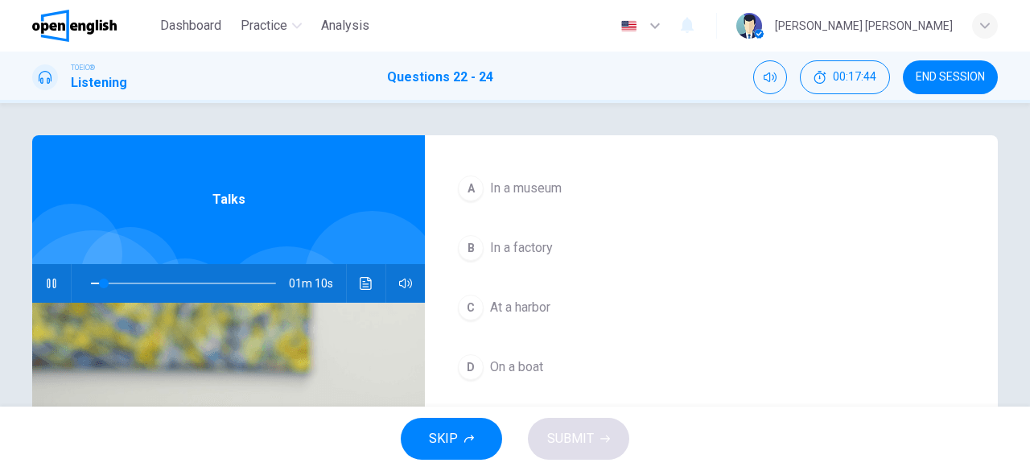
scroll to position [361, 0]
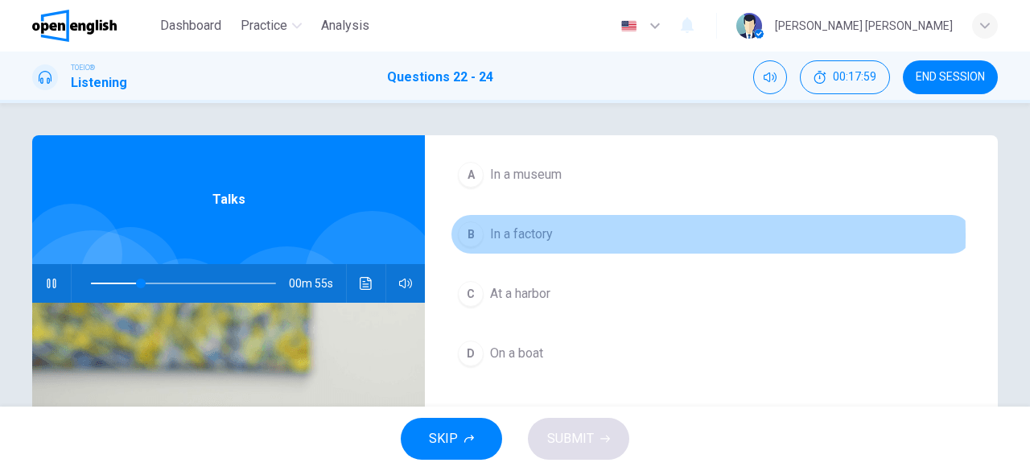
click at [464, 233] on div "B" at bounding box center [471, 234] width 26 height 26
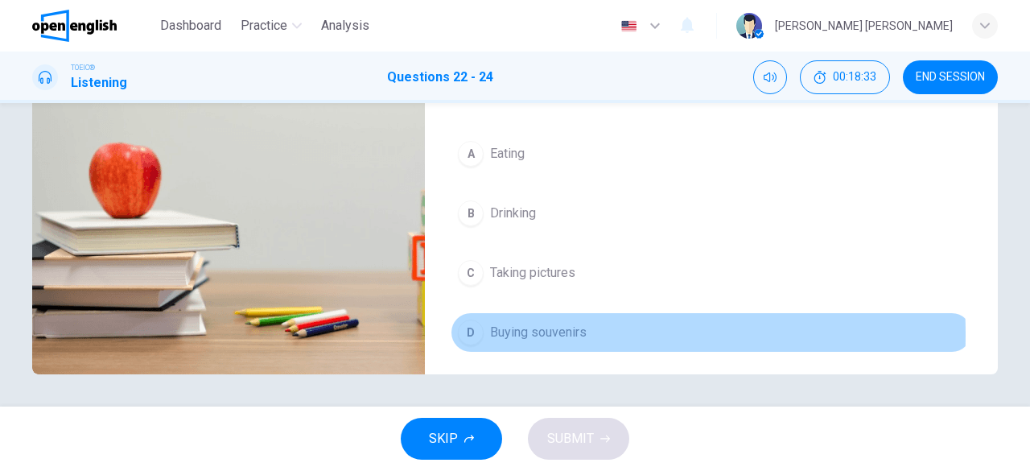
click at [475, 328] on div "D" at bounding box center [471, 333] width 26 height 26
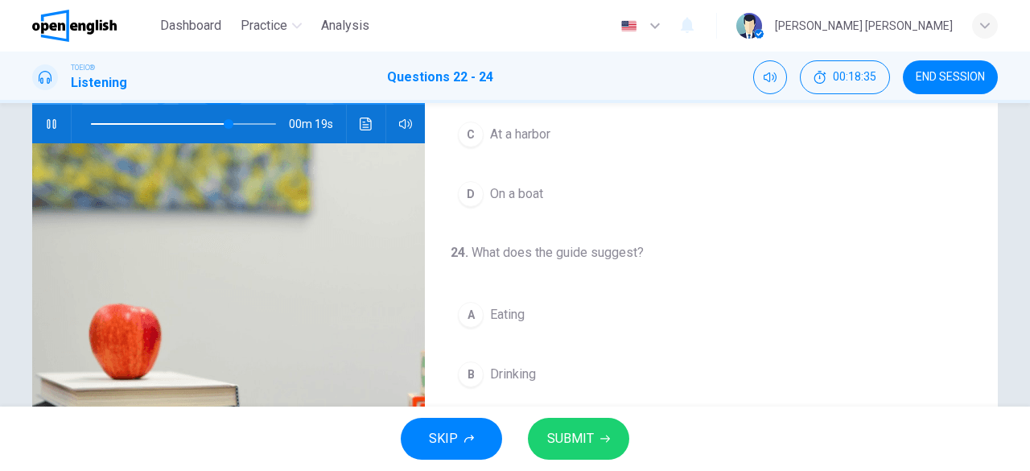
scroll to position [79, 0]
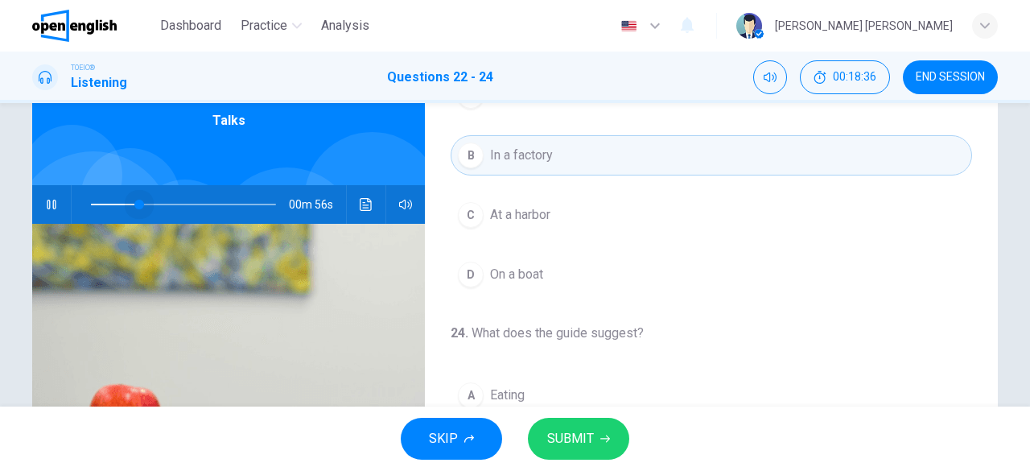
click at [134, 199] on span at bounding box center [183, 204] width 185 height 23
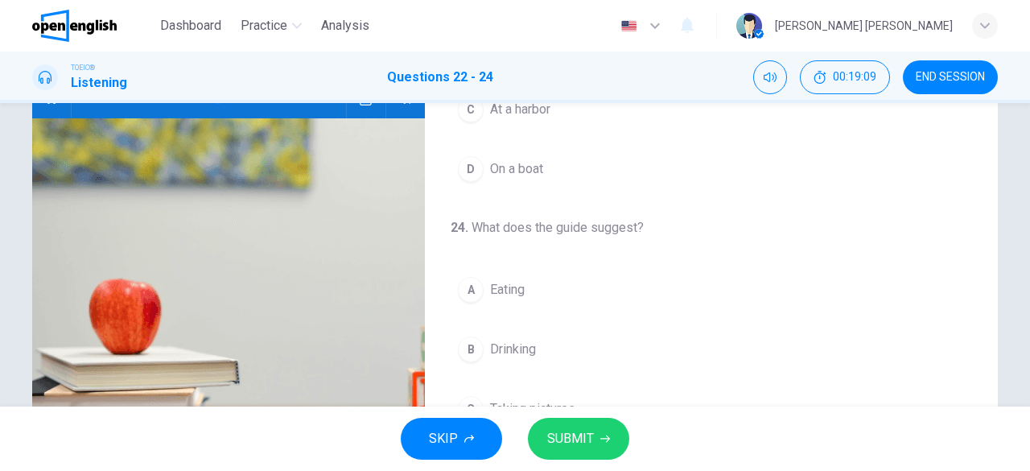
scroll to position [159, 0]
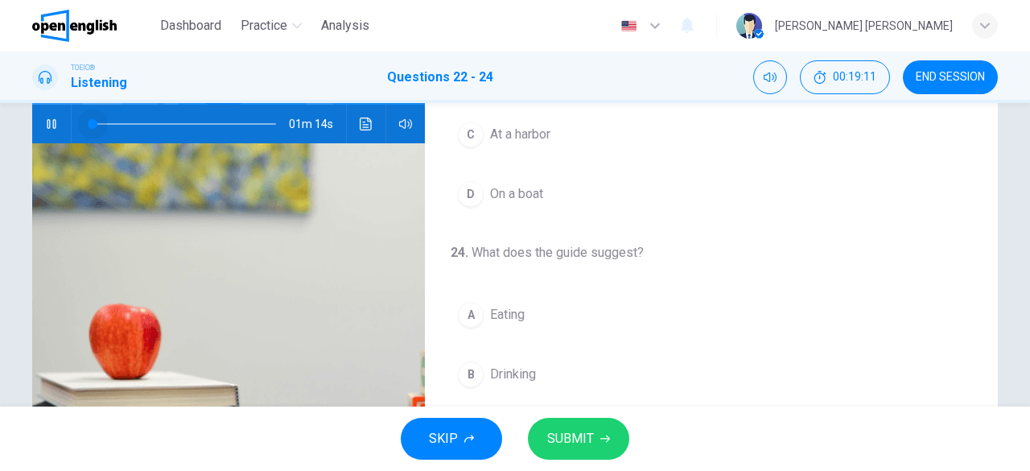
click at [91, 123] on span at bounding box center [183, 124] width 185 height 23
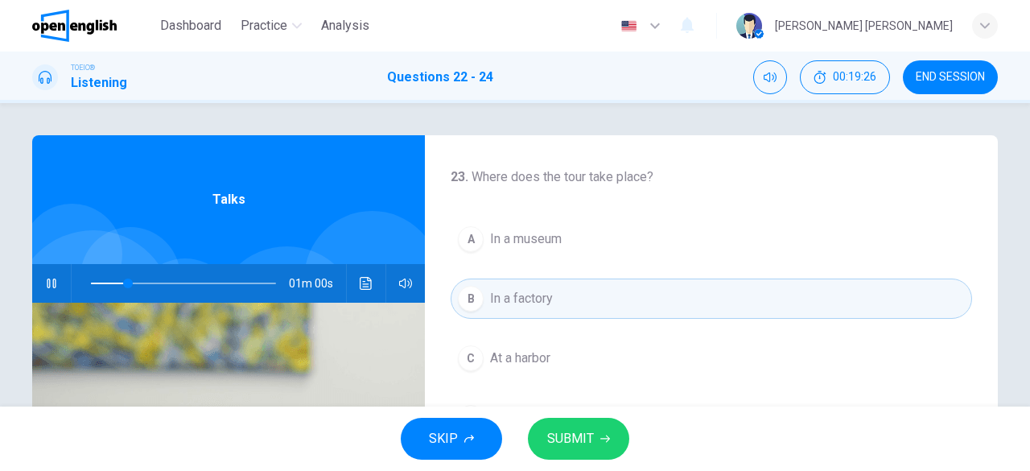
scroll to position [322, 0]
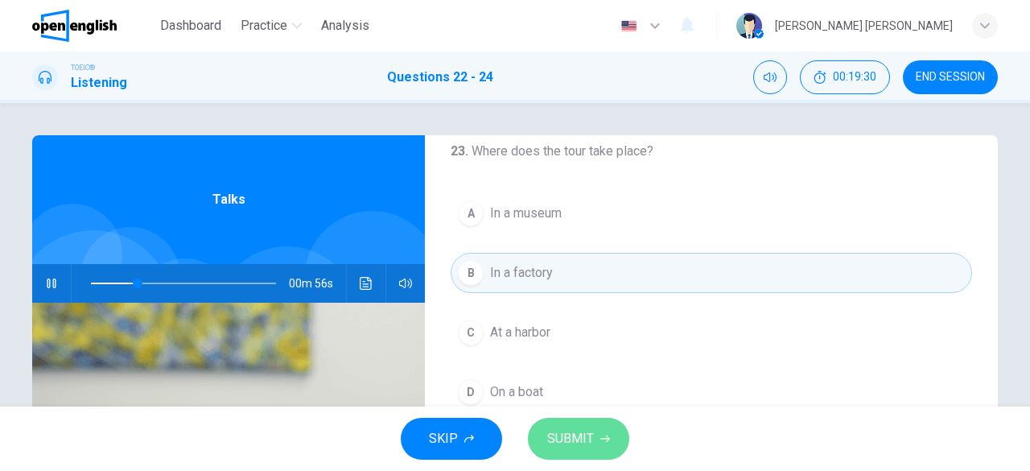
click at [591, 435] on span "SUBMIT" at bounding box center [570, 438] width 47 height 23
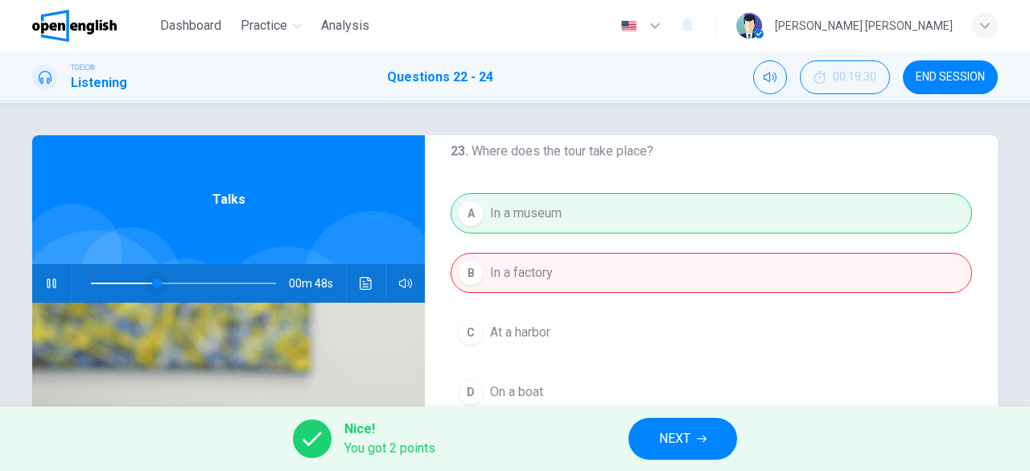
click at [111, 279] on span at bounding box center [183, 283] width 185 height 23
type input "**"
click at [696, 433] on button "NEXT" at bounding box center [683, 439] width 109 height 42
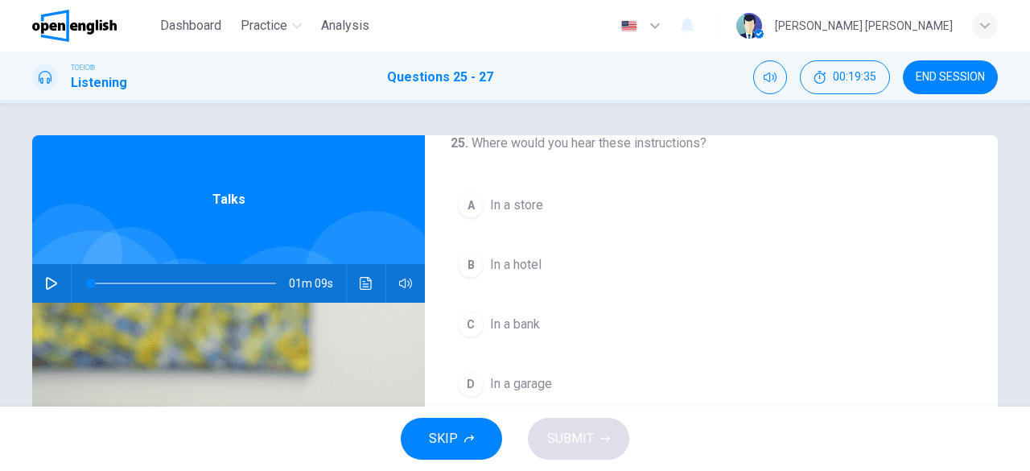
scroll to position [0, 0]
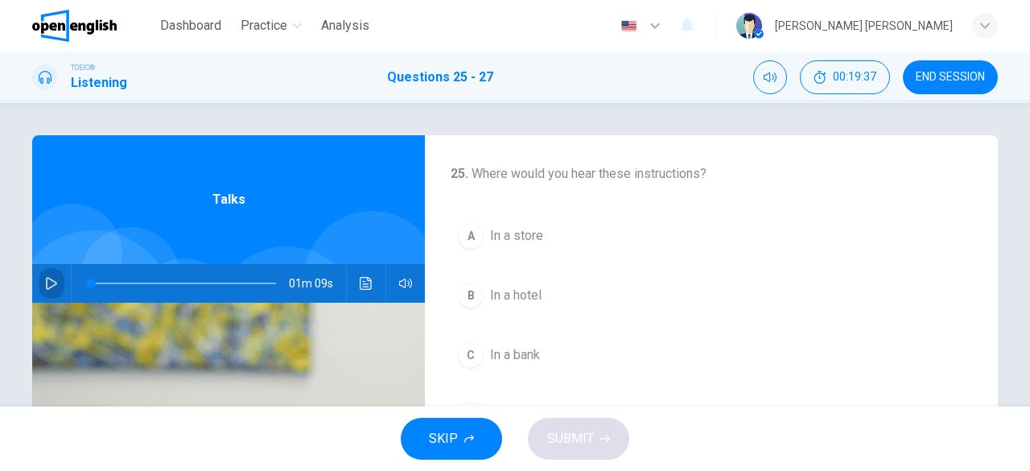
click at [45, 287] on icon "button" at bounding box center [51, 283] width 13 height 13
click at [472, 352] on div "C" at bounding box center [471, 355] width 26 height 26
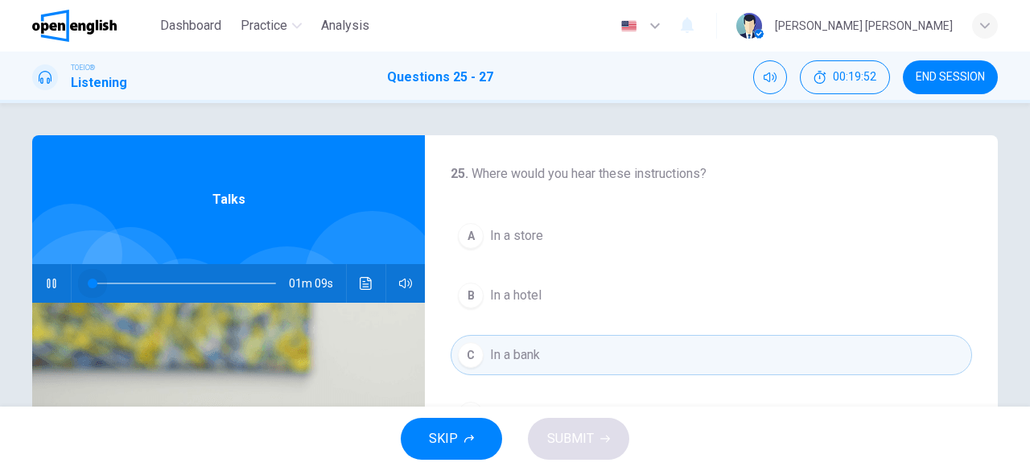
click at [91, 282] on span at bounding box center [183, 283] width 185 height 23
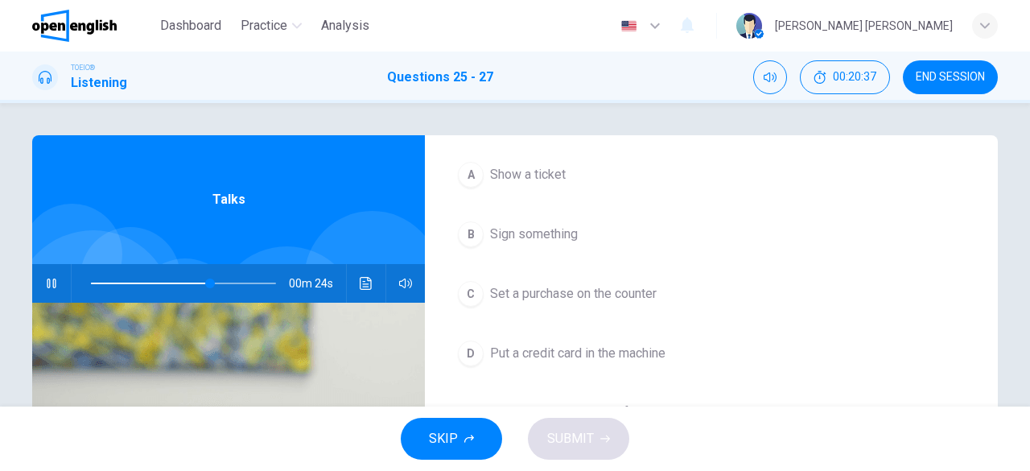
scroll to position [80, 0]
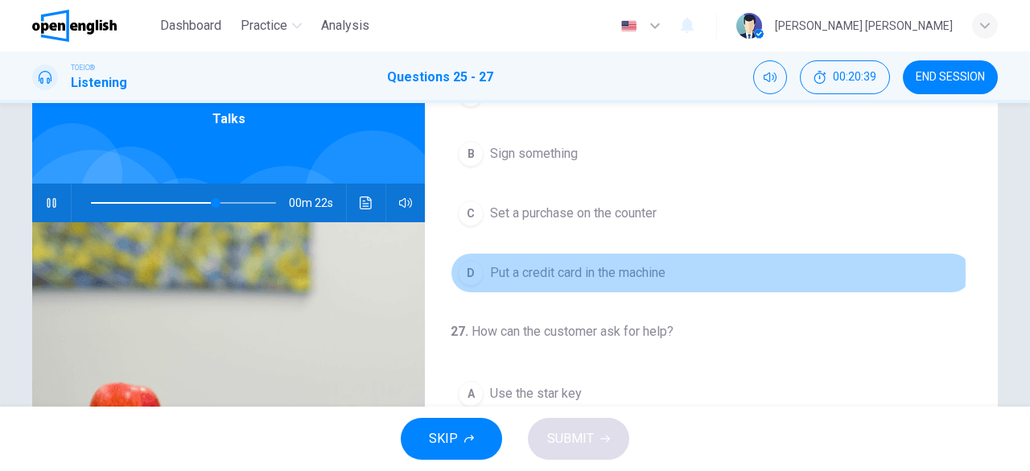
click at [474, 268] on div "D" at bounding box center [471, 273] width 26 height 26
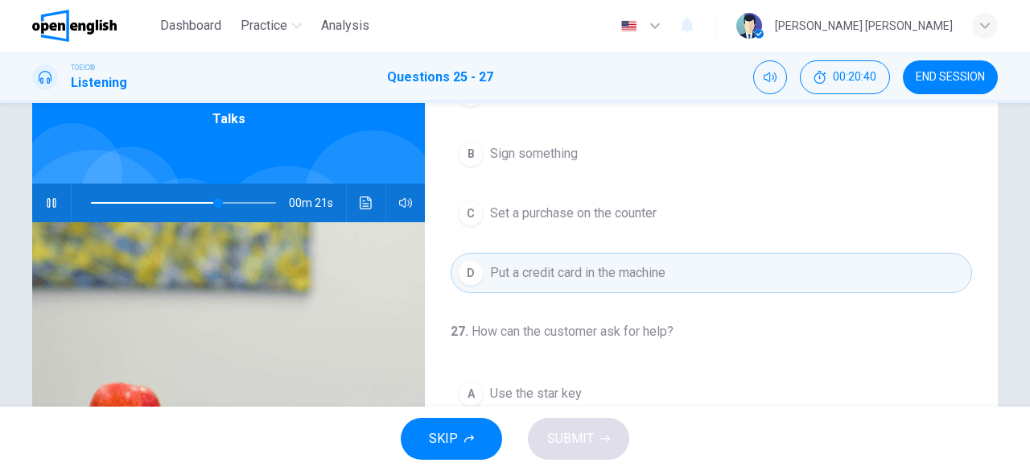
click at [91, 202] on span at bounding box center [183, 203] width 185 height 23
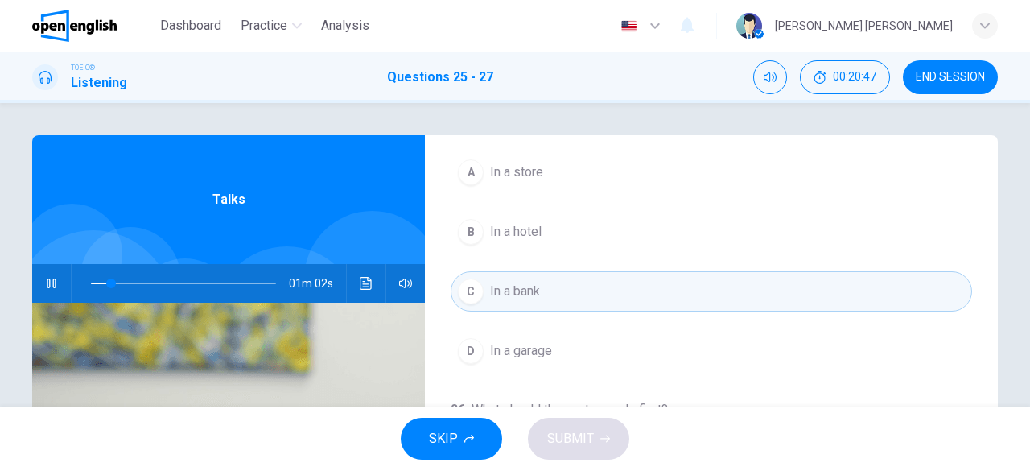
scroll to position [39, 0]
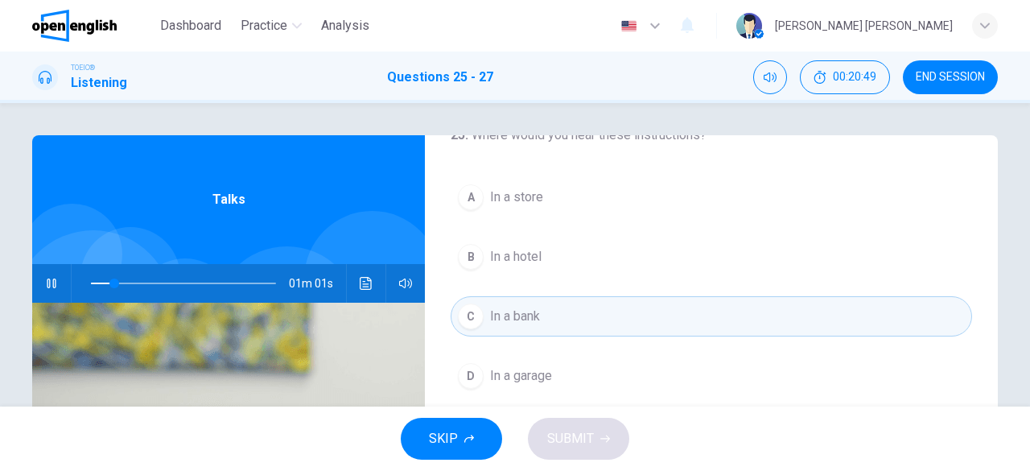
click at [475, 201] on div "A" at bounding box center [471, 197] width 26 height 26
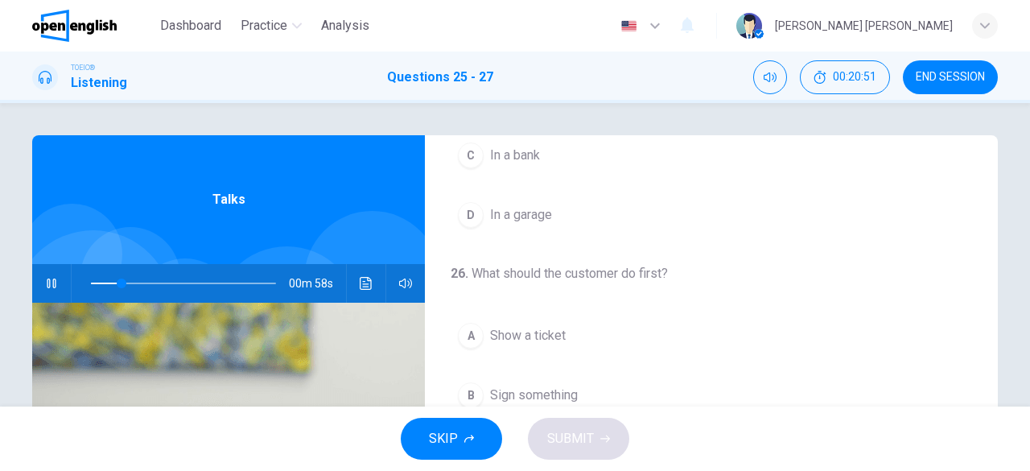
scroll to position [361, 0]
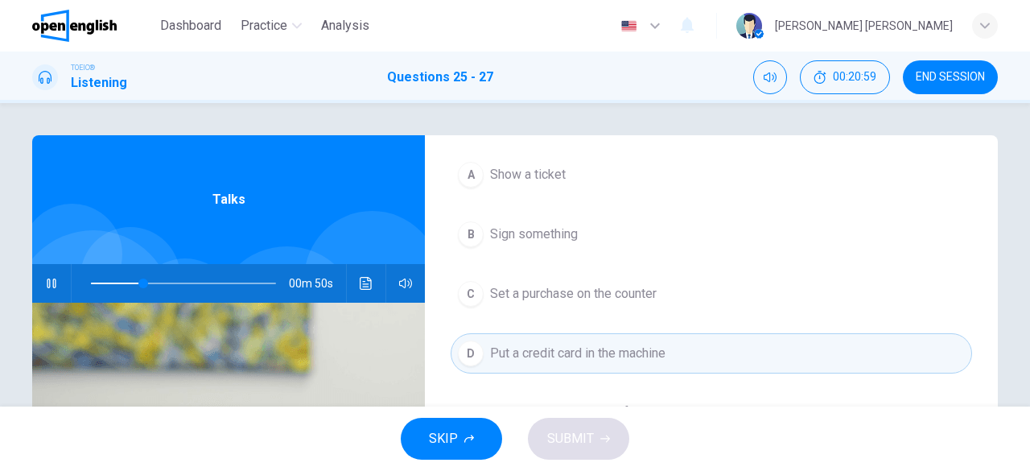
click at [91, 283] on span at bounding box center [183, 283] width 185 height 23
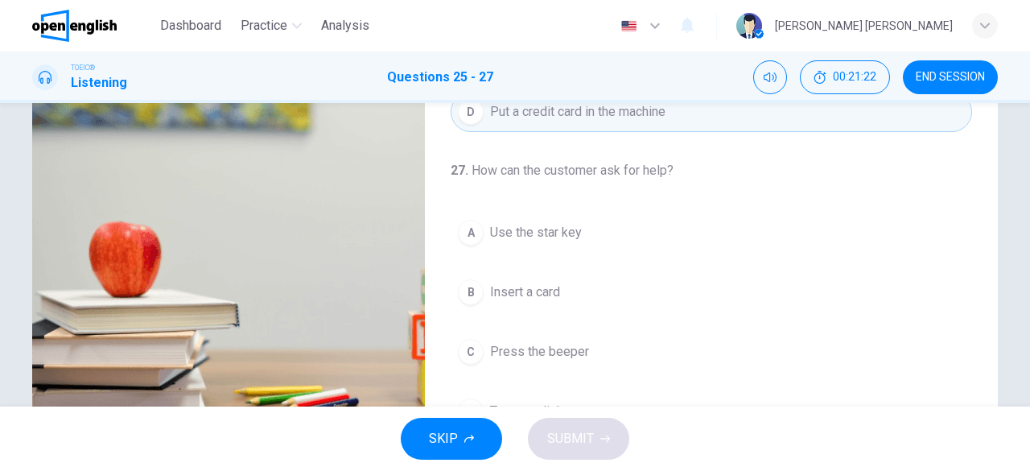
scroll to position [320, 0]
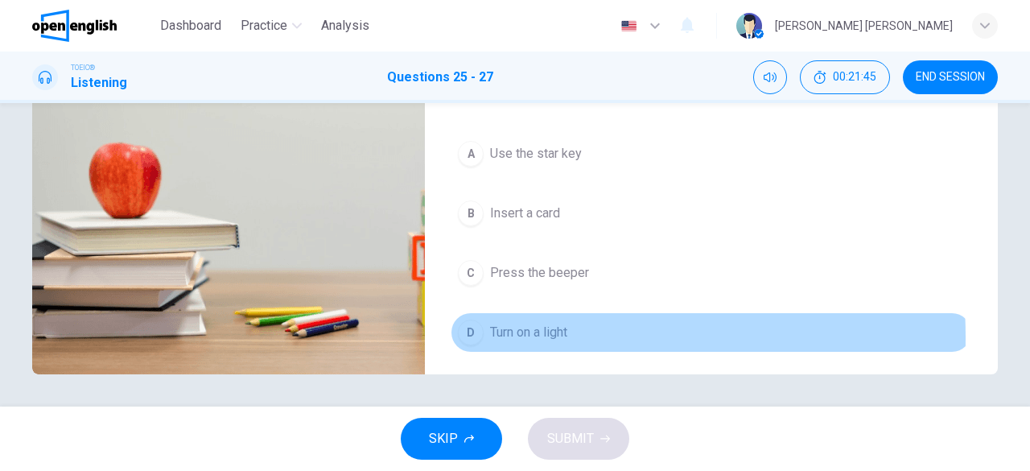
click at [466, 331] on div "D" at bounding box center [471, 333] width 26 height 26
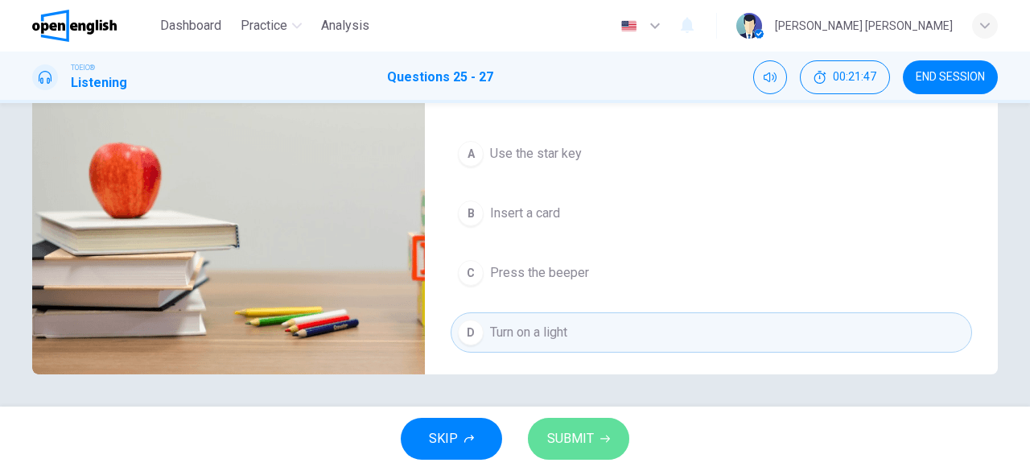
click at [563, 428] on span "SUBMIT" at bounding box center [570, 438] width 47 height 23
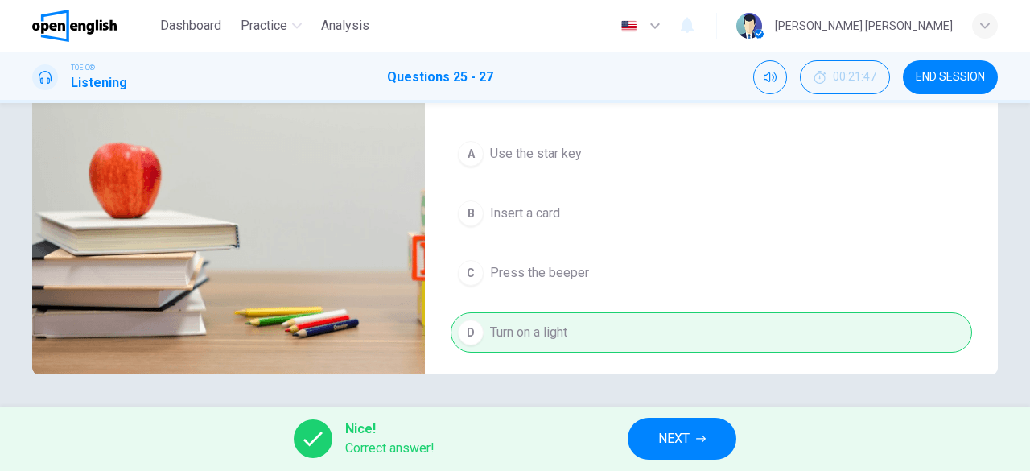
type input "**"
click at [697, 437] on icon "button" at bounding box center [701, 439] width 10 height 10
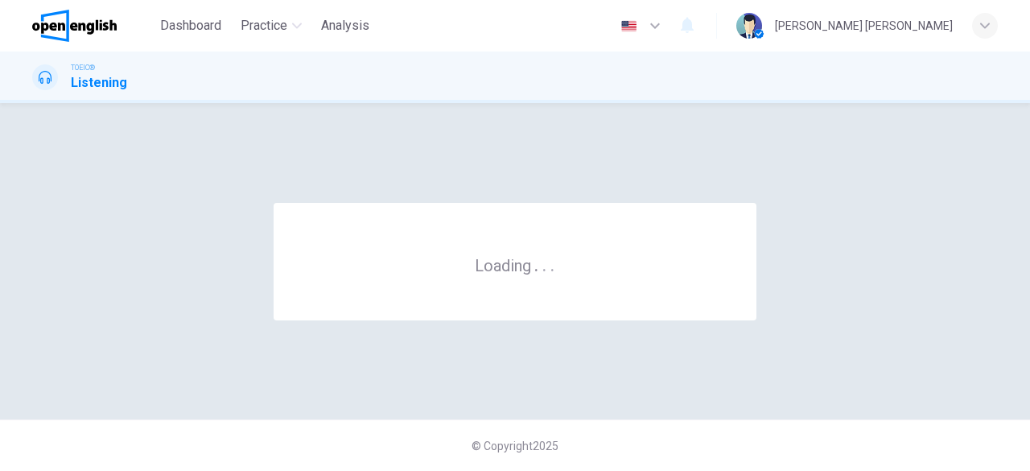
scroll to position [0, 0]
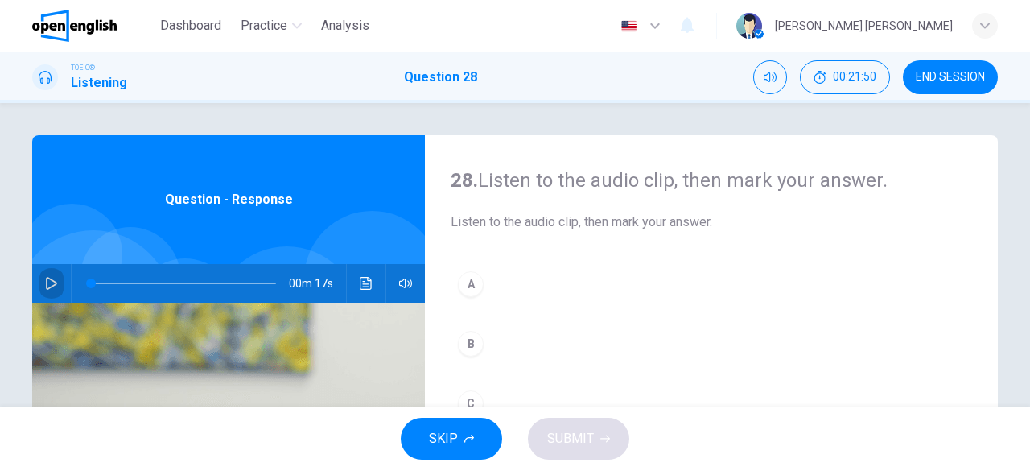
click at [48, 279] on icon "button" at bounding box center [51, 283] width 13 height 13
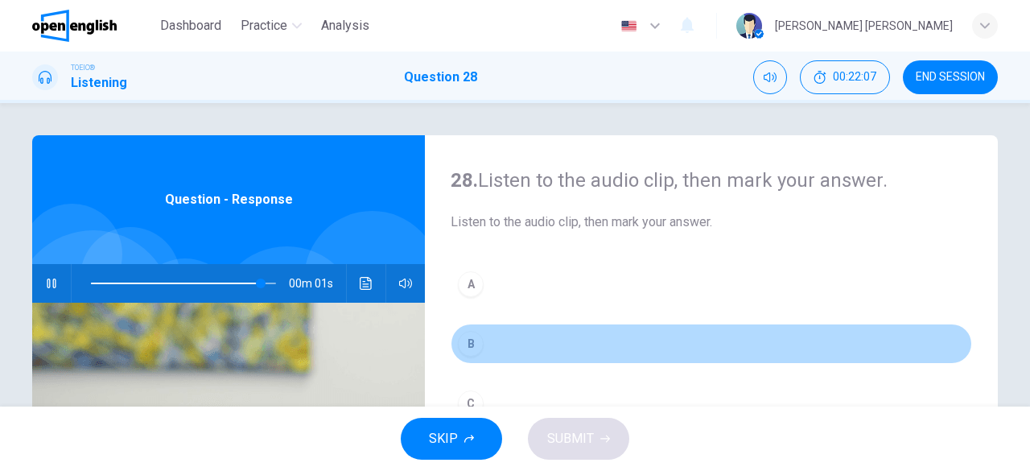
click at [468, 350] on div "B" at bounding box center [471, 344] width 26 height 26
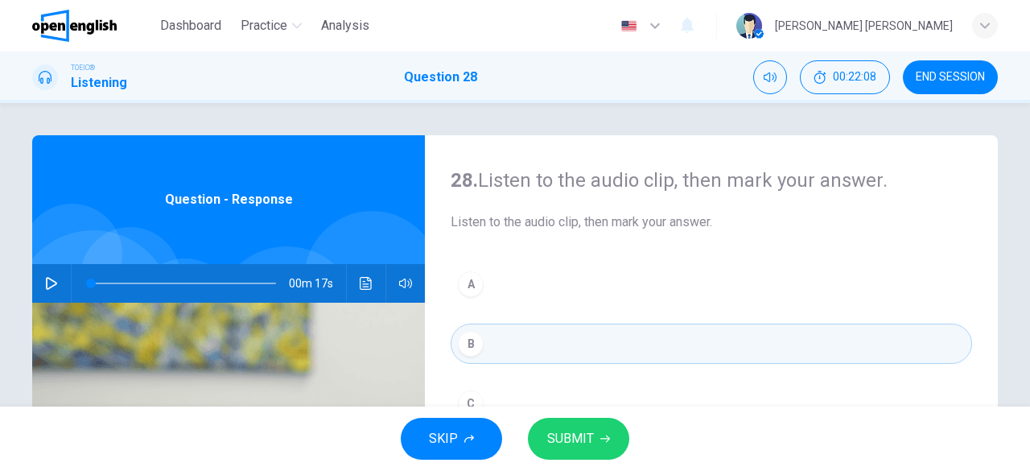
click at [578, 440] on span "SUBMIT" at bounding box center [570, 438] width 47 height 23
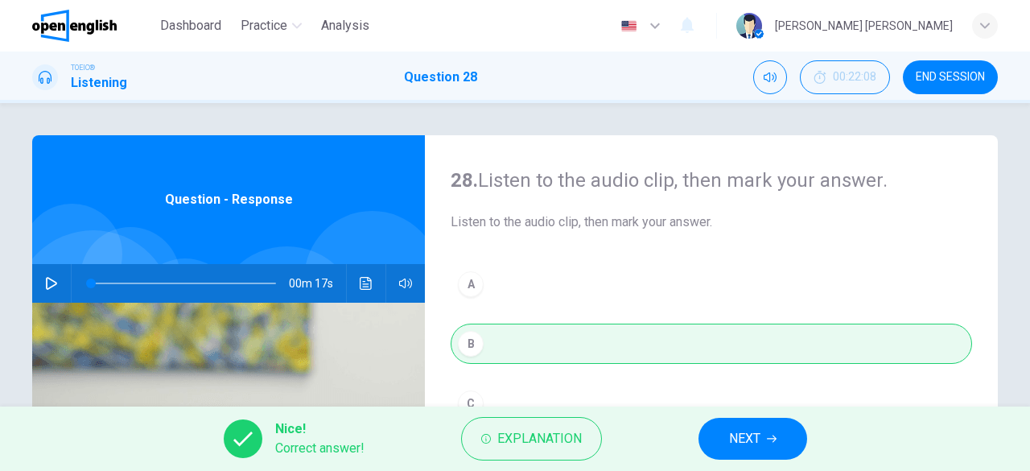
click at [45, 287] on icon "button" at bounding box center [51, 283] width 13 height 13
type input "*"
click at [759, 445] on span "NEXT" at bounding box center [744, 438] width 31 height 23
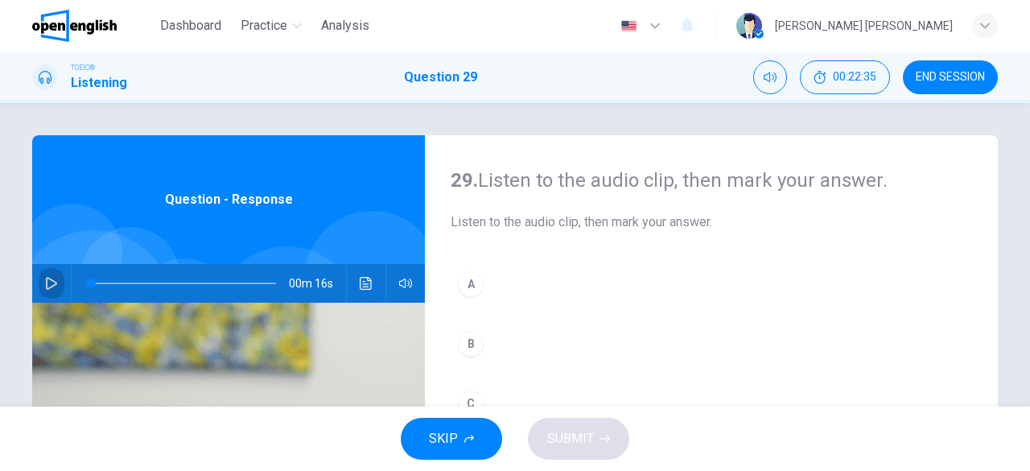
click at [45, 286] on icon "button" at bounding box center [51, 283] width 13 height 13
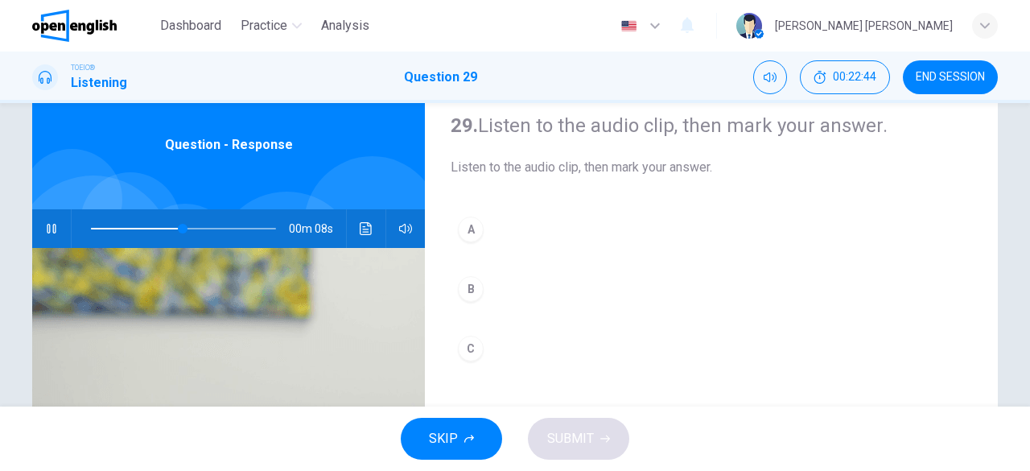
scroll to position [80, 0]
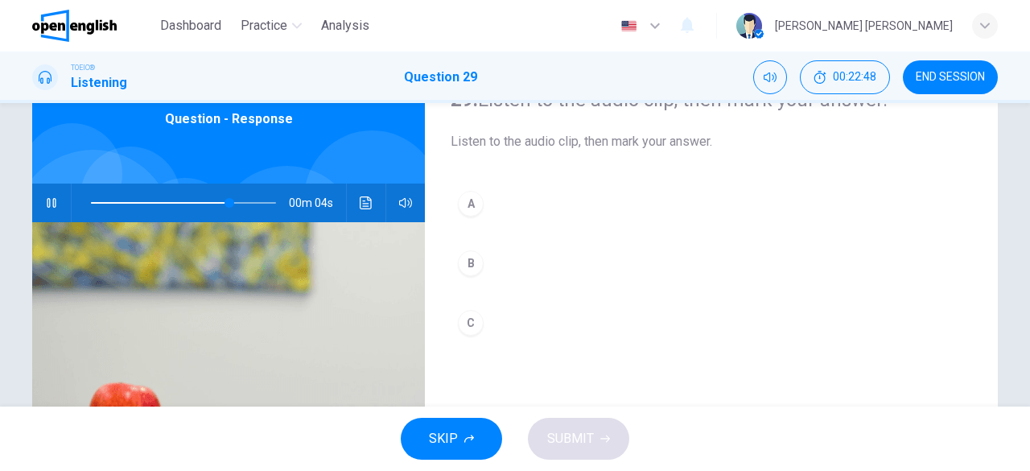
click at [462, 205] on div "A" at bounding box center [471, 204] width 26 height 26
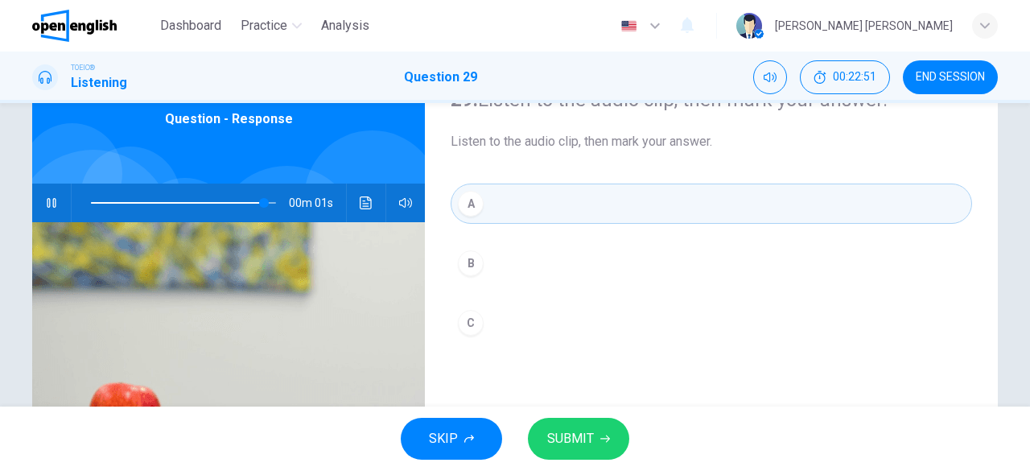
click at [576, 440] on span "SUBMIT" at bounding box center [570, 438] width 47 height 23
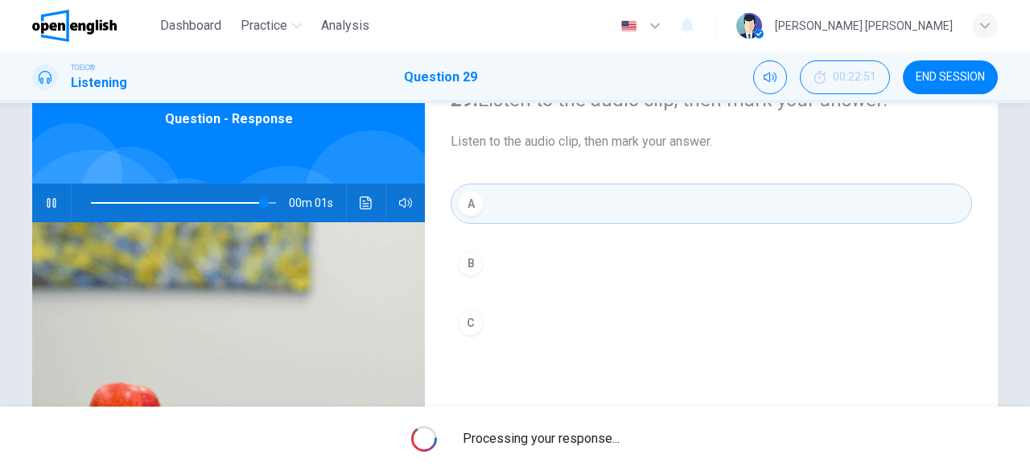
type input "*"
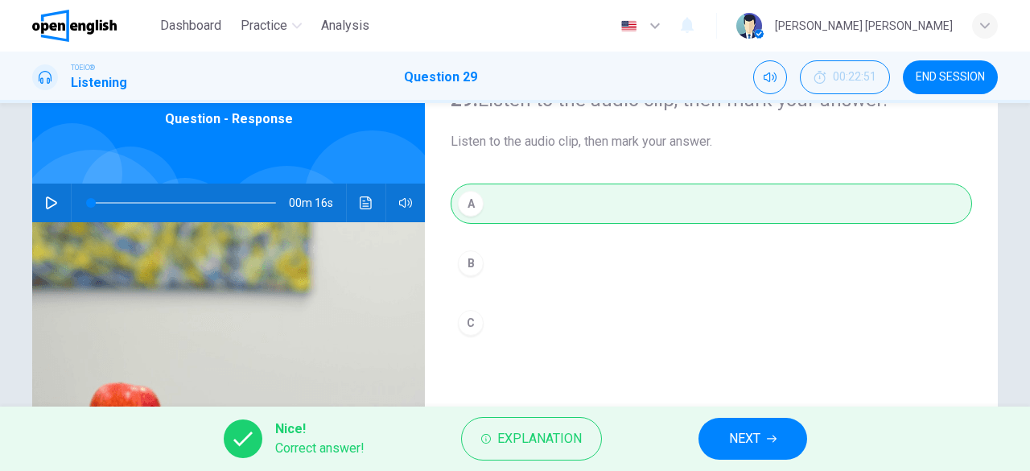
click at [746, 437] on span "NEXT" at bounding box center [744, 438] width 31 height 23
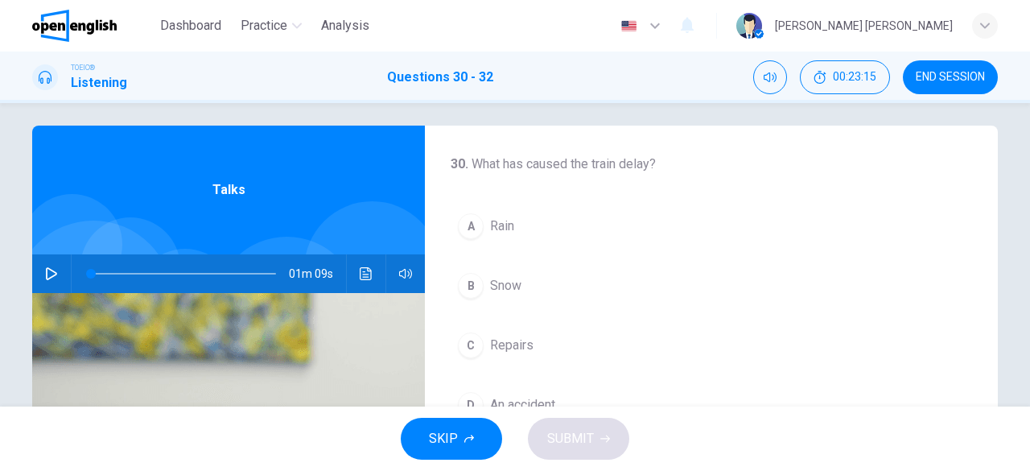
scroll to position [0, 0]
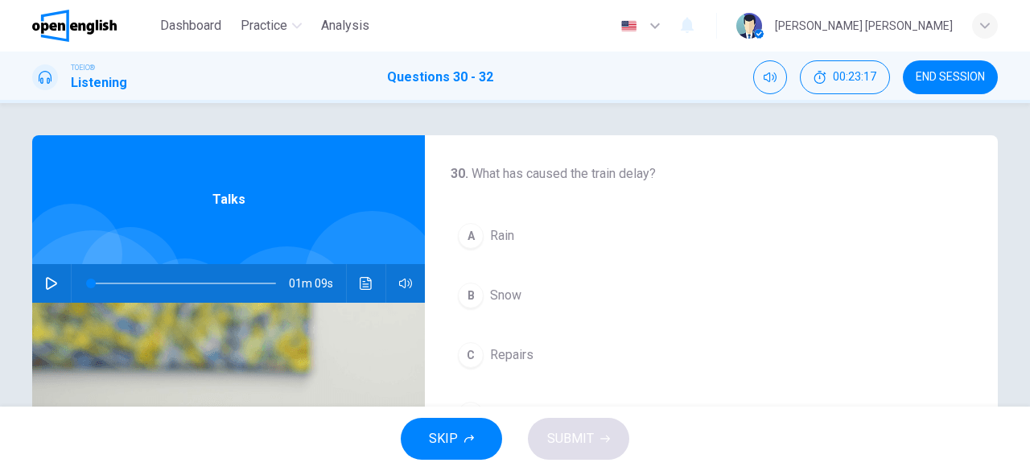
click at [51, 280] on icon "button" at bounding box center [51, 283] width 13 height 13
click at [470, 299] on div "B" at bounding box center [471, 296] width 26 height 26
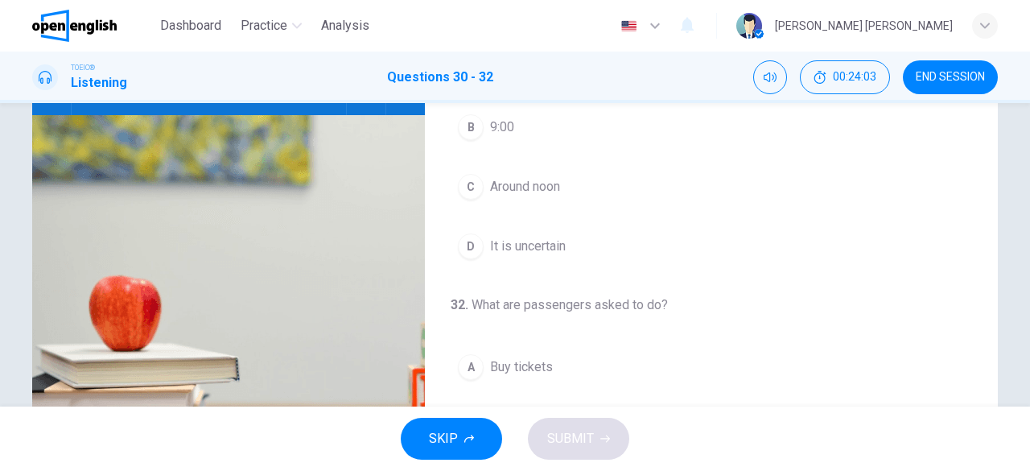
scroll to position [159, 0]
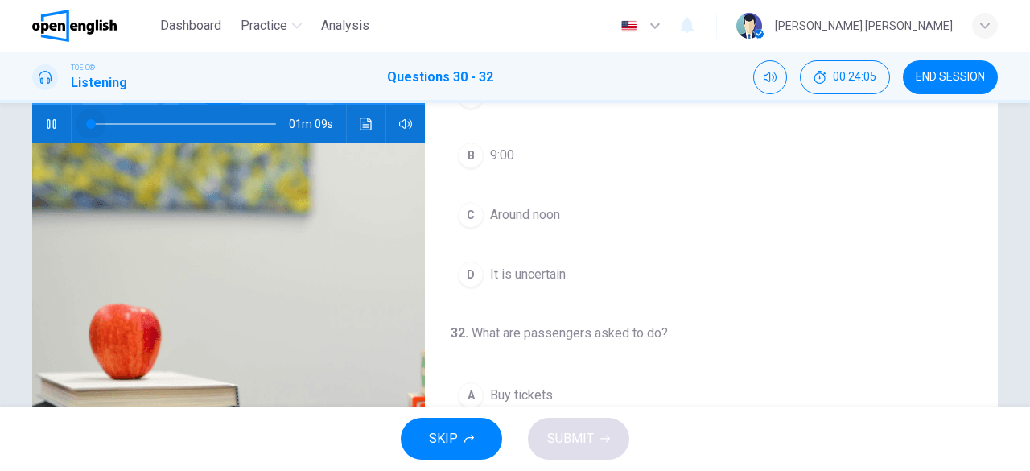
click at [91, 123] on span at bounding box center [183, 124] width 185 height 23
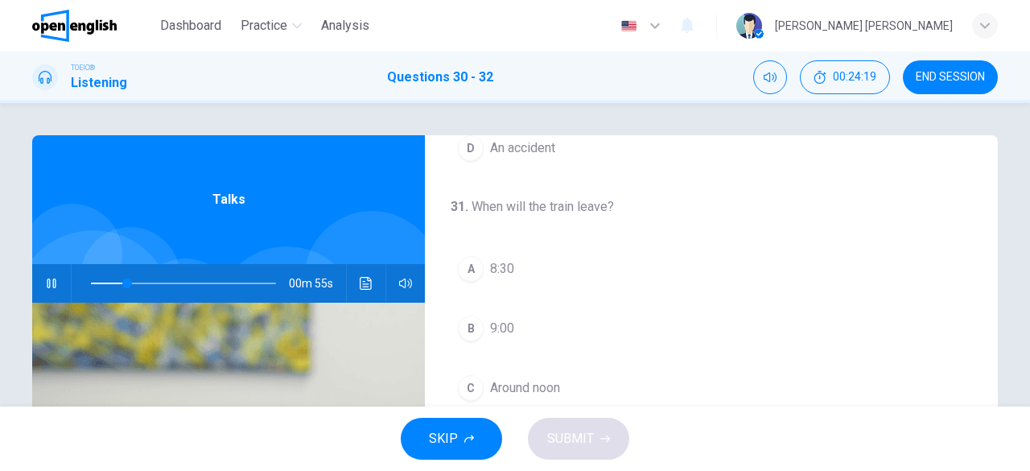
scroll to position [361, 0]
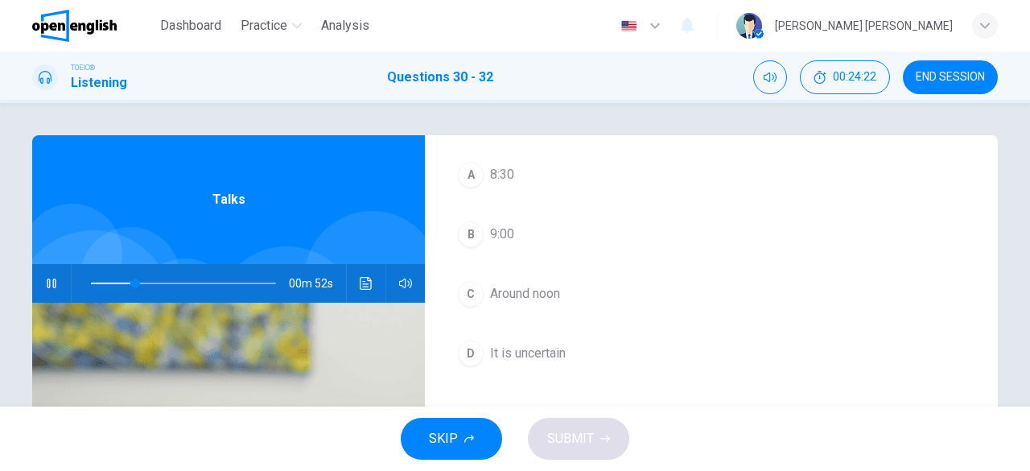
click at [103, 280] on span at bounding box center [183, 283] width 185 height 23
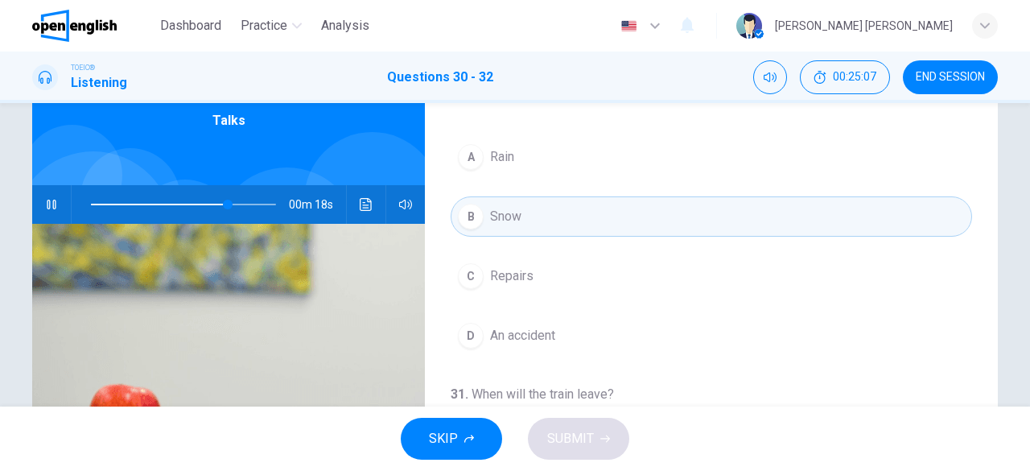
scroll to position [0, 0]
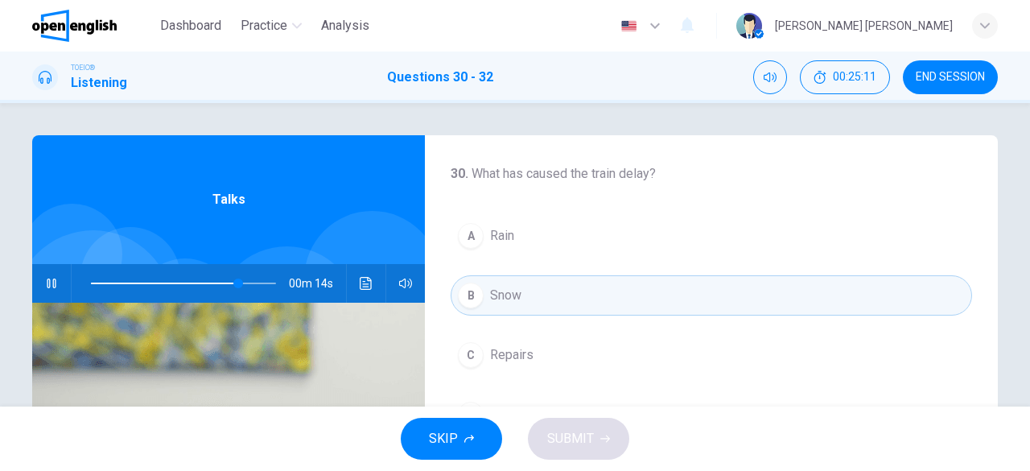
click at [91, 283] on span at bounding box center [183, 283] width 185 height 23
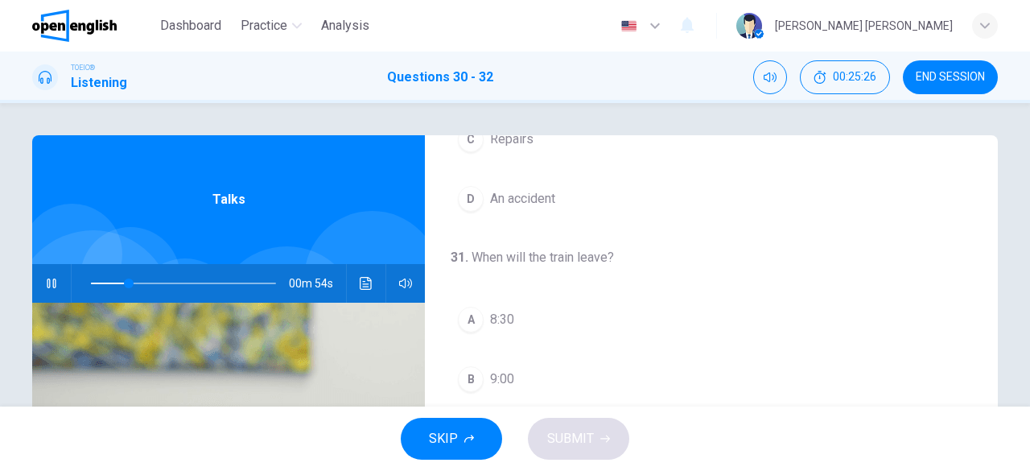
scroll to position [241, 0]
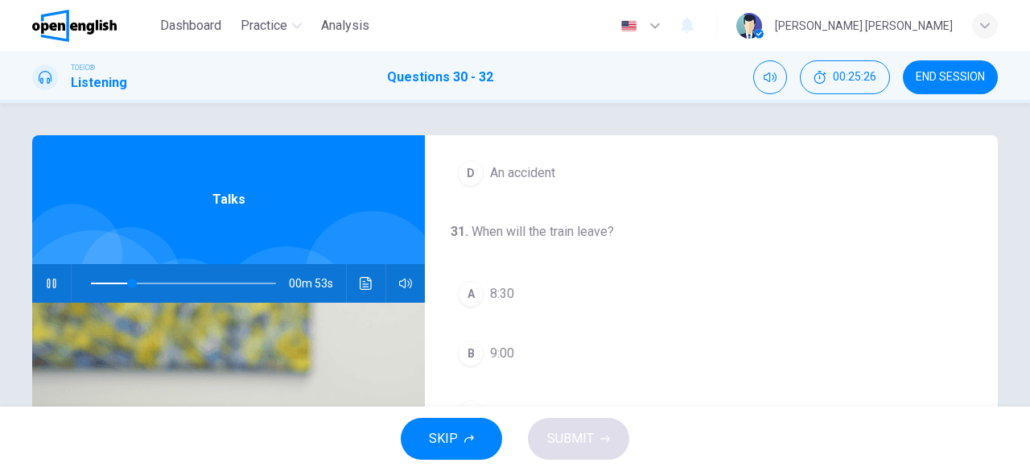
click at [472, 298] on div "A" at bounding box center [471, 294] width 26 height 26
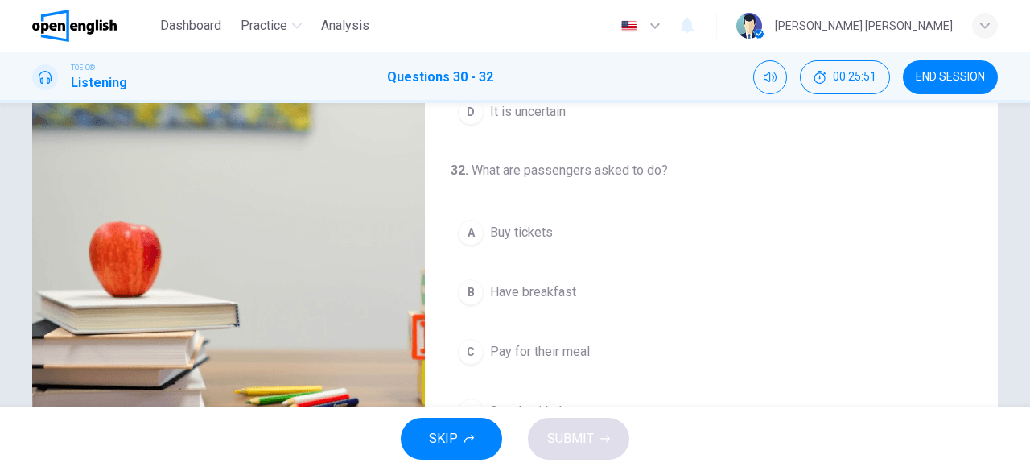
click at [470, 291] on div "B" at bounding box center [471, 292] width 26 height 26
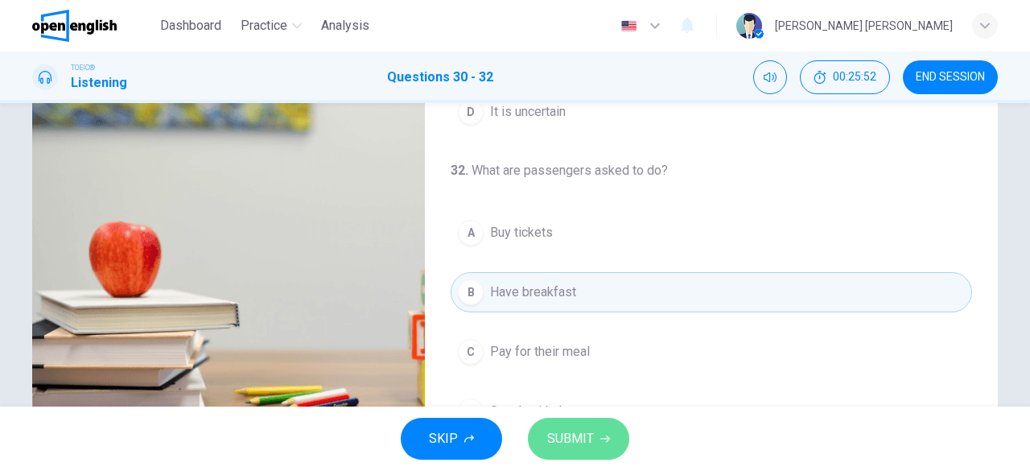
click at [596, 431] on button "SUBMIT" at bounding box center [578, 439] width 101 height 42
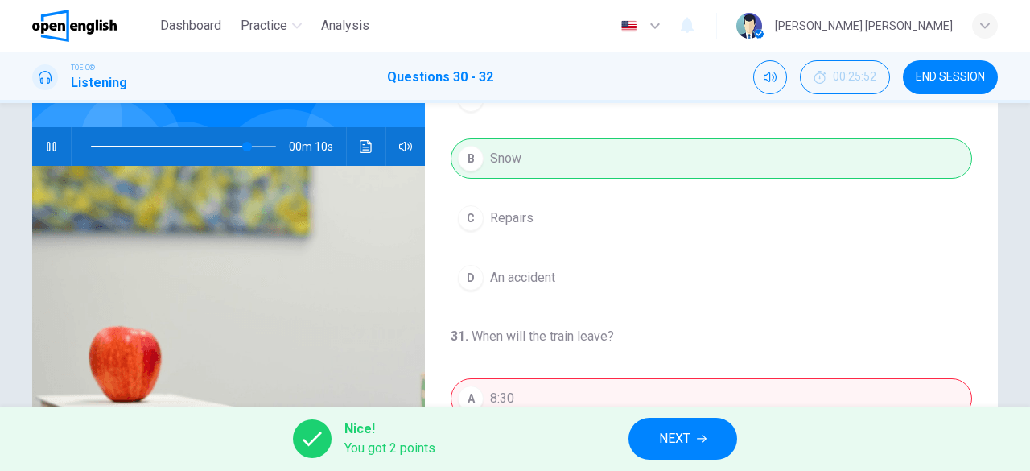
scroll to position [136, 0]
click at [91, 147] on span at bounding box center [183, 147] width 185 height 23
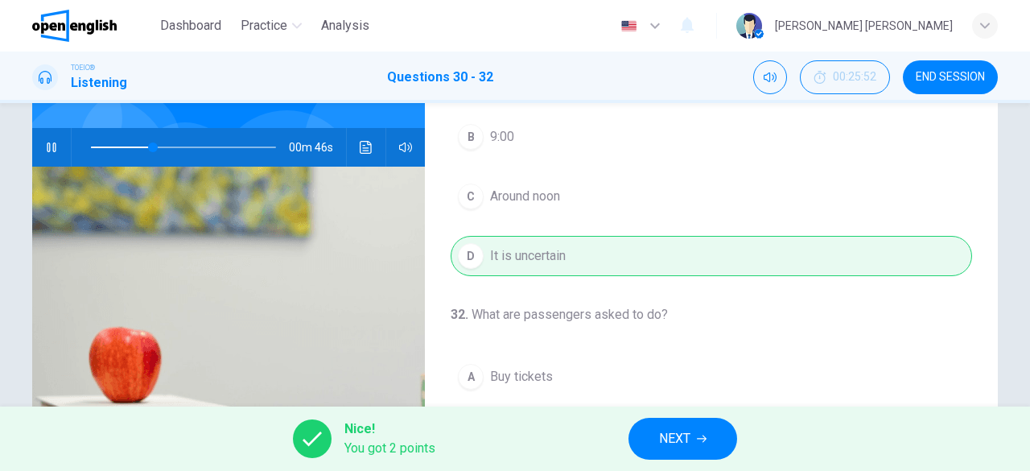
scroll to position [361, 0]
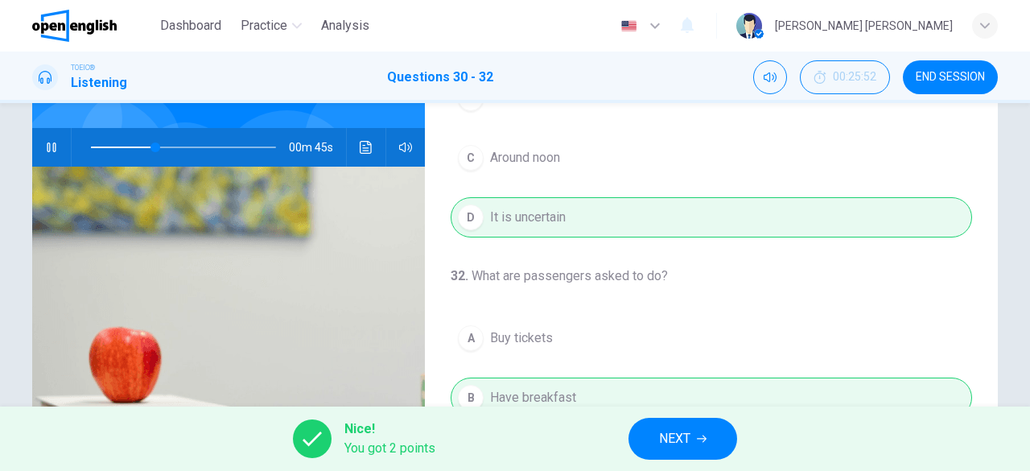
type input "**"
click at [687, 448] on span "NEXT" at bounding box center [674, 438] width 31 height 23
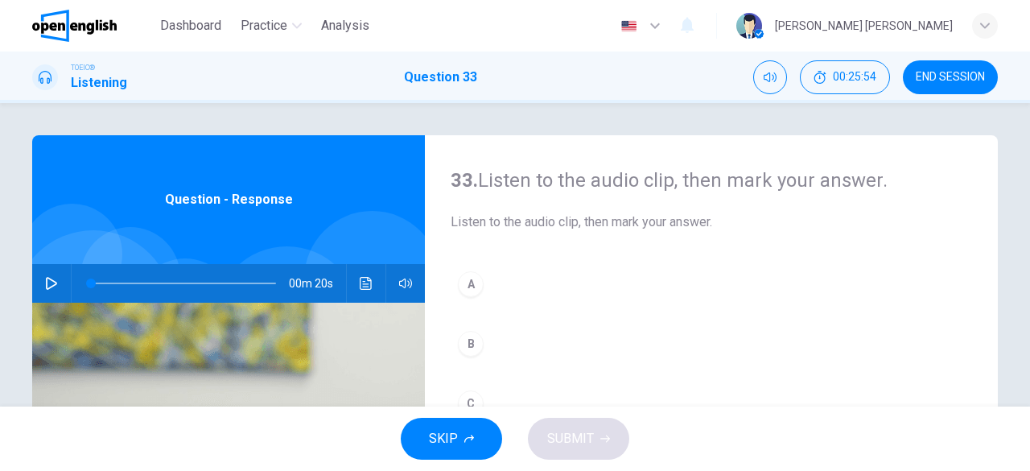
click at [49, 285] on icon "button" at bounding box center [51, 283] width 11 height 13
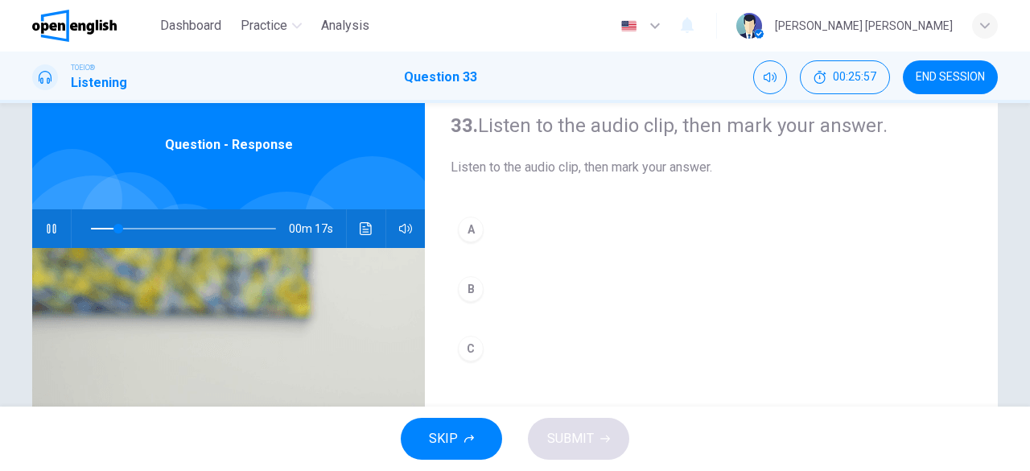
scroll to position [80, 0]
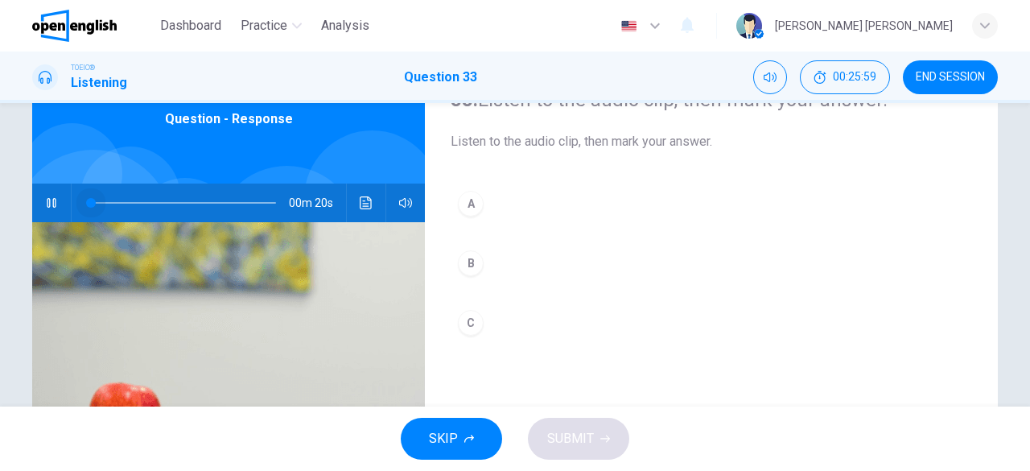
click at [91, 201] on span at bounding box center [183, 203] width 185 height 23
click at [91, 200] on span at bounding box center [183, 203] width 185 height 23
click at [91, 202] on span at bounding box center [183, 203] width 185 height 23
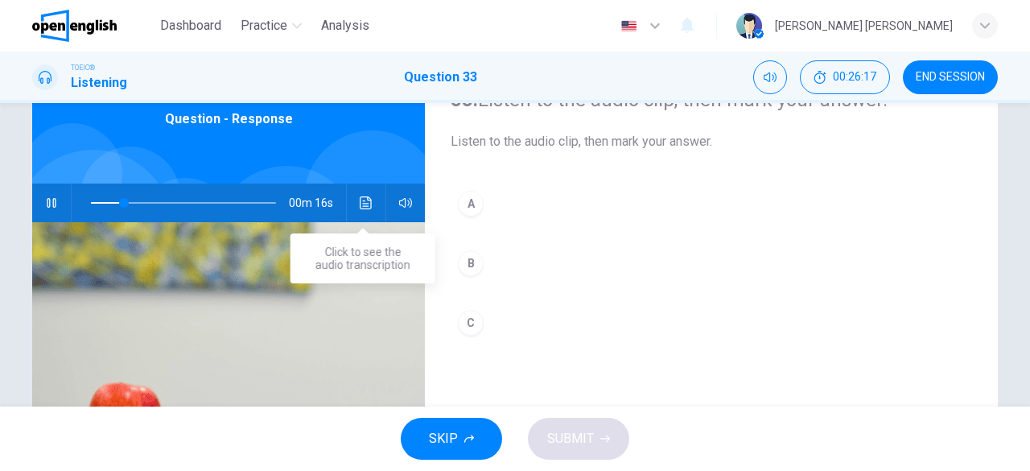
click at [360, 208] on icon "Click to see the audio transcription" at bounding box center [366, 202] width 13 height 13
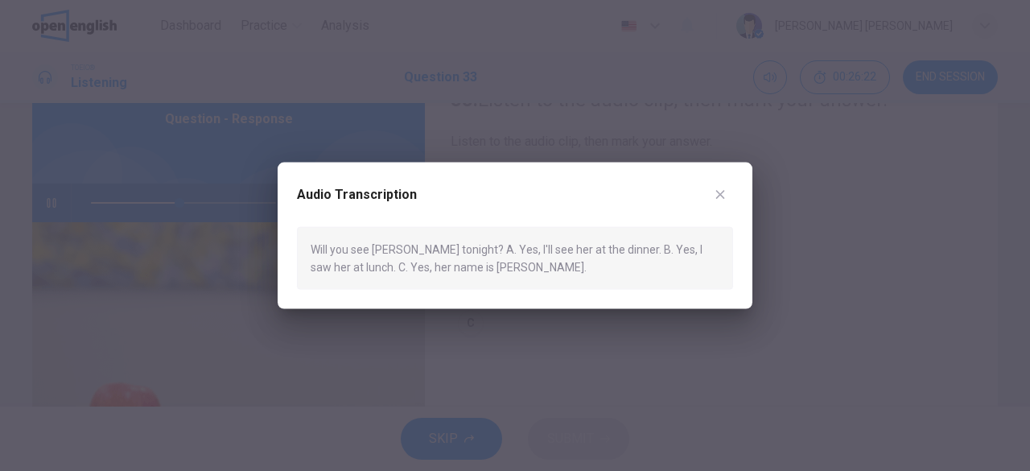
click at [723, 189] on icon "button" at bounding box center [720, 194] width 13 height 13
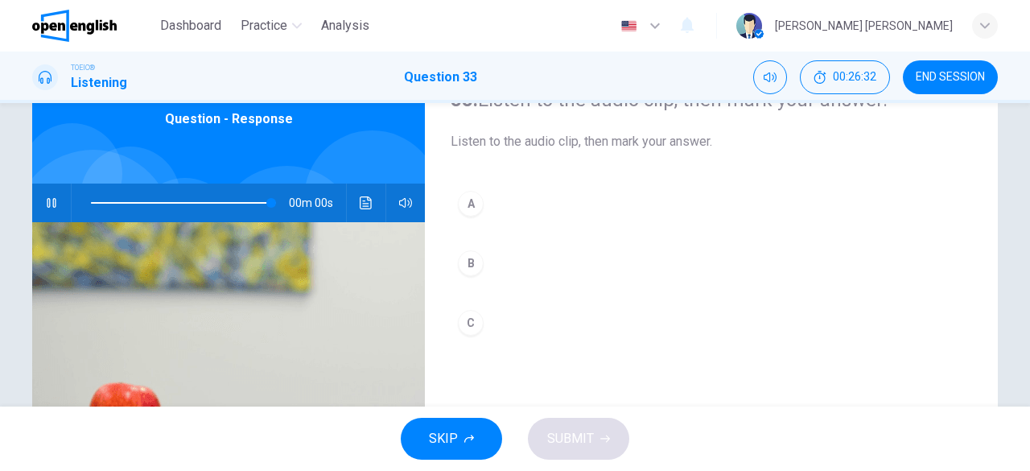
type input "*"
click at [467, 323] on div "C" at bounding box center [471, 323] width 26 height 26
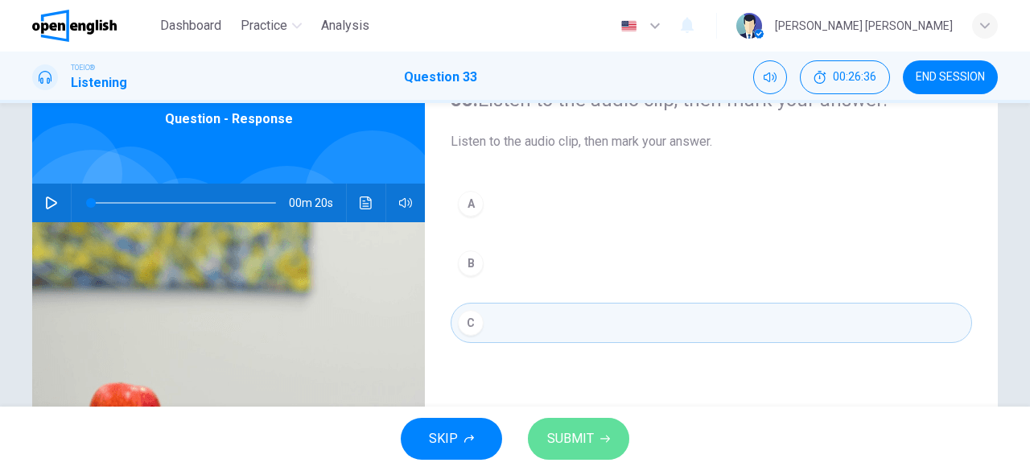
click at [592, 435] on span "SUBMIT" at bounding box center [570, 438] width 47 height 23
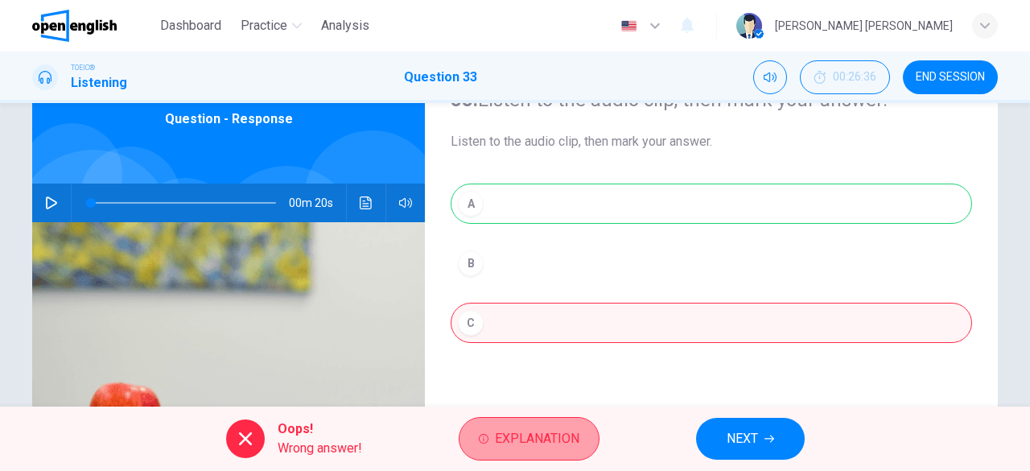
click at [541, 444] on span "Explanation" at bounding box center [537, 438] width 85 height 23
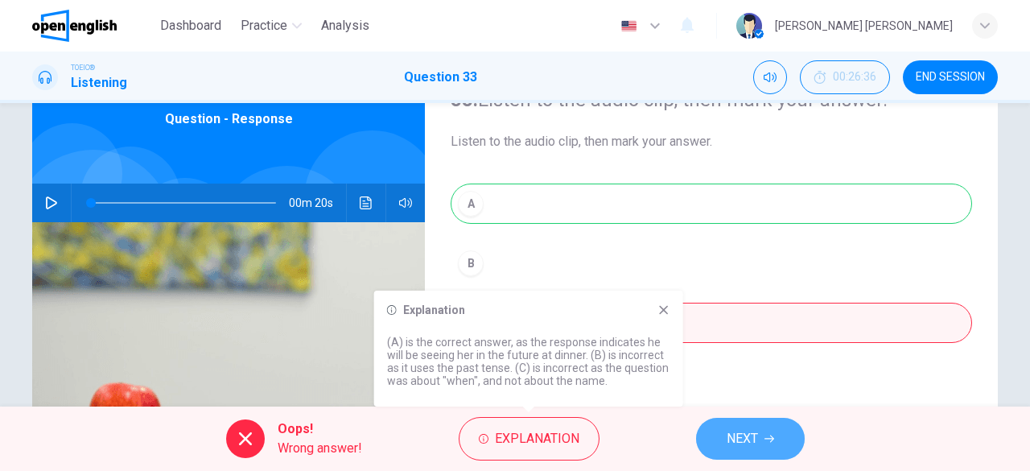
click at [773, 444] on button "NEXT" at bounding box center [750, 439] width 109 height 42
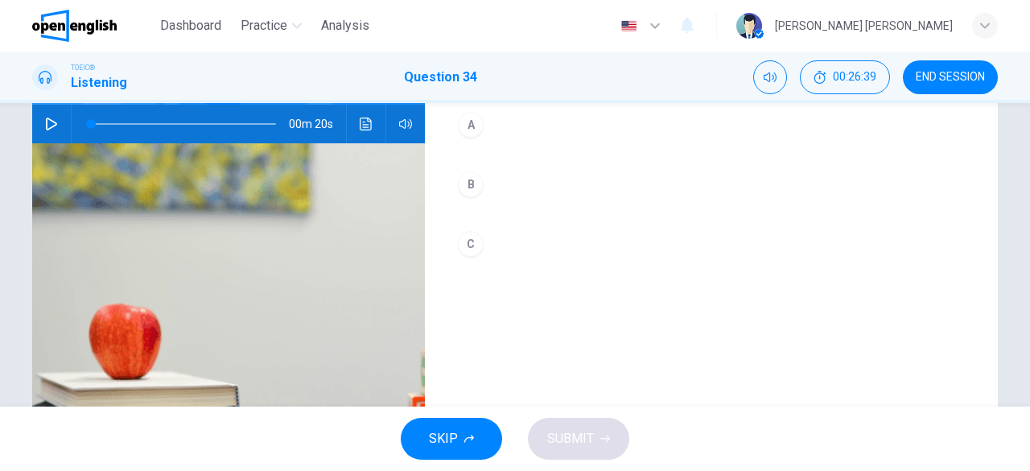
scroll to position [0, 0]
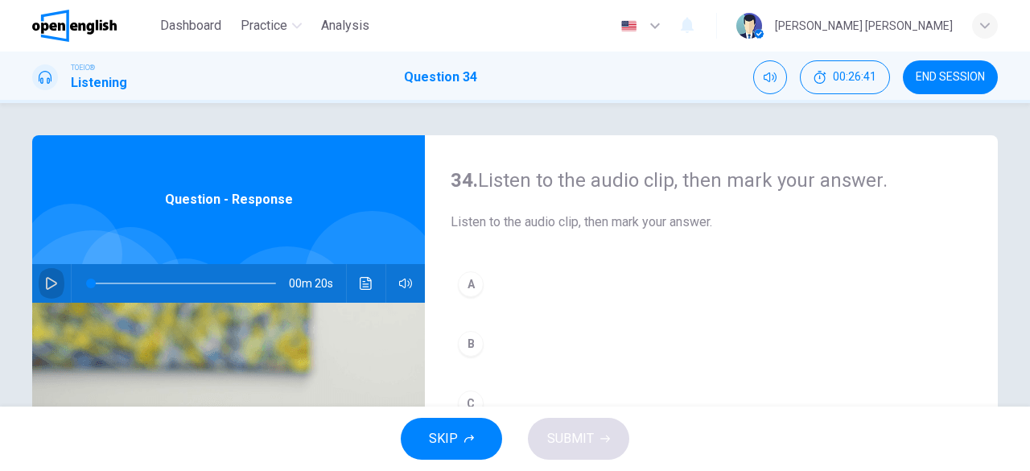
click at [45, 282] on icon "button" at bounding box center [51, 283] width 13 height 13
click at [91, 283] on span at bounding box center [183, 283] width 185 height 23
click at [48, 286] on icon "button" at bounding box center [51, 283] width 11 height 13
type input "*"
click at [477, 397] on div "C" at bounding box center [471, 403] width 26 height 26
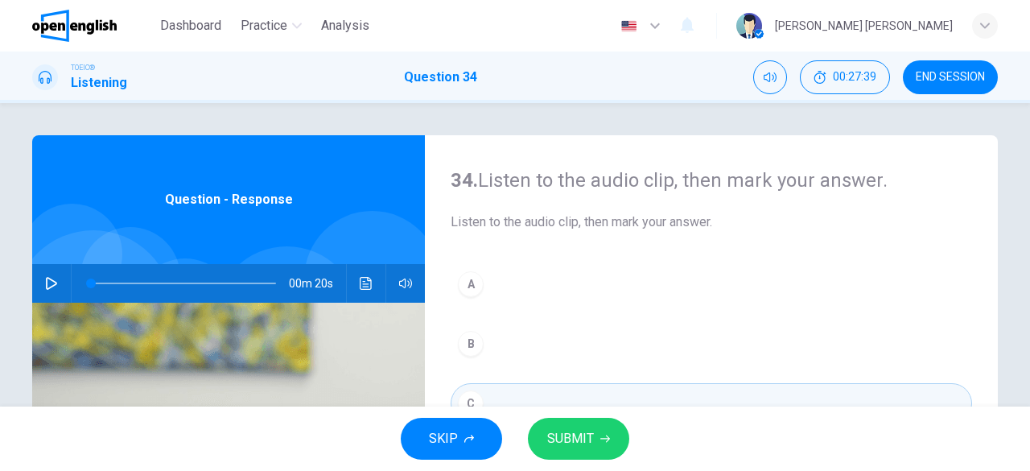
click at [565, 435] on span "SUBMIT" at bounding box center [570, 438] width 47 height 23
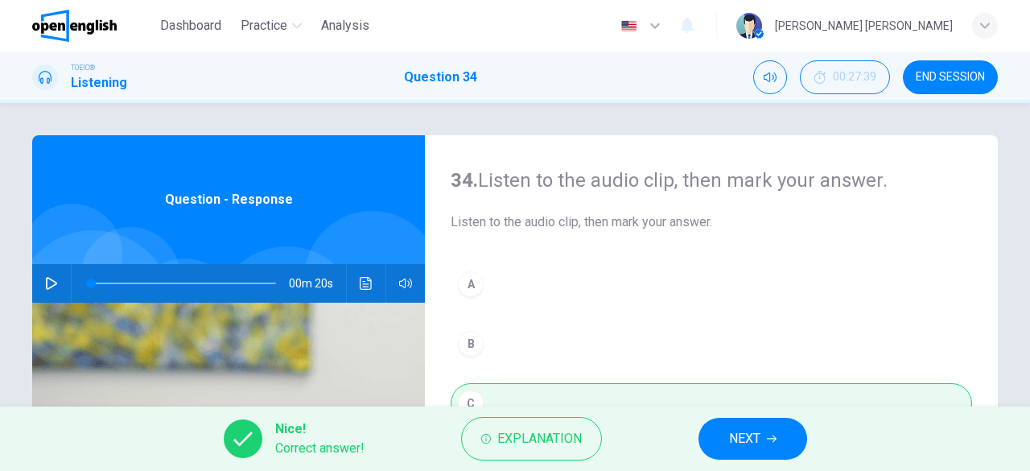
click at [741, 435] on span "NEXT" at bounding box center [744, 438] width 31 height 23
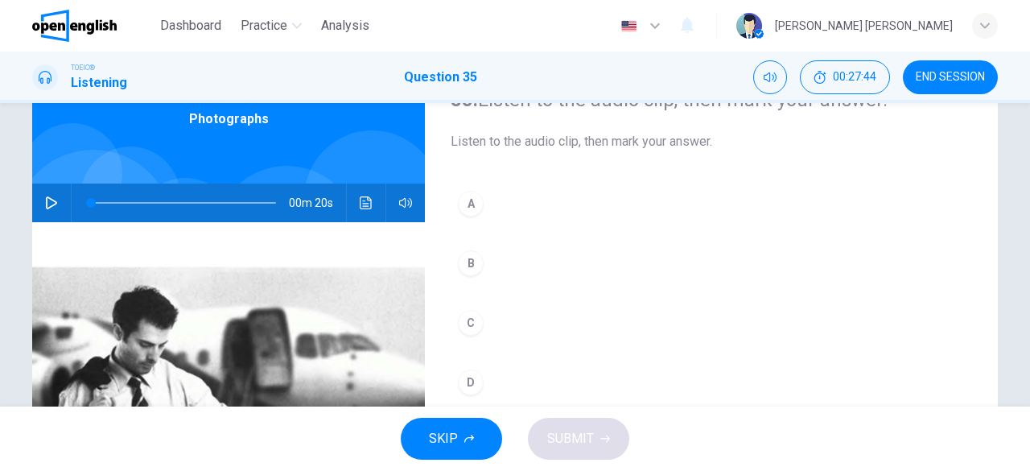
scroll to position [161, 0]
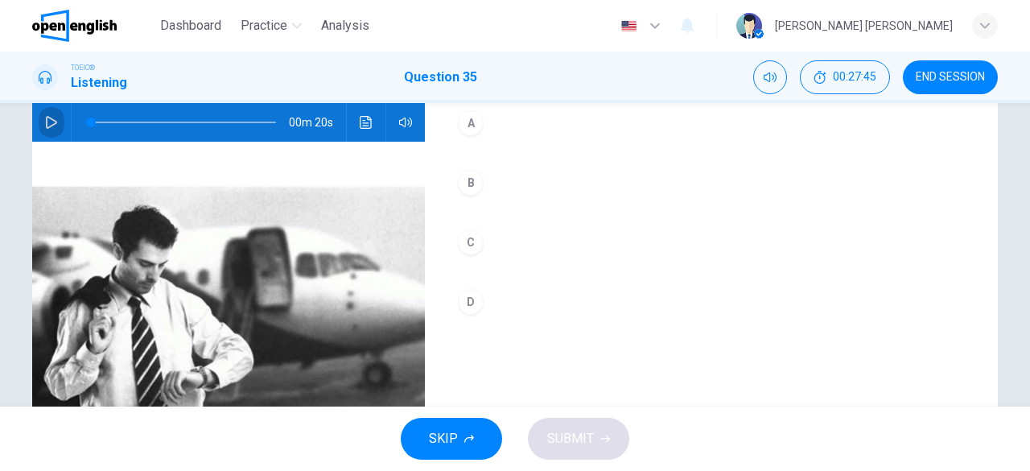
click at [47, 119] on icon "button" at bounding box center [51, 122] width 13 height 13
click at [474, 188] on div "B" at bounding box center [471, 183] width 26 height 26
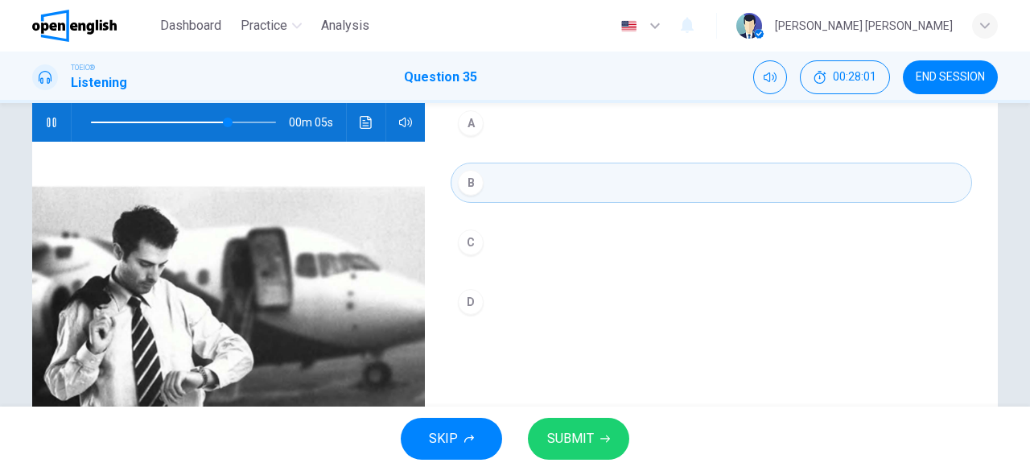
click at [586, 435] on span "SUBMIT" at bounding box center [570, 438] width 47 height 23
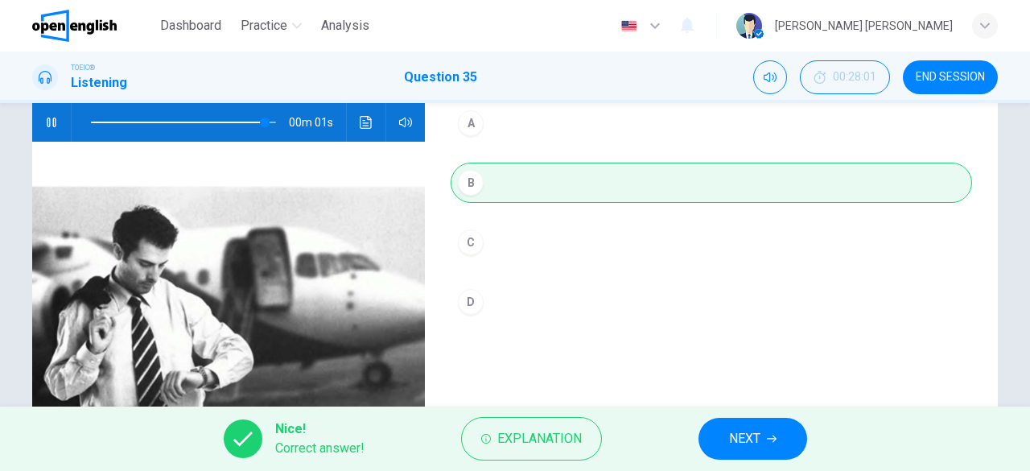
type input "**"
click at [750, 437] on span "NEXT" at bounding box center [744, 438] width 31 height 23
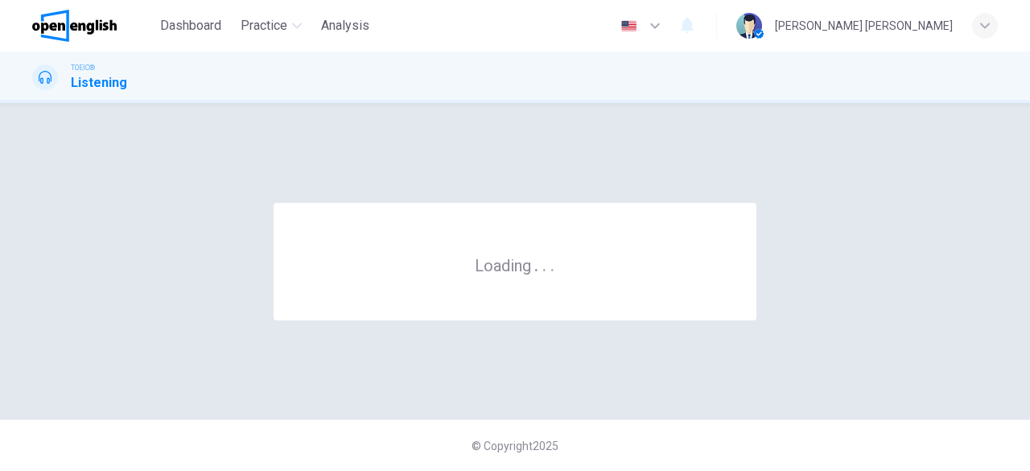
scroll to position [0, 0]
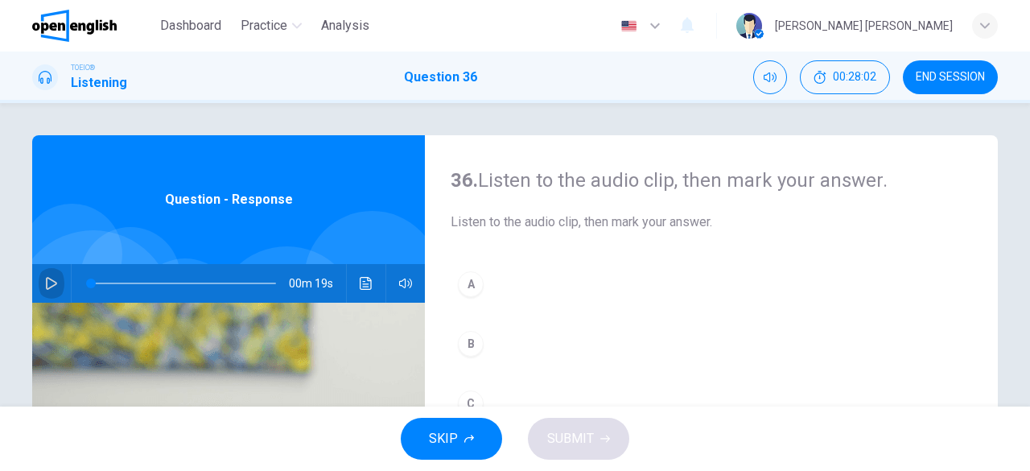
click at [48, 284] on icon "button" at bounding box center [51, 283] width 13 height 13
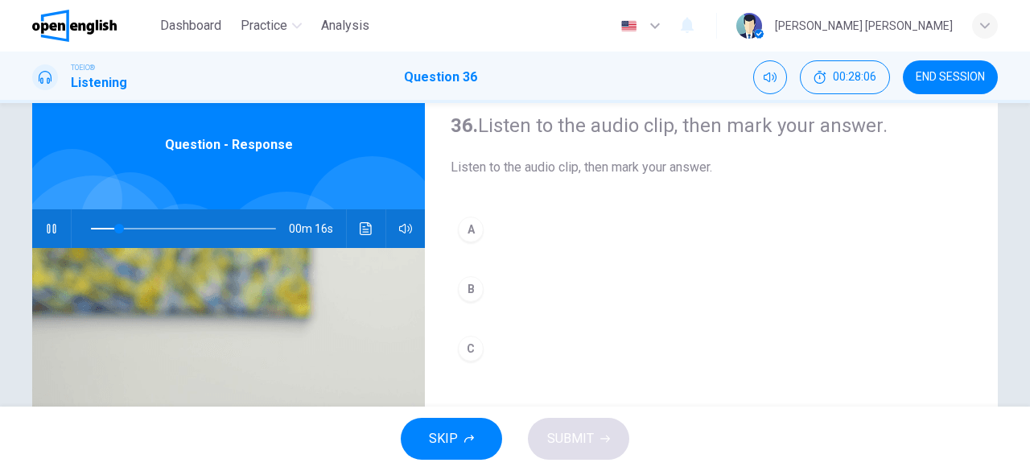
scroll to position [80, 0]
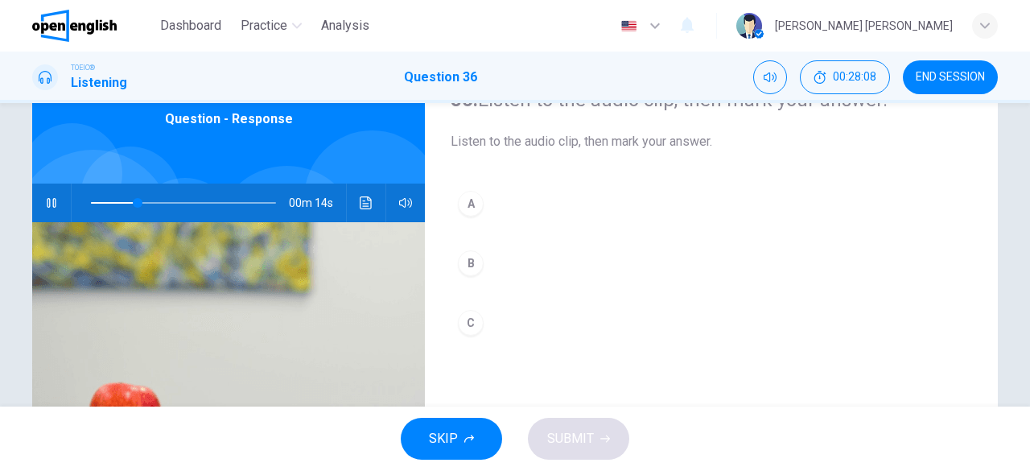
click at [85, 202] on div at bounding box center [180, 203] width 217 height 39
click at [87, 203] on div at bounding box center [180, 203] width 217 height 39
click at [45, 203] on icon "button" at bounding box center [51, 202] width 13 height 13
click at [91, 202] on span at bounding box center [183, 203] width 185 height 23
click at [475, 208] on div "A" at bounding box center [471, 204] width 26 height 26
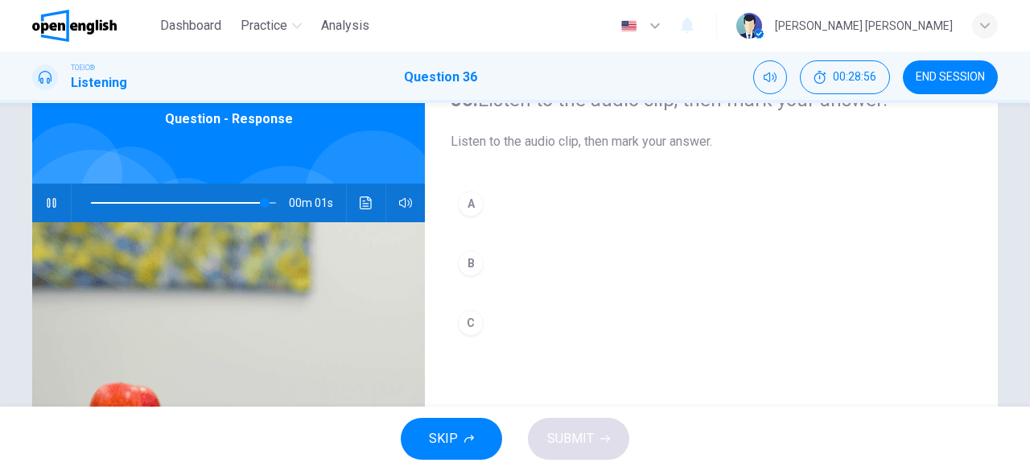
type input "*"
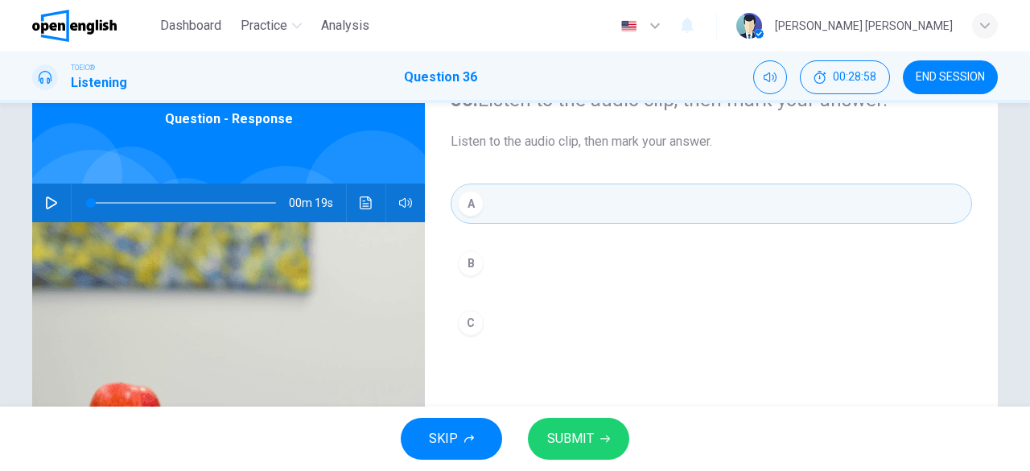
click at [589, 445] on span "SUBMIT" at bounding box center [570, 438] width 47 height 23
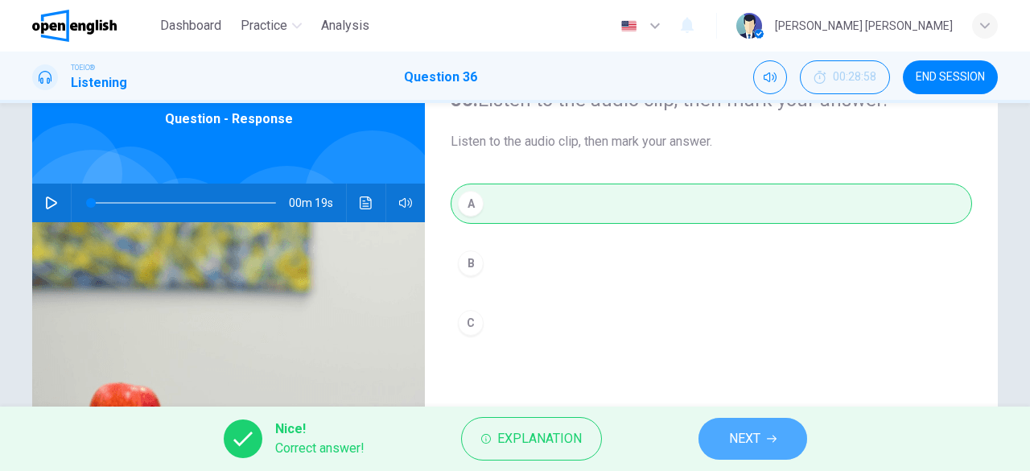
click at [745, 452] on button "NEXT" at bounding box center [753, 439] width 109 height 42
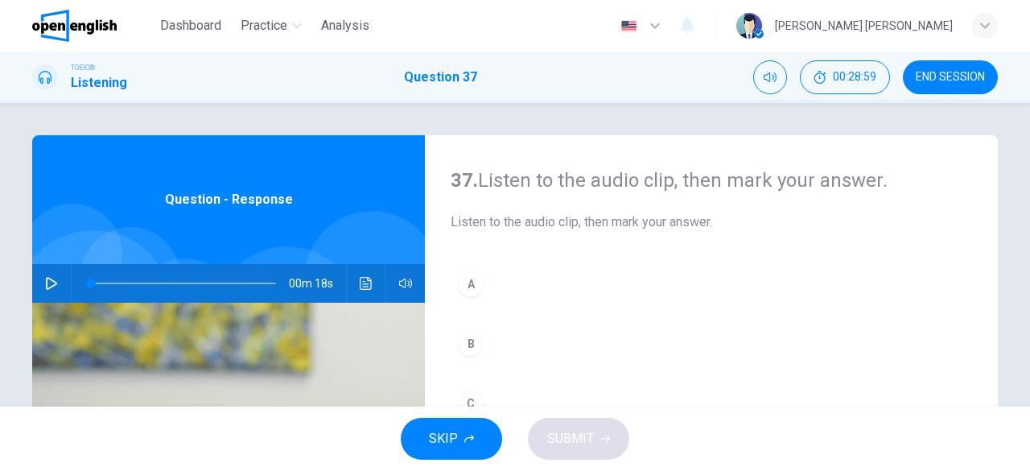
click at [39, 280] on button "button" at bounding box center [52, 283] width 26 height 39
click at [86, 285] on div at bounding box center [180, 283] width 217 height 39
click at [91, 283] on span at bounding box center [183, 283] width 185 height 23
click at [91, 282] on span at bounding box center [183, 283] width 185 height 23
click at [91, 281] on span at bounding box center [183, 283] width 185 height 23
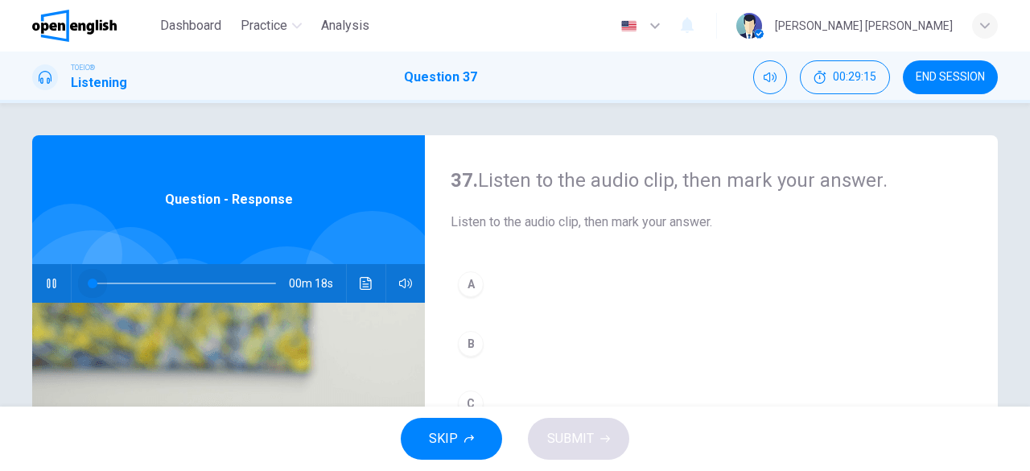
click at [91, 281] on span at bounding box center [183, 283] width 185 height 23
click at [48, 286] on icon "button" at bounding box center [51, 283] width 11 height 13
click at [48, 286] on icon "button" at bounding box center [51, 284] width 9 height 10
click at [91, 281] on span at bounding box center [183, 283] width 185 height 23
click at [47, 289] on icon "button" at bounding box center [51, 283] width 13 height 13
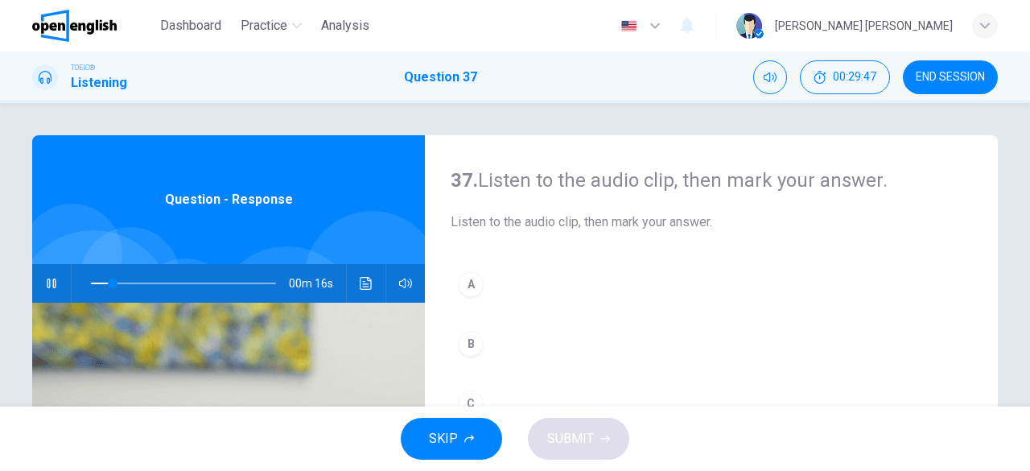
click at [86, 283] on div at bounding box center [180, 283] width 217 height 39
click at [91, 283] on span at bounding box center [183, 283] width 185 height 23
click at [84, 282] on div at bounding box center [180, 283] width 217 height 39
click at [91, 283] on span at bounding box center [146, 284] width 110 height 2
click at [85, 283] on div at bounding box center [180, 283] width 217 height 39
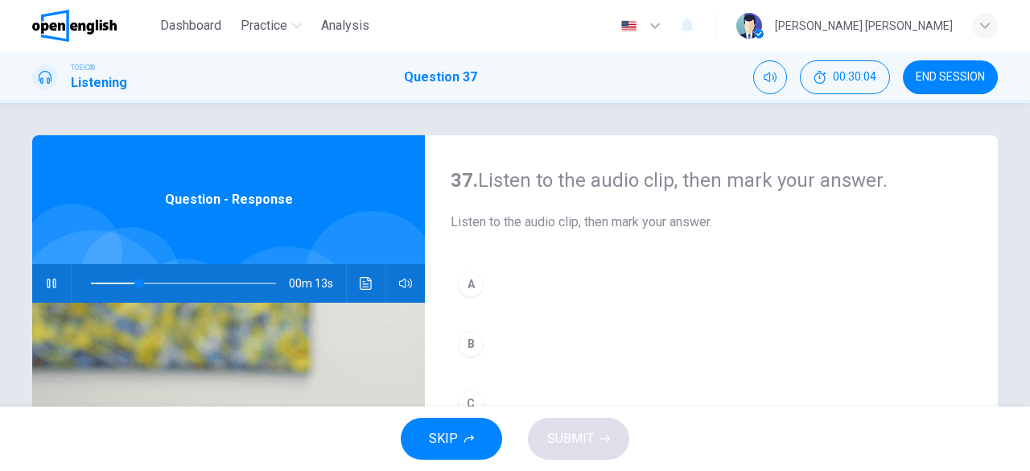
click at [91, 283] on span at bounding box center [183, 283] width 185 height 23
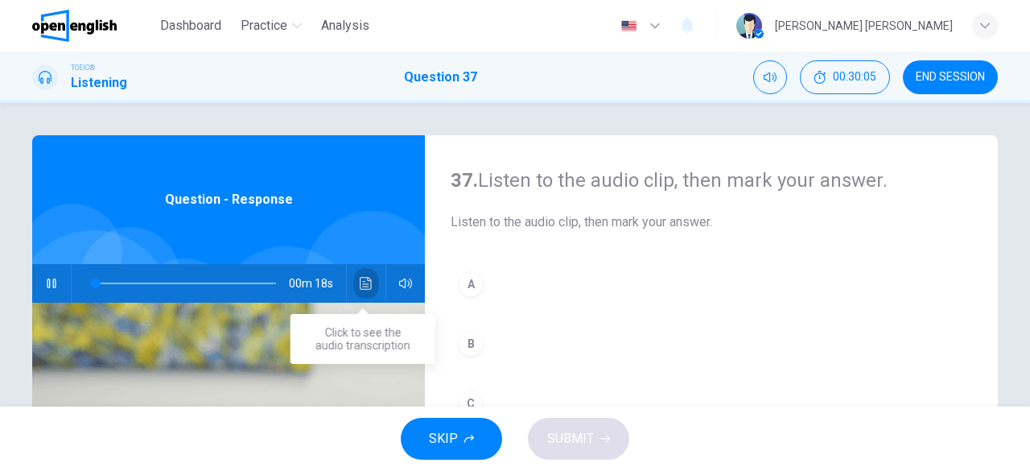
click at [364, 280] on icon "Click to see the audio transcription" at bounding box center [366, 283] width 12 height 13
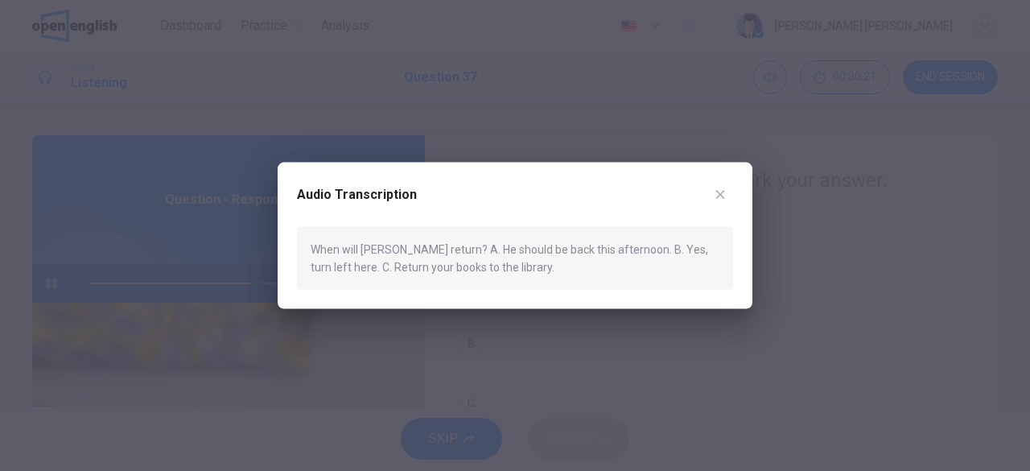
click at [724, 196] on icon "button" at bounding box center [720, 194] width 13 height 13
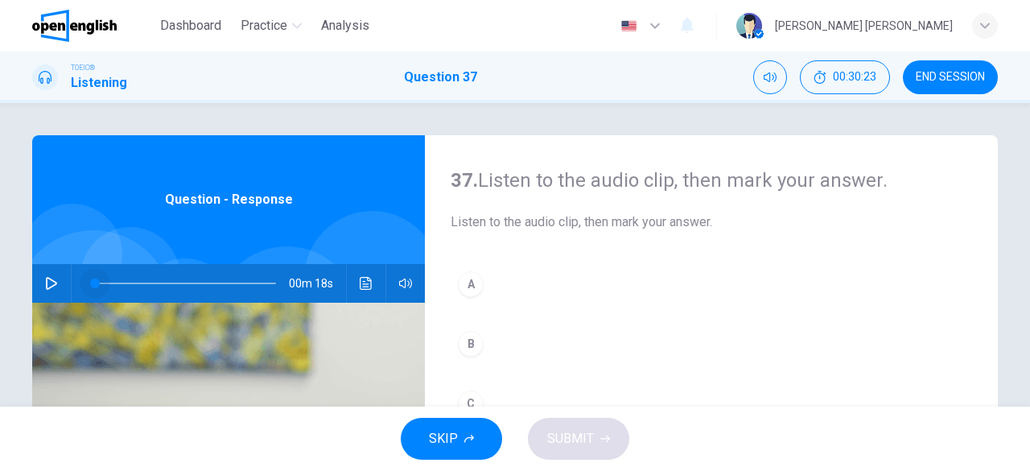
click at [90, 283] on span at bounding box center [95, 284] width 10 height 10
drag, startPoint x: 91, startPoint y: 287, endPoint x: 69, endPoint y: 290, distance: 22.0
click at [72, 290] on div at bounding box center [180, 283] width 217 height 39
click at [48, 287] on icon "button" at bounding box center [51, 283] width 11 height 13
click at [465, 282] on div "A" at bounding box center [471, 284] width 26 height 26
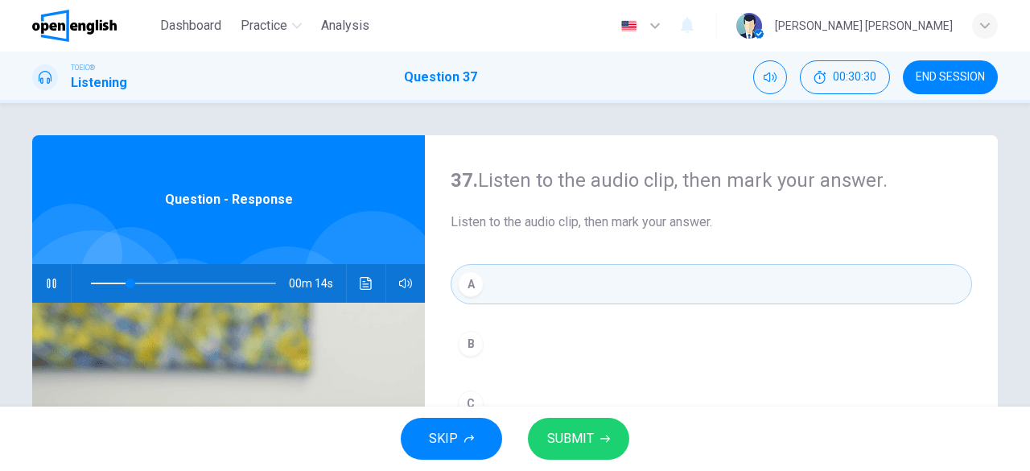
click at [586, 440] on span "SUBMIT" at bounding box center [570, 438] width 47 height 23
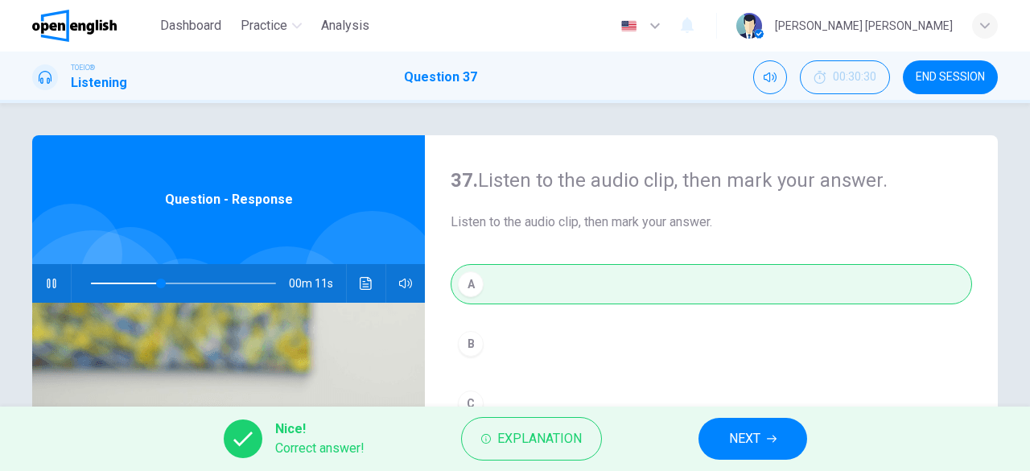
type input "**"
click at [773, 441] on icon "button" at bounding box center [772, 439] width 10 height 10
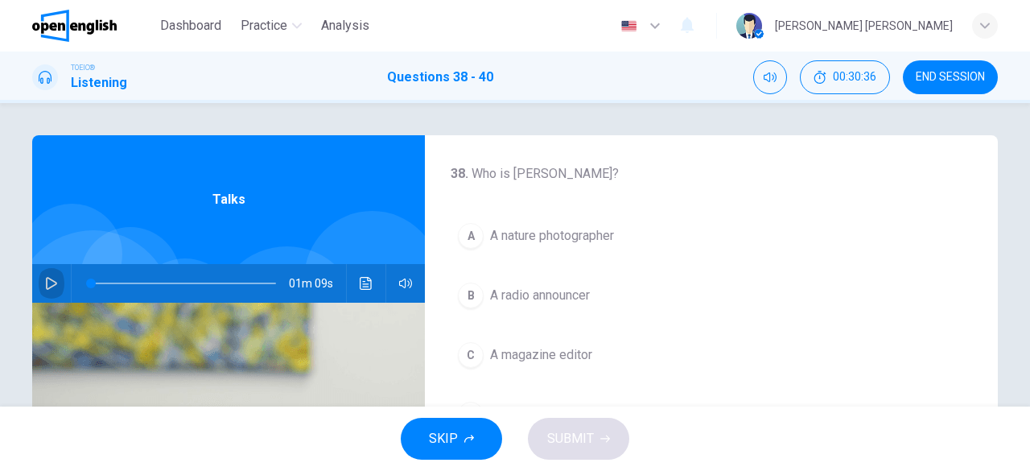
click at [51, 287] on icon "button" at bounding box center [51, 283] width 13 height 13
click at [51, 287] on icon "button" at bounding box center [51, 284] width 9 height 10
click at [91, 283] on span at bounding box center [183, 283] width 185 height 23
click at [48, 289] on icon "button" at bounding box center [51, 283] width 13 height 13
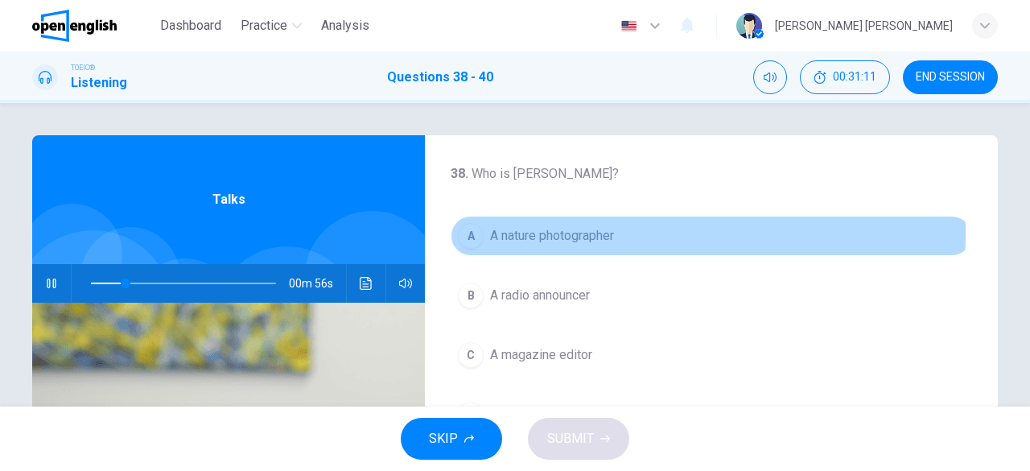
click at [469, 234] on div "A" at bounding box center [471, 236] width 26 height 26
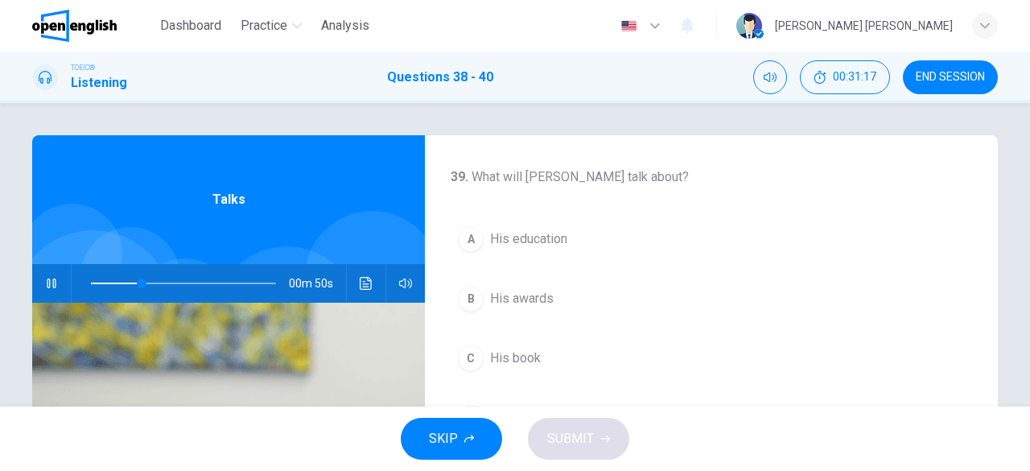
scroll to position [322, 0]
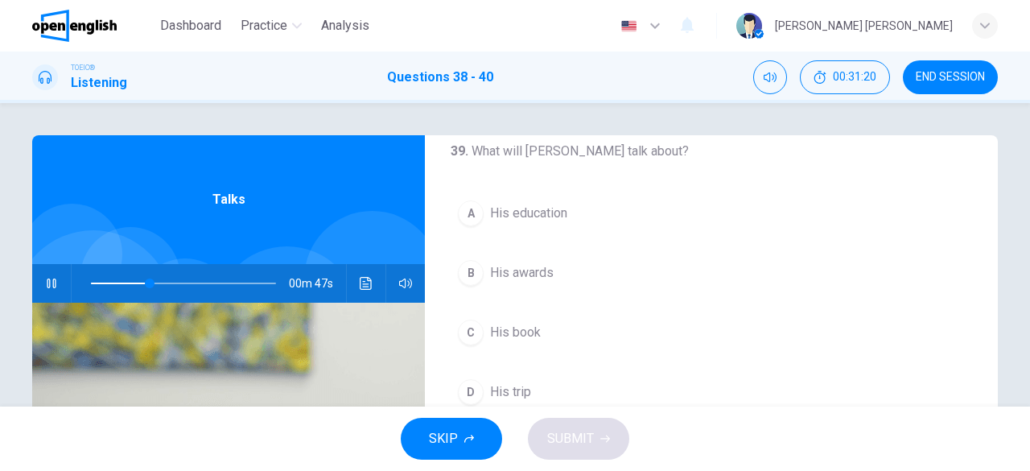
click at [468, 274] on div "B" at bounding box center [471, 273] width 26 height 26
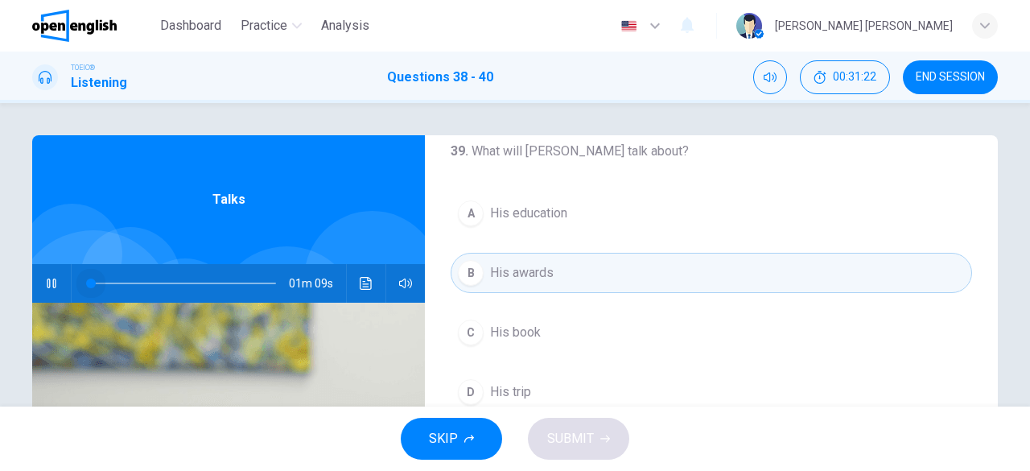
click at [91, 282] on span at bounding box center [183, 283] width 185 height 23
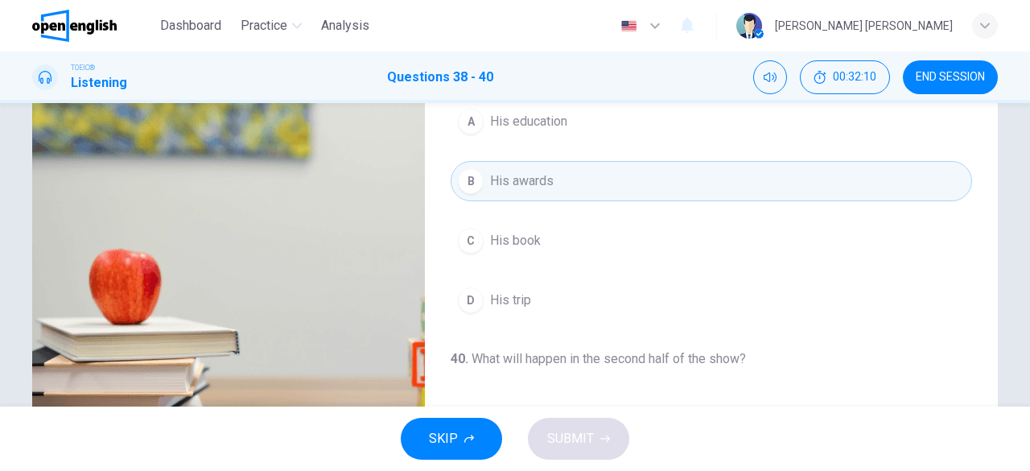
scroll to position [79, 0]
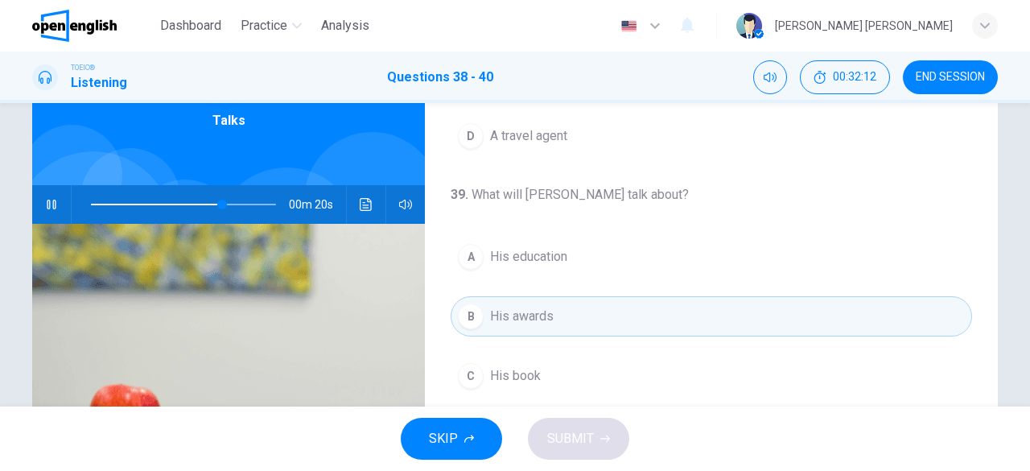
click at [151, 202] on span at bounding box center [183, 204] width 185 height 23
click at [91, 203] on span at bounding box center [183, 204] width 185 height 23
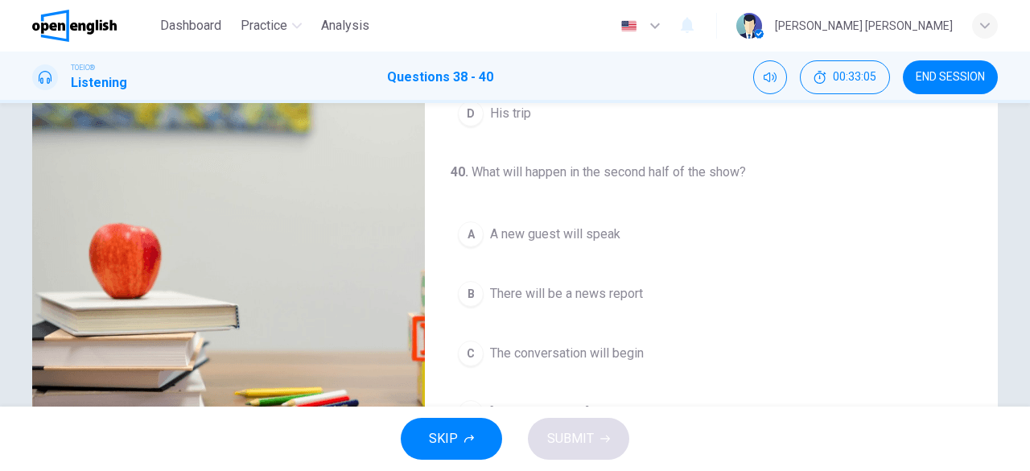
scroll to position [320, 0]
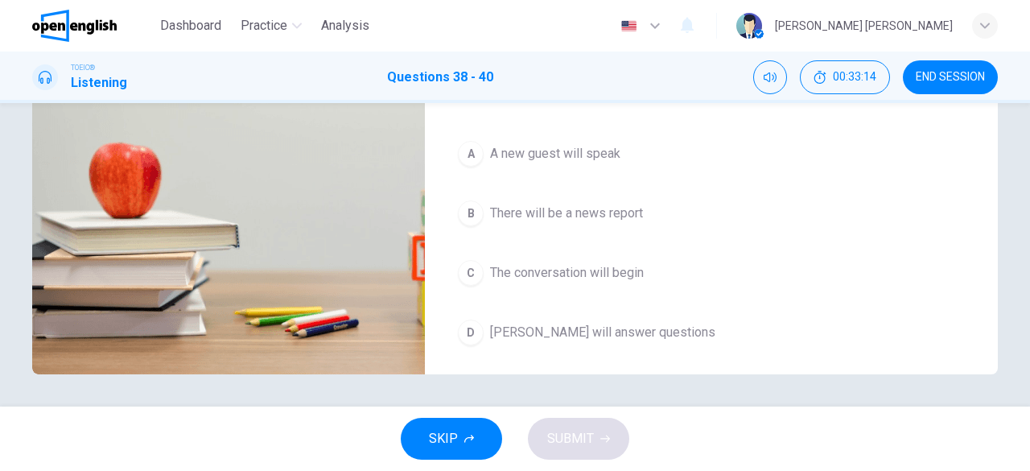
click at [472, 331] on div "D" at bounding box center [471, 333] width 26 height 26
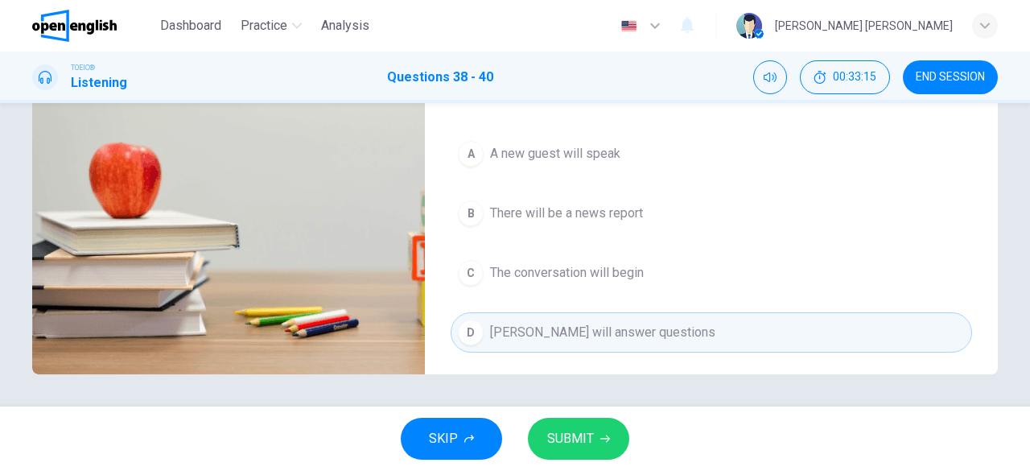
click at [595, 445] on button "SUBMIT" at bounding box center [578, 439] width 101 height 42
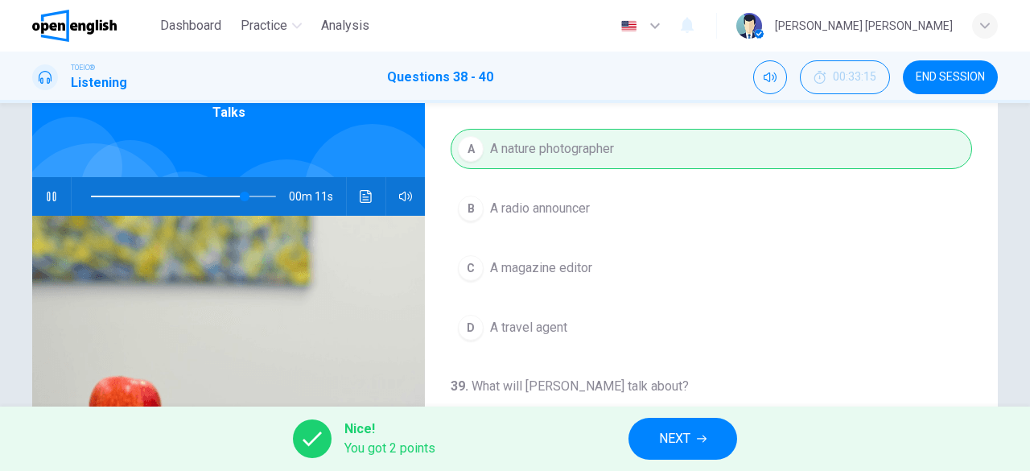
scroll to position [0, 0]
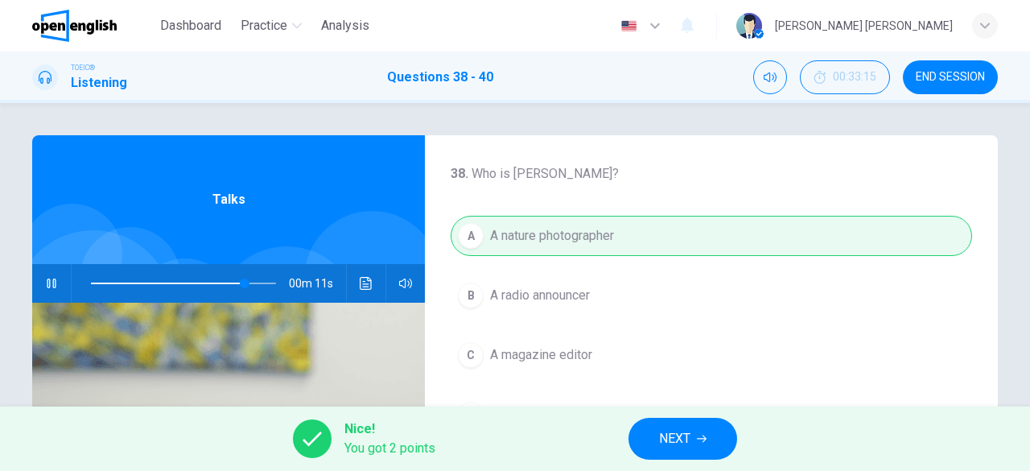
type input "**"
click at [679, 432] on span "NEXT" at bounding box center [674, 438] width 31 height 23
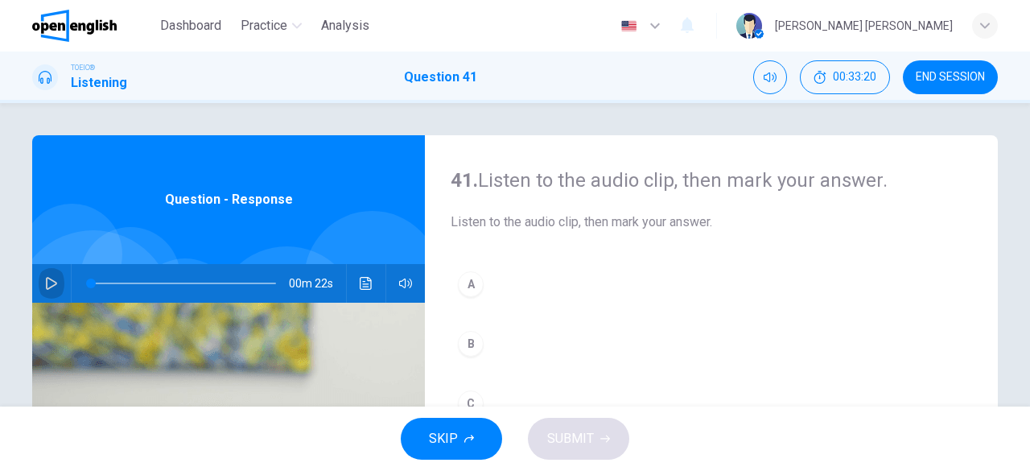
click at [45, 285] on icon "button" at bounding box center [51, 283] width 13 height 13
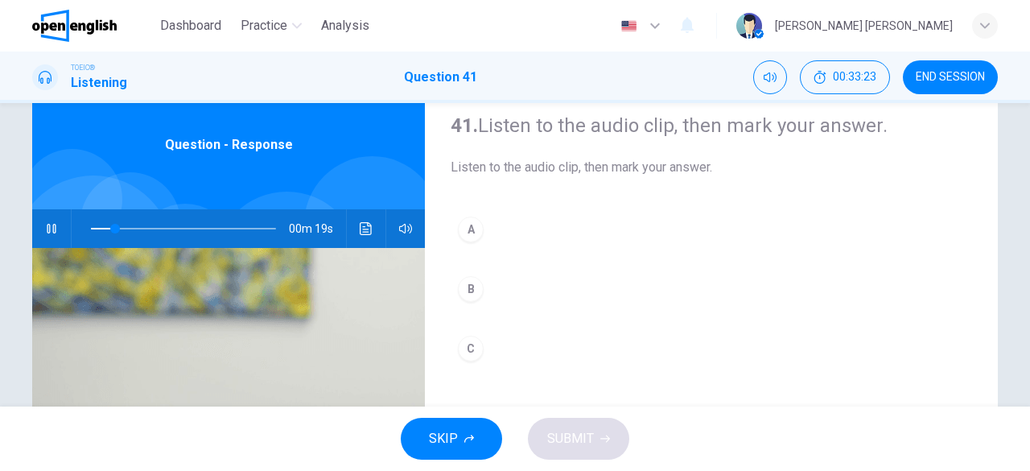
scroll to position [80, 0]
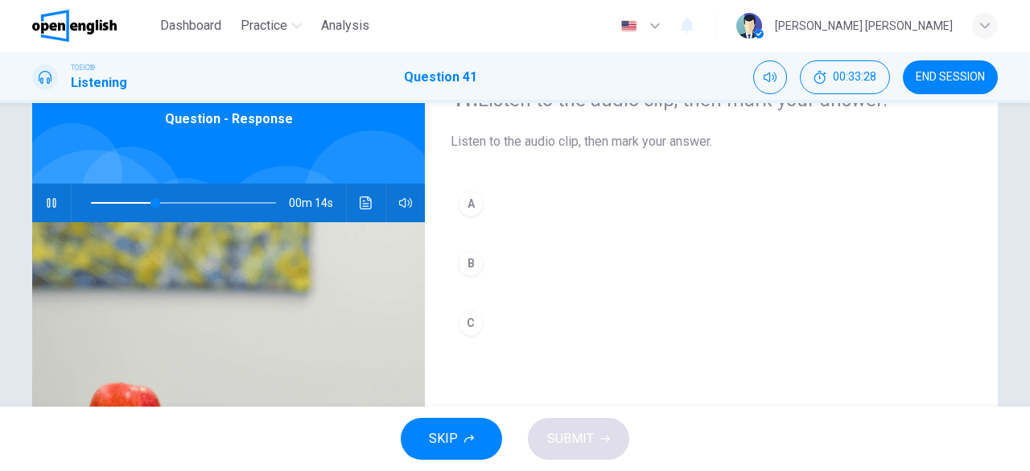
click at [476, 204] on div "A" at bounding box center [471, 204] width 26 height 26
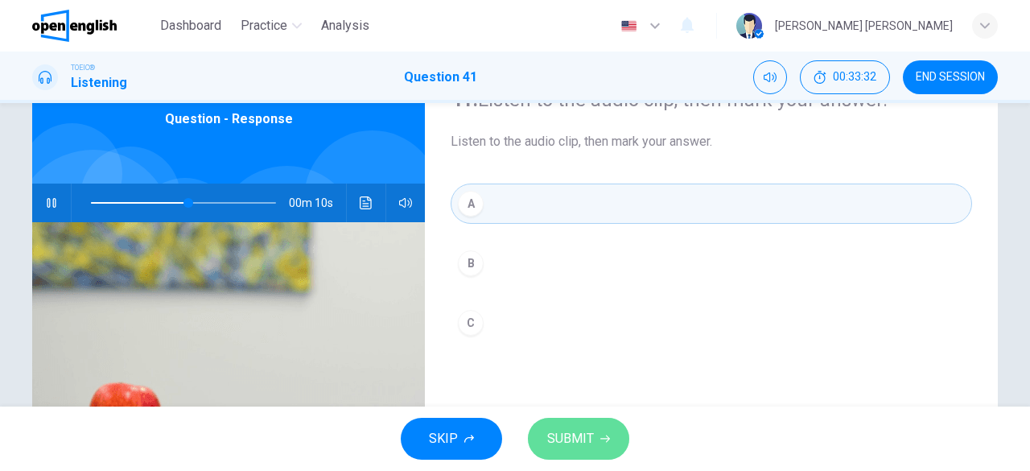
click at [576, 434] on span "SUBMIT" at bounding box center [570, 438] width 47 height 23
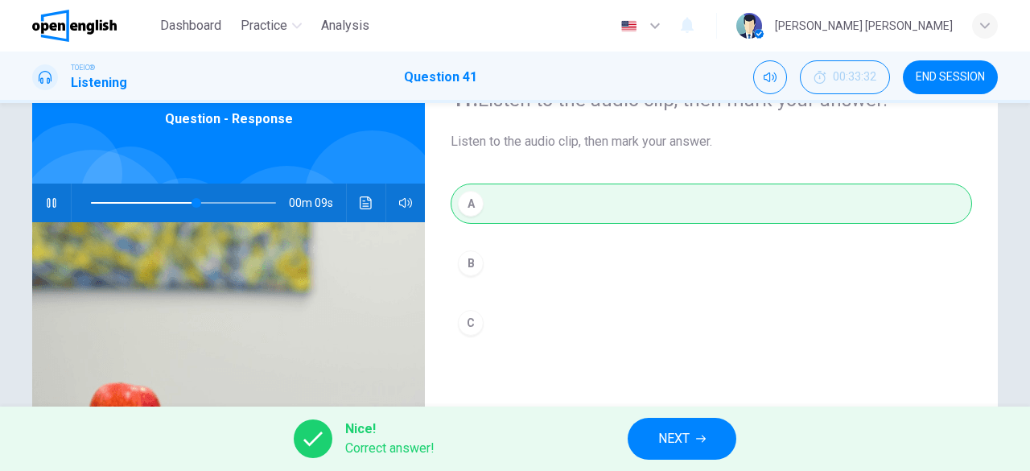
type input "**"
click at [663, 438] on span "NEXT" at bounding box center [673, 438] width 31 height 23
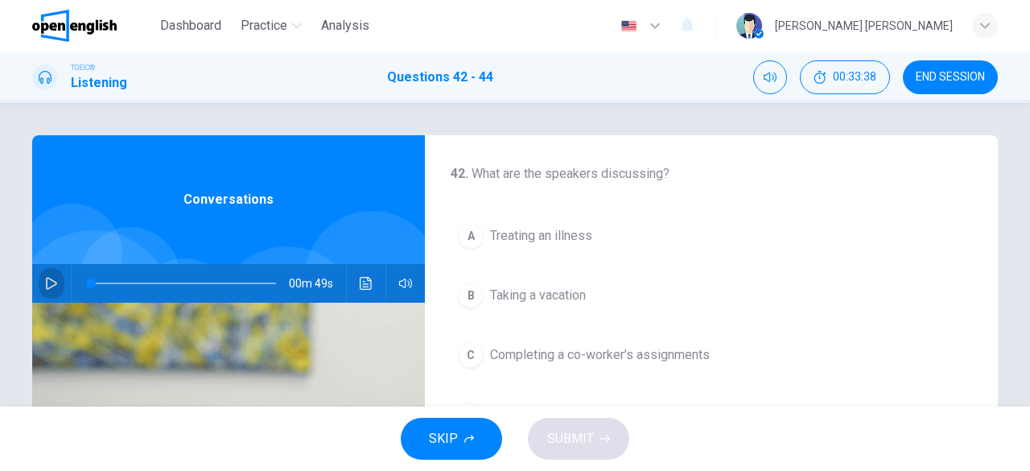
click at [45, 279] on icon "button" at bounding box center [51, 283] width 13 height 13
click at [91, 281] on span at bounding box center [183, 283] width 185 height 23
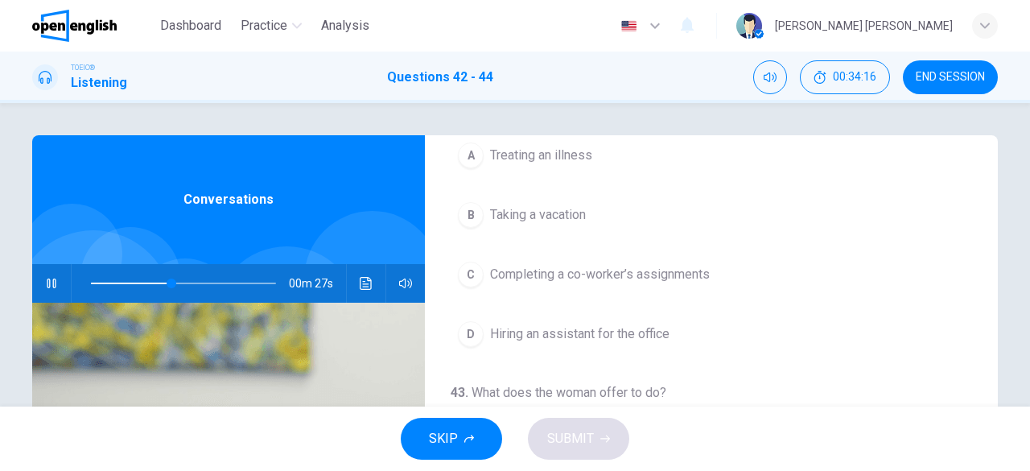
scroll to position [161, 0]
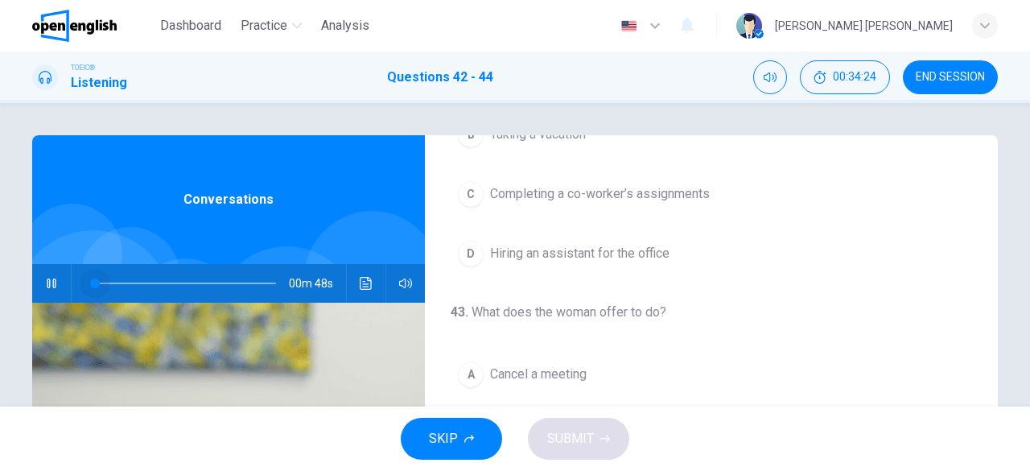
click at [91, 280] on span at bounding box center [183, 283] width 185 height 23
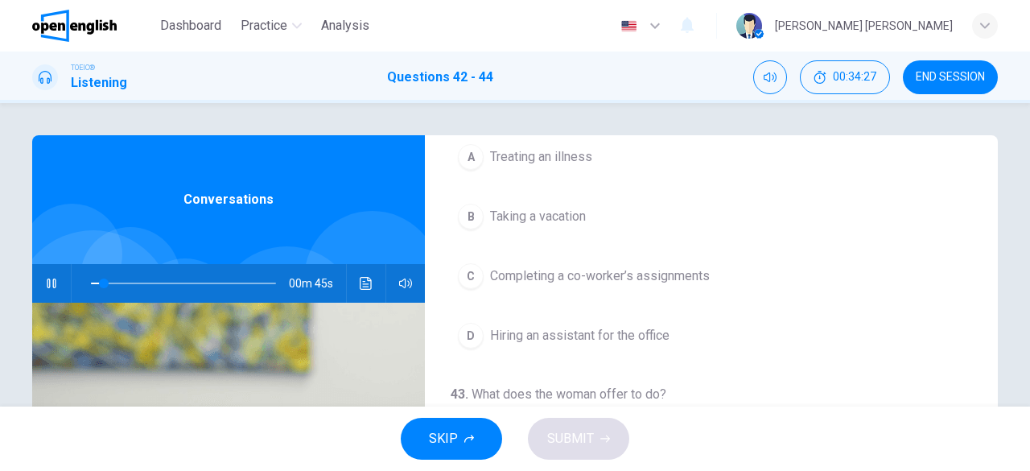
scroll to position [0, 0]
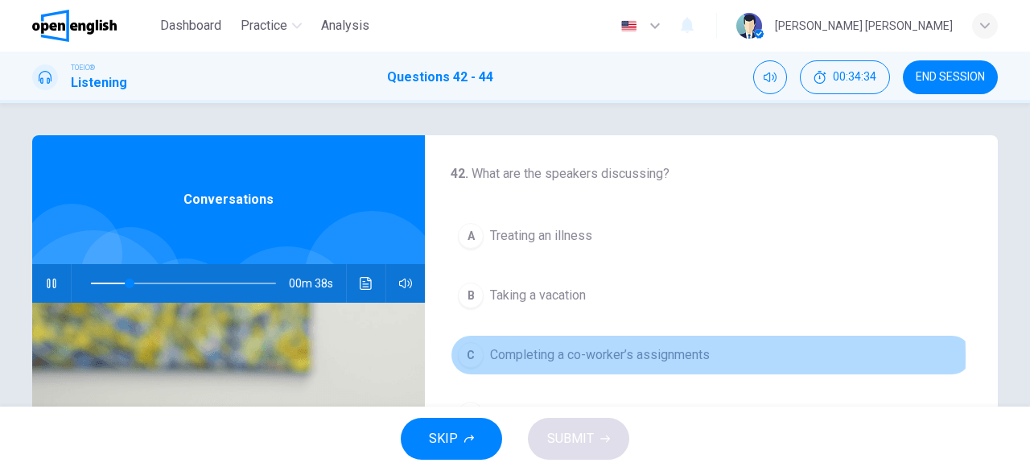
click at [472, 355] on div "C" at bounding box center [471, 355] width 26 height 26
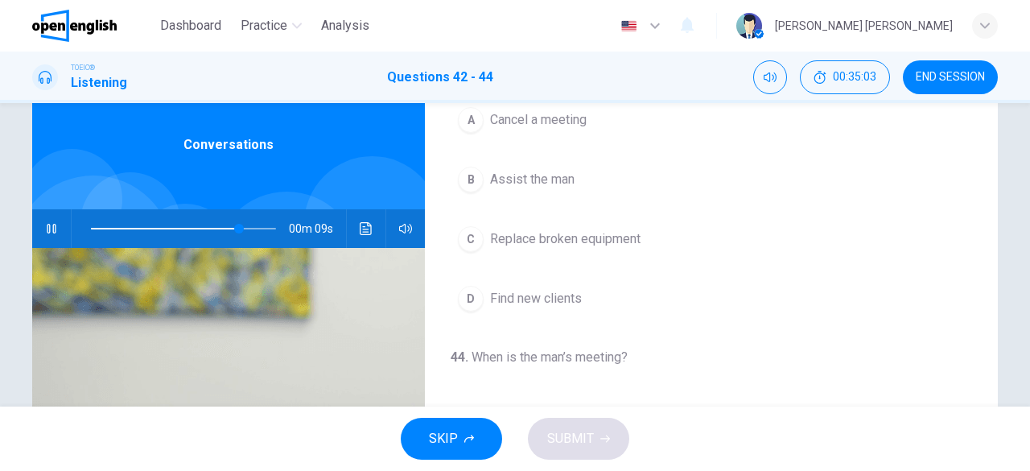
scroll to position [80, 0]
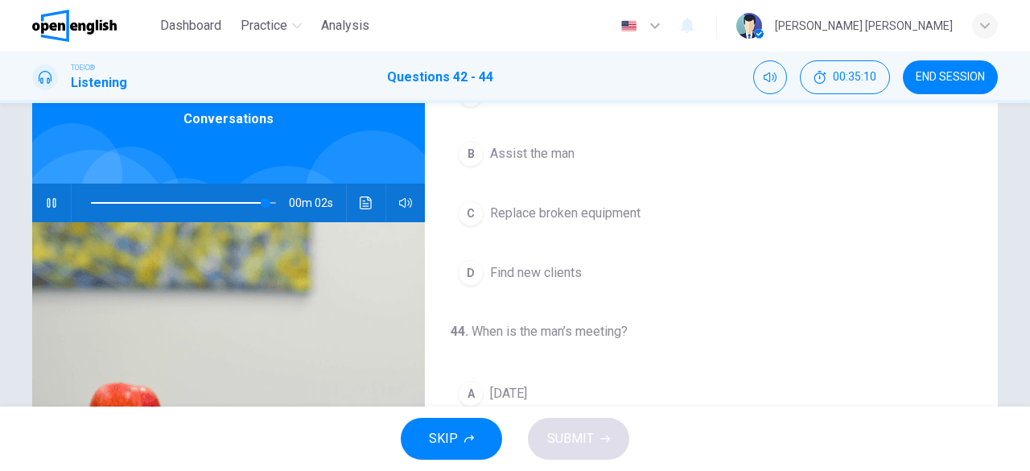
click at [91, 202] on span at bounding box center [183, 203] width 185 height 23
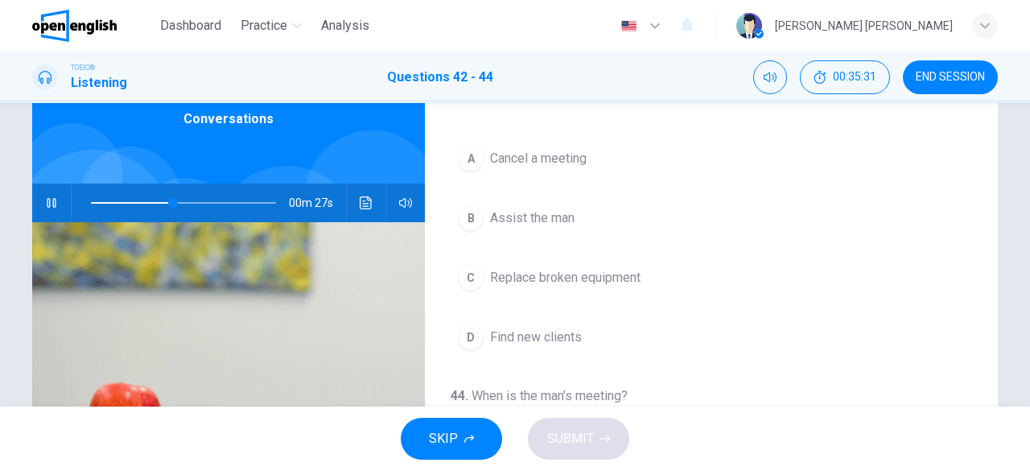
scroll to position [322, 0]
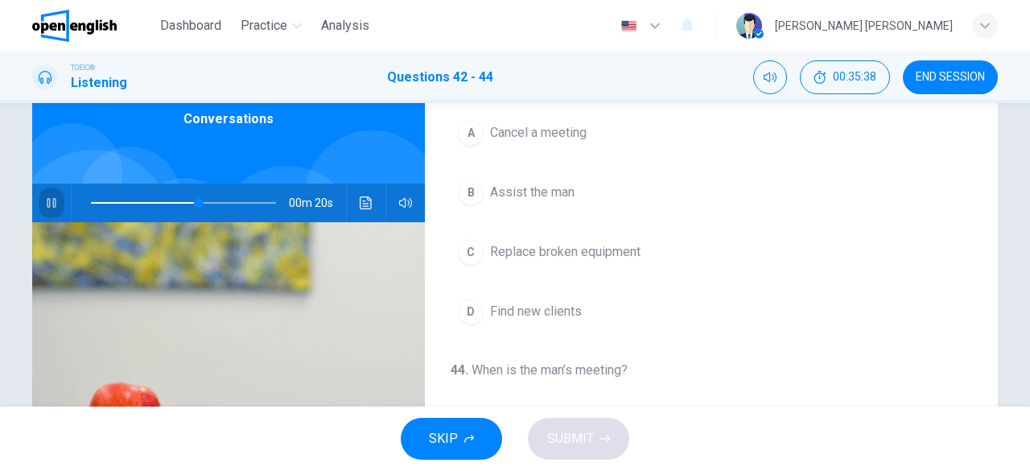
click at [51, 199] on icon "button" at bounding box center [51, 203] width 9 height 10
click at [91, 204] on span at bounding box center [183, 203] width 185 height 23
click at [45, 202] on icon "button" at bounding box center [51, 202] width 13 height 13
click at [52, 200] on icon "button" at bounding box center [51, 203] width 9 height 10
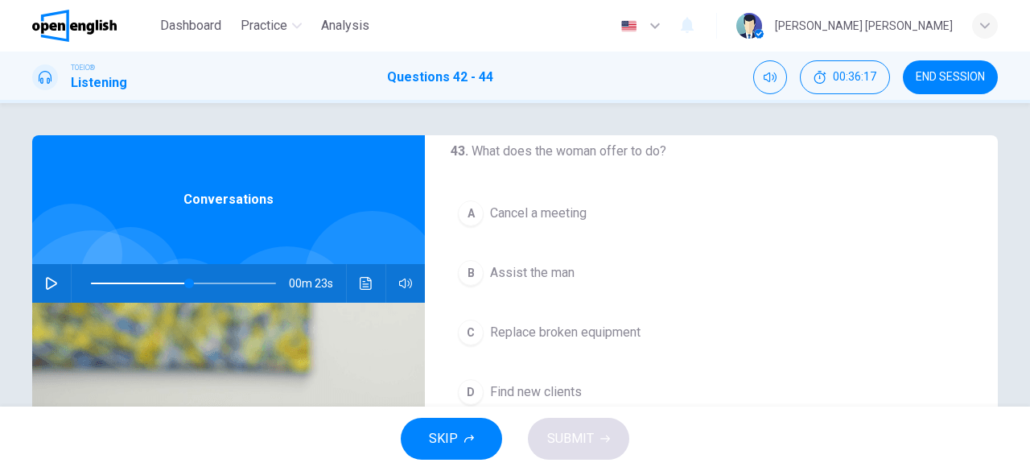
click at [468, 274] on div "B" at bounding box center [471, 273] width 26 height 26
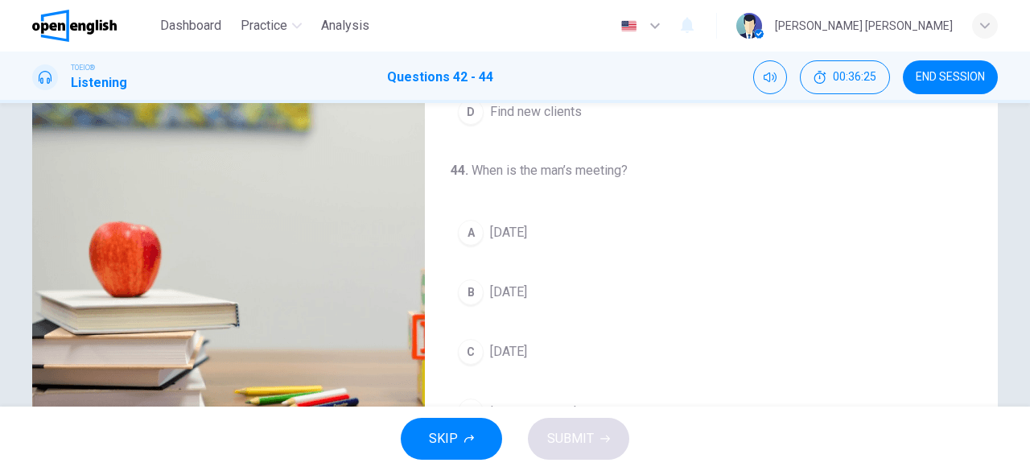
scroll to position [320, 0]
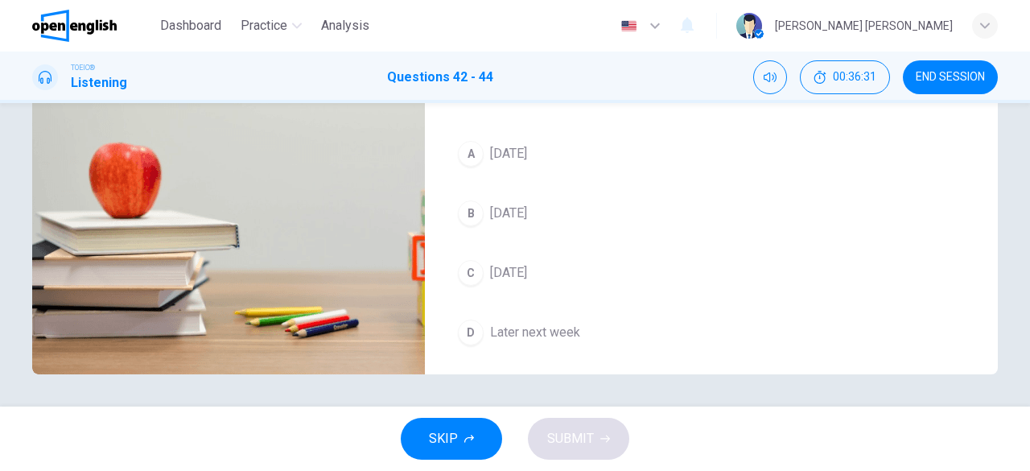
click at [476, 326] on div "D" at bounding box center [471, 333] width 26 height 26
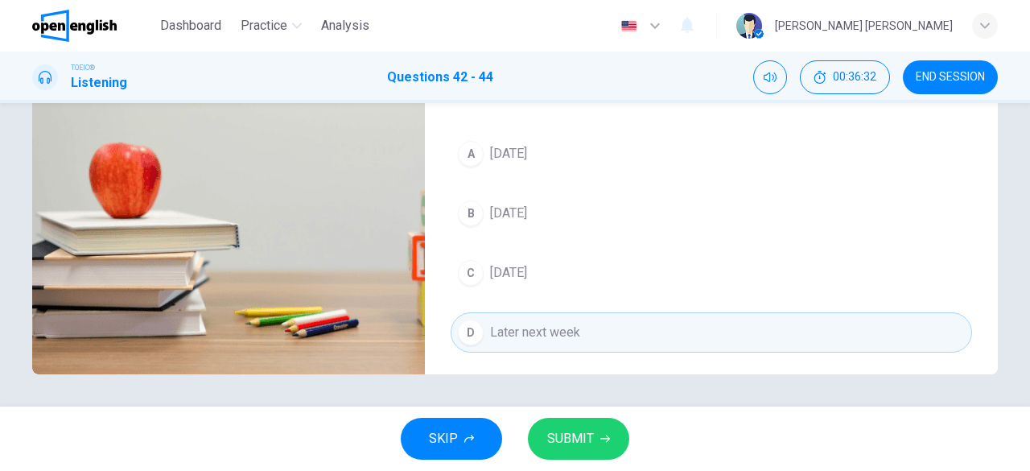
click at [589, 441] on span "SUBMIT" at bounding box center [570, 438] width 47 height 23
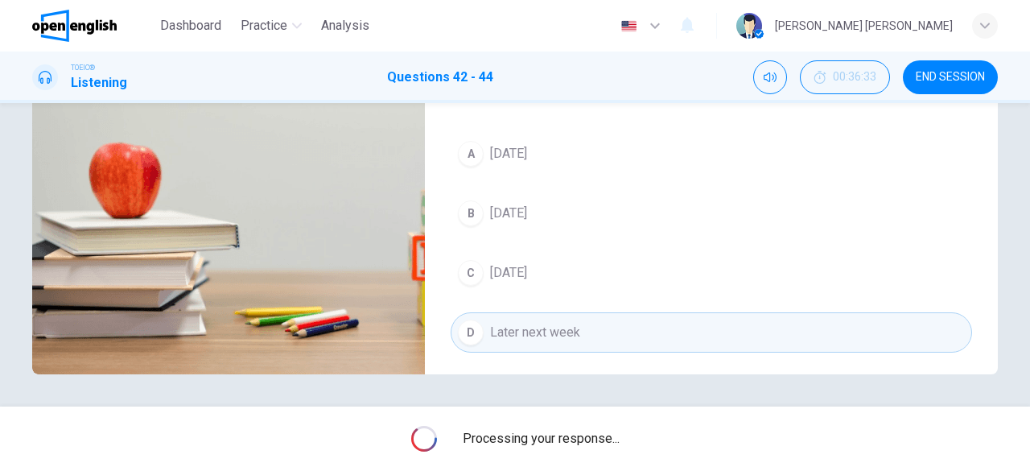
type input "**"
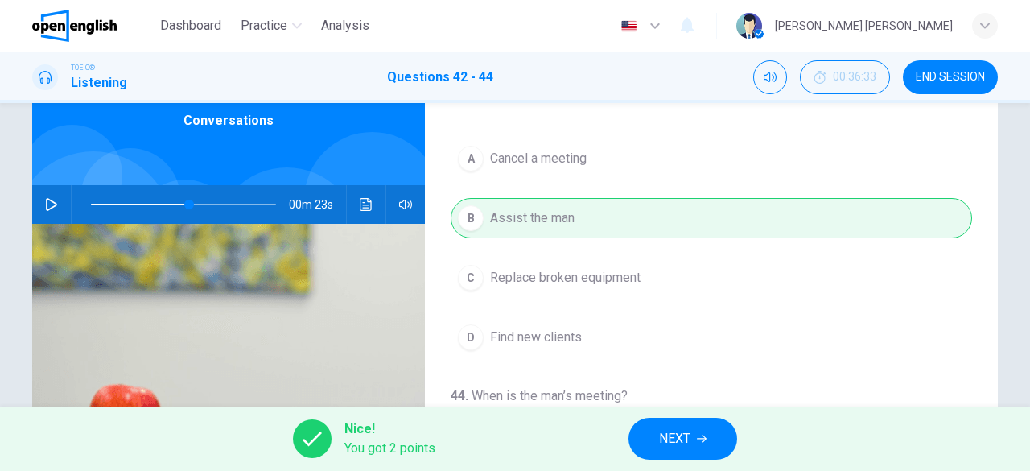
scroll to position [361, 0]
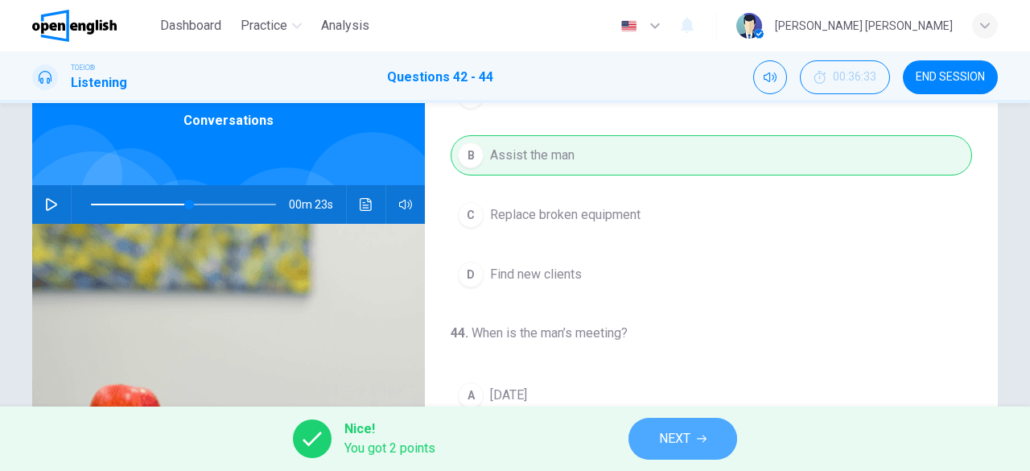
click at [666, 431] on span "NEXT" at bounding box center [674, 438] width 31 height 23
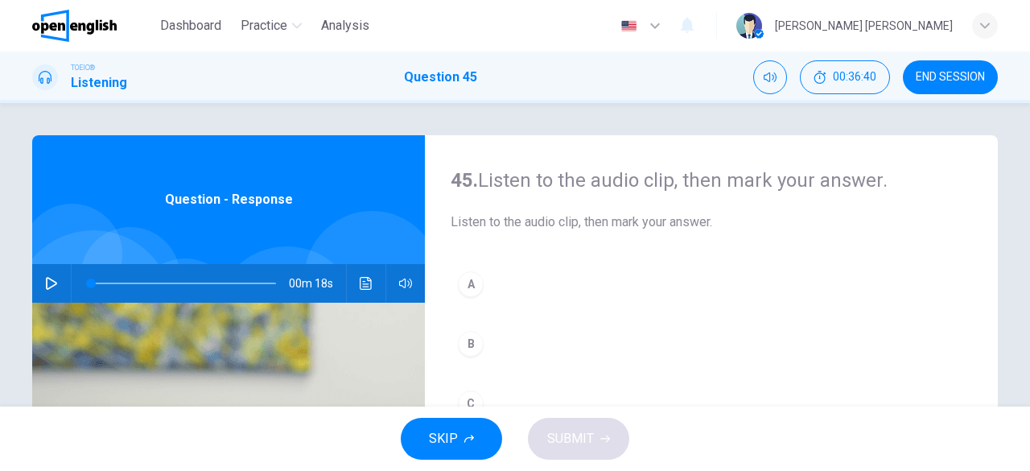
click at [950, 76] on span "END SESSION" at bounding box center [950, 77] width 69 height 13
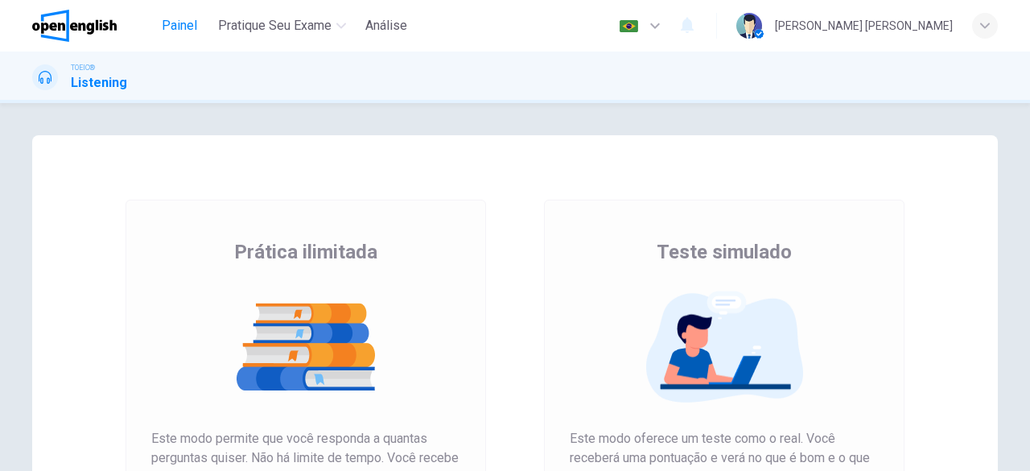
click at [180, 23] on span "Painel" at bounding box center [179, 25] width 35 height 19
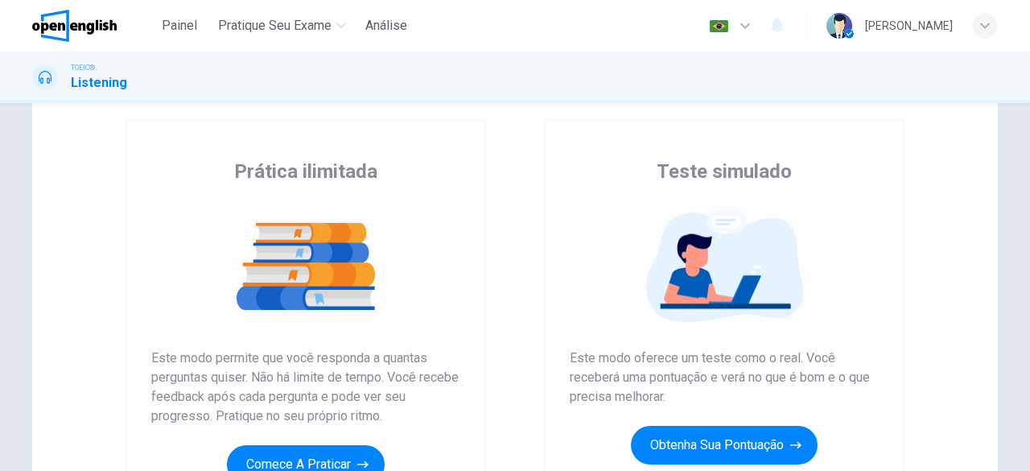
scroll to position [241, 0]
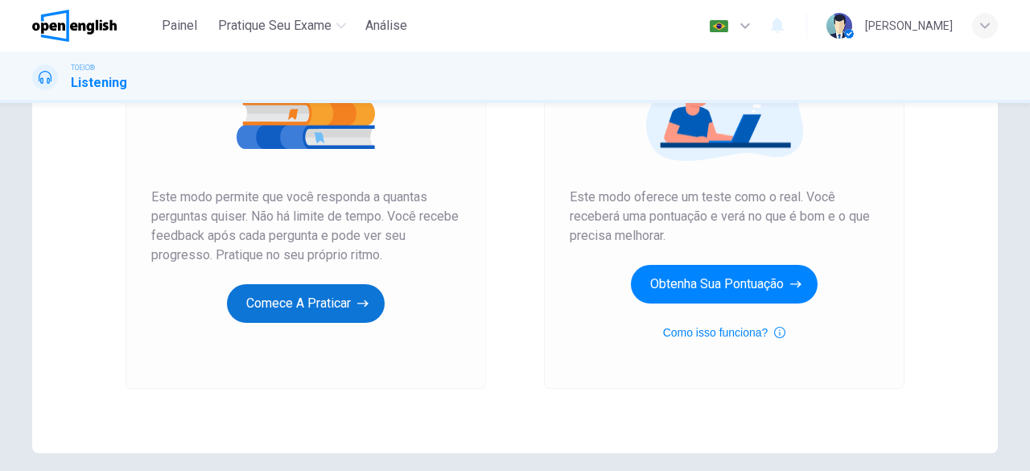
click at [274, 303] on button "Comece a praticar" at bounding box center [306, 303] width 158 height 39
